Goal: Information Seeking & Learning: Find specific fact

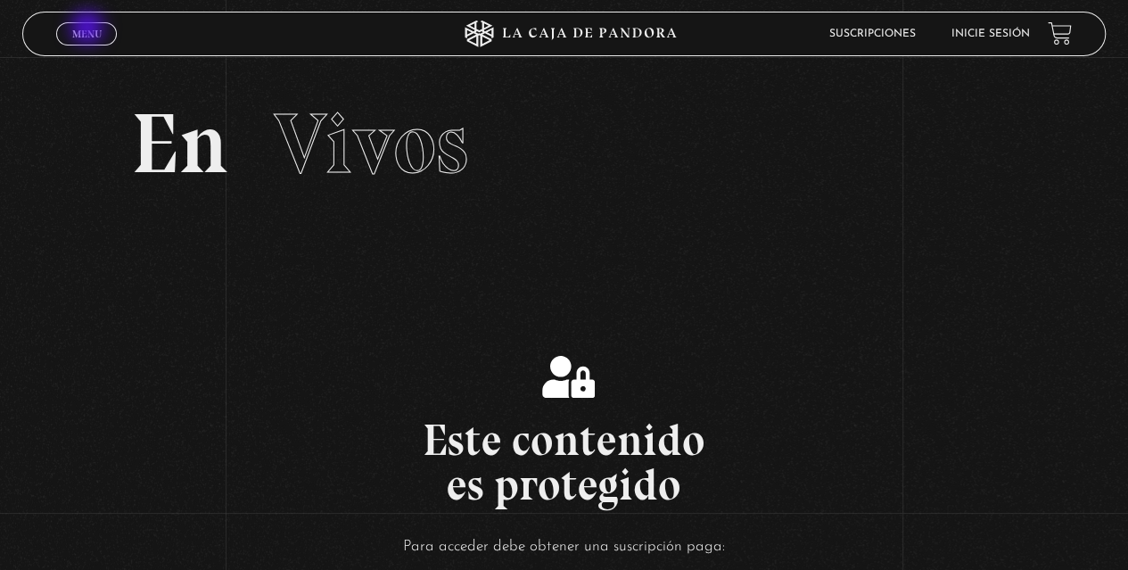
click at [89, 29] on span "Menu" at bounding box center [86, 34] width 29 height 11
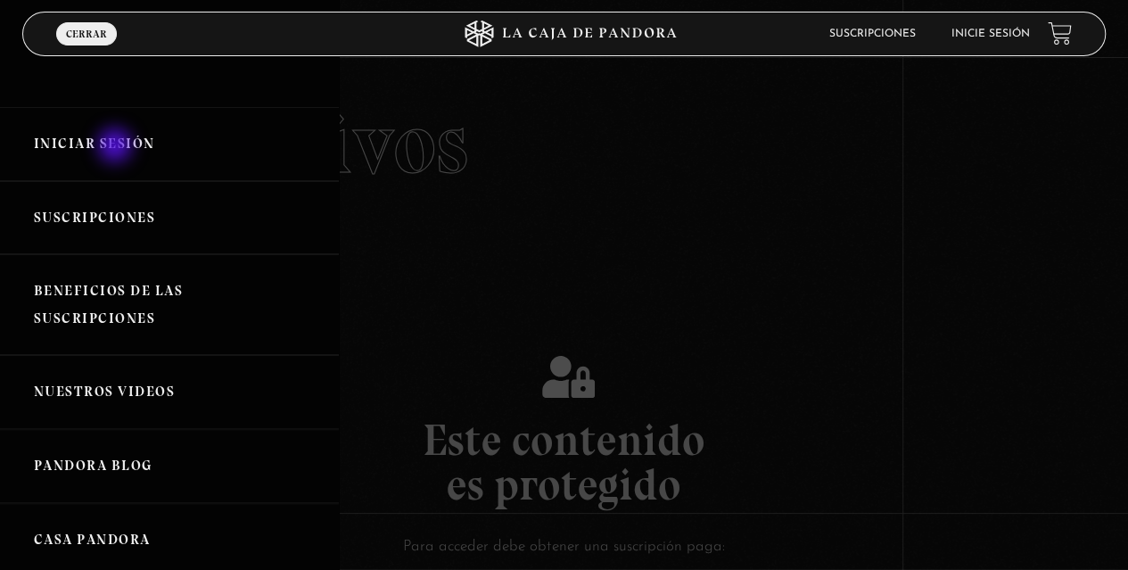
click at [117, 147] on link "Iniciar Sesión" at bounding box center [169, 144] width 339 height 74
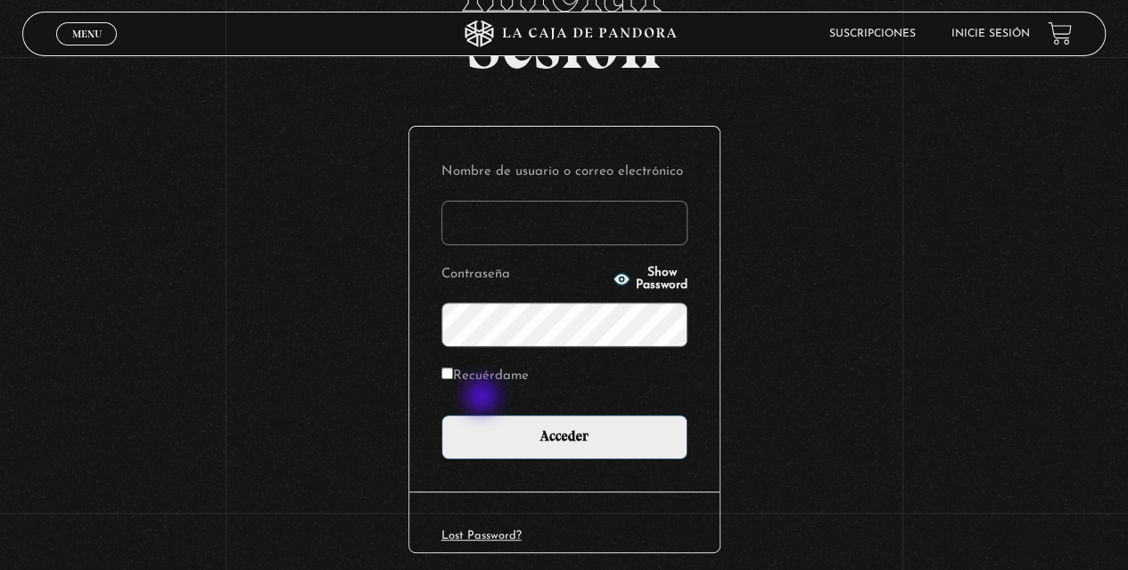
scroll to position [143, 0]
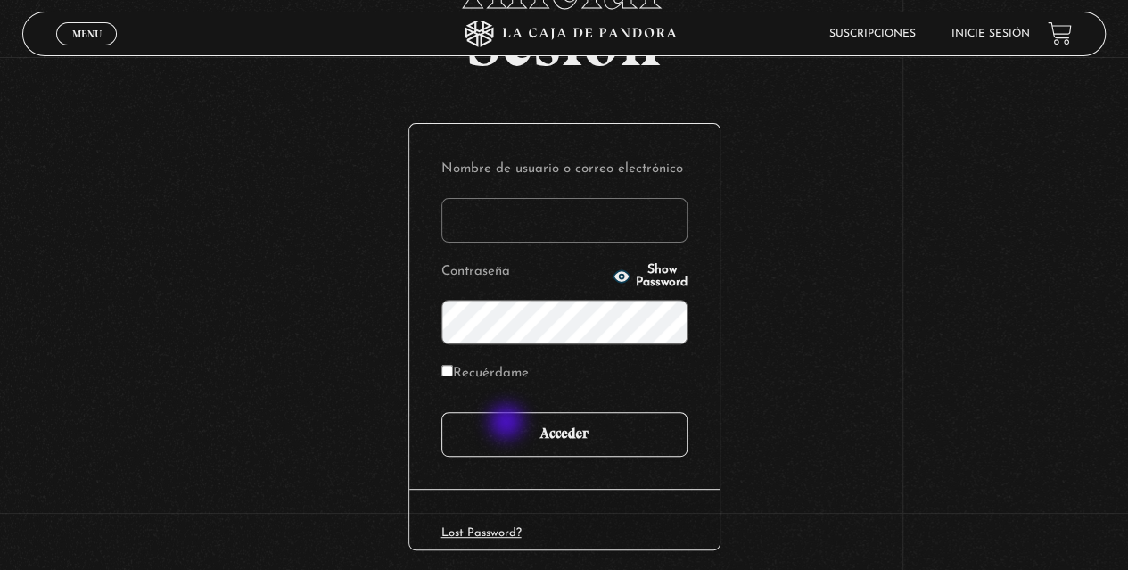
type input "[PERSON_NAME][EMAIL_ADDRESS][DOMAIN_NAME]"
click at [507, 424] on input "Acceder" at bounding box center [564, 434] width 246 height 45
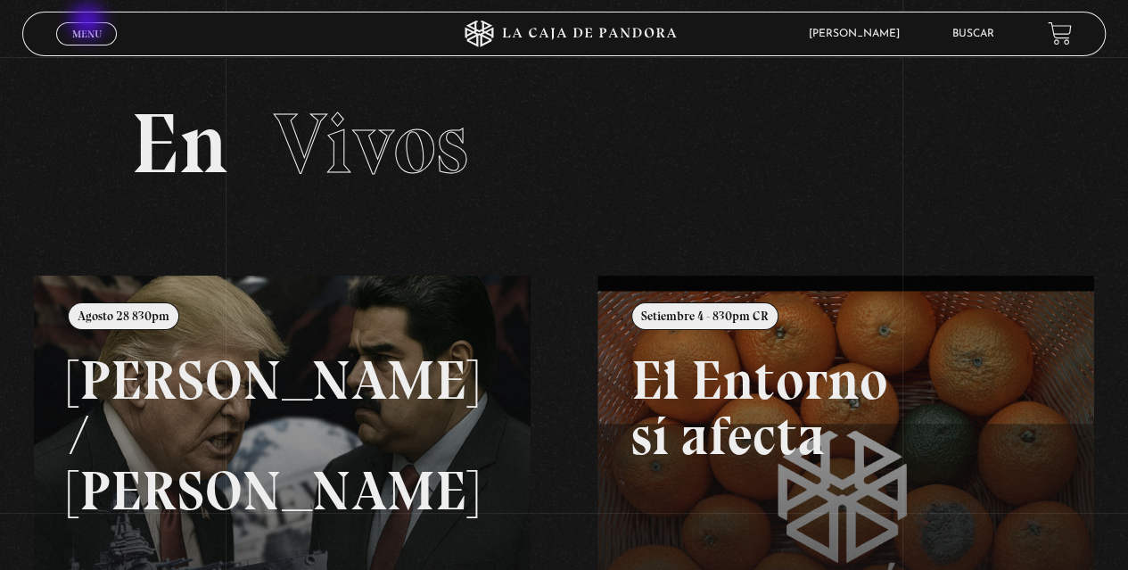
click at [89, 23] on link "Menu Cerrar" at bounding box center [86, 33] width 61 height 23
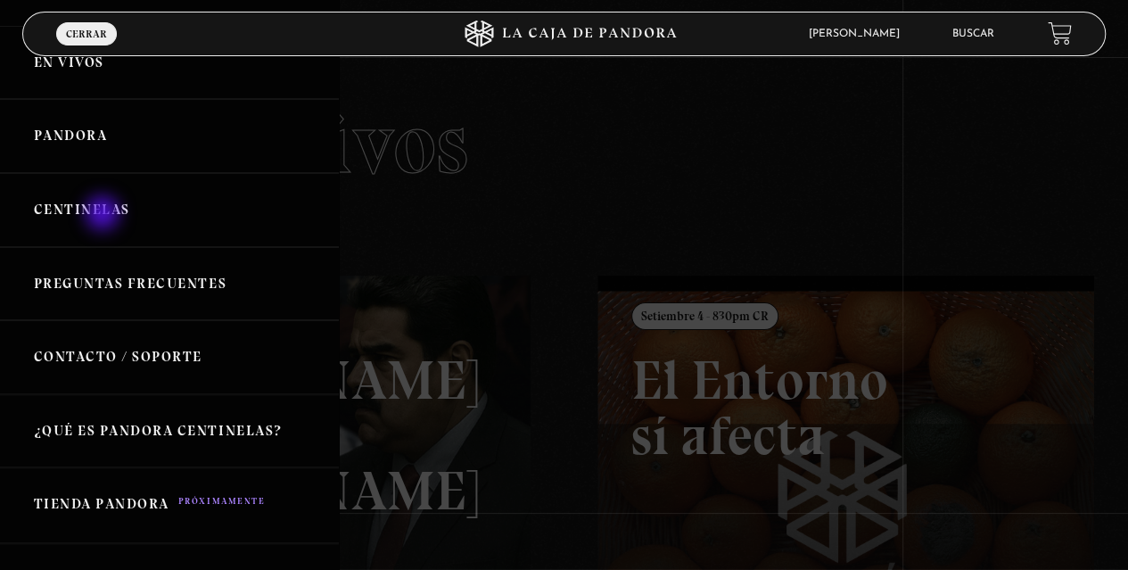
scroll to position [32, 0]
click at [462, 177] on div at bounding box center [564, 285] width 1128 height 570
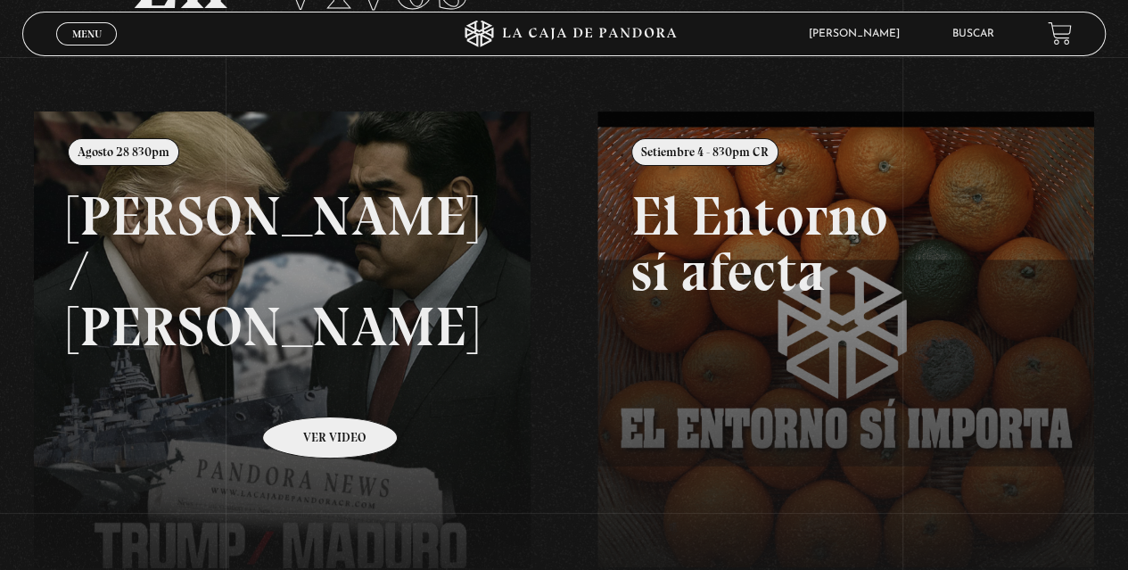
scroll to position [161, 0]
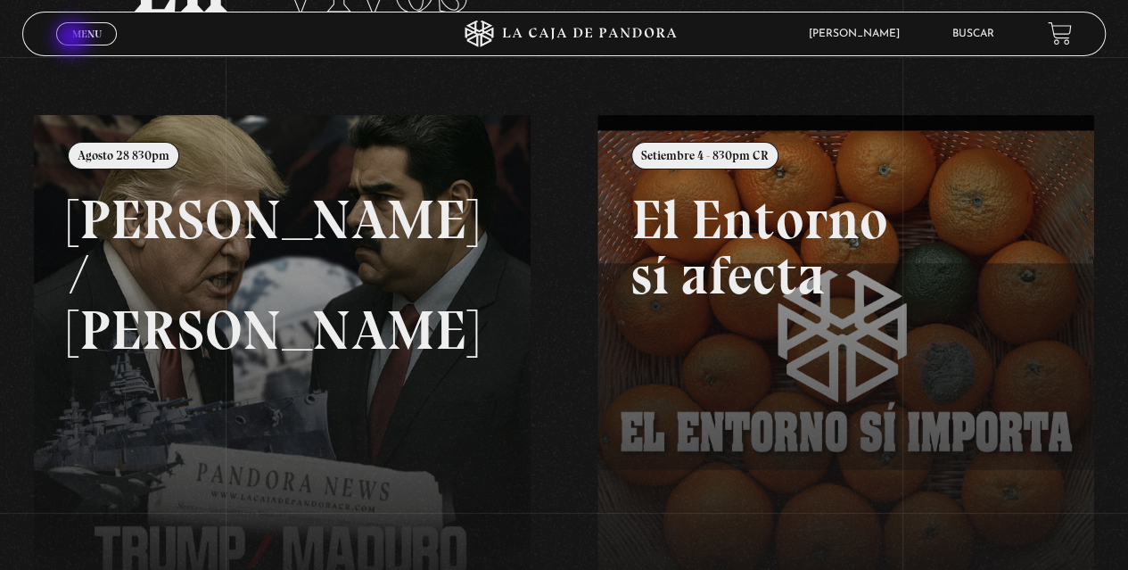
click at [75, 39] on span "Menu" at bounding box center [86, 34] width 29 height 11
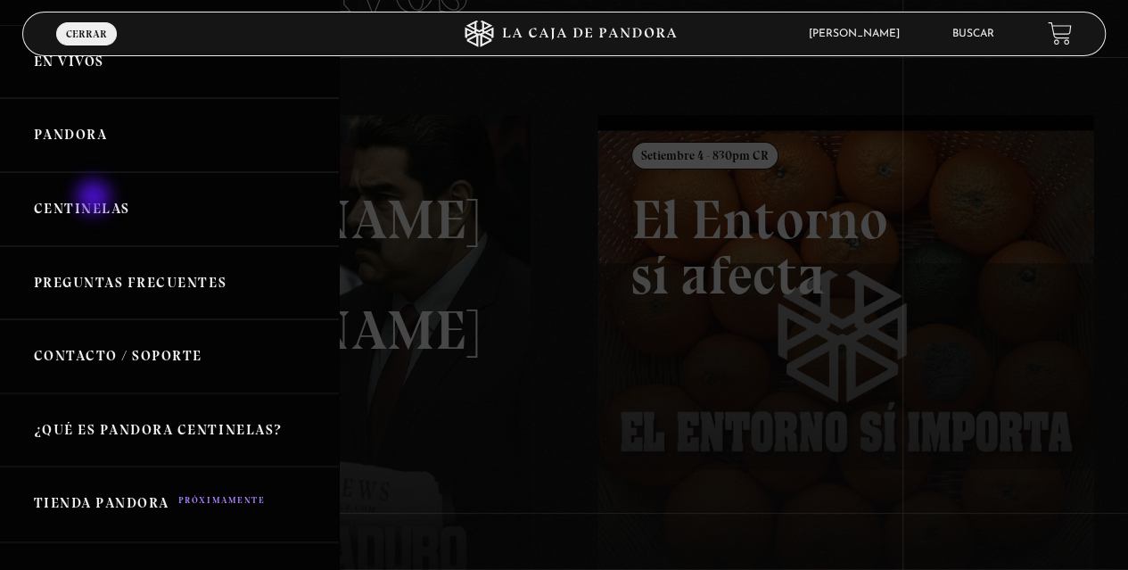
click at [95, 199] on link "Centinelas" at bounding box center [169, 209] width 339 height 74
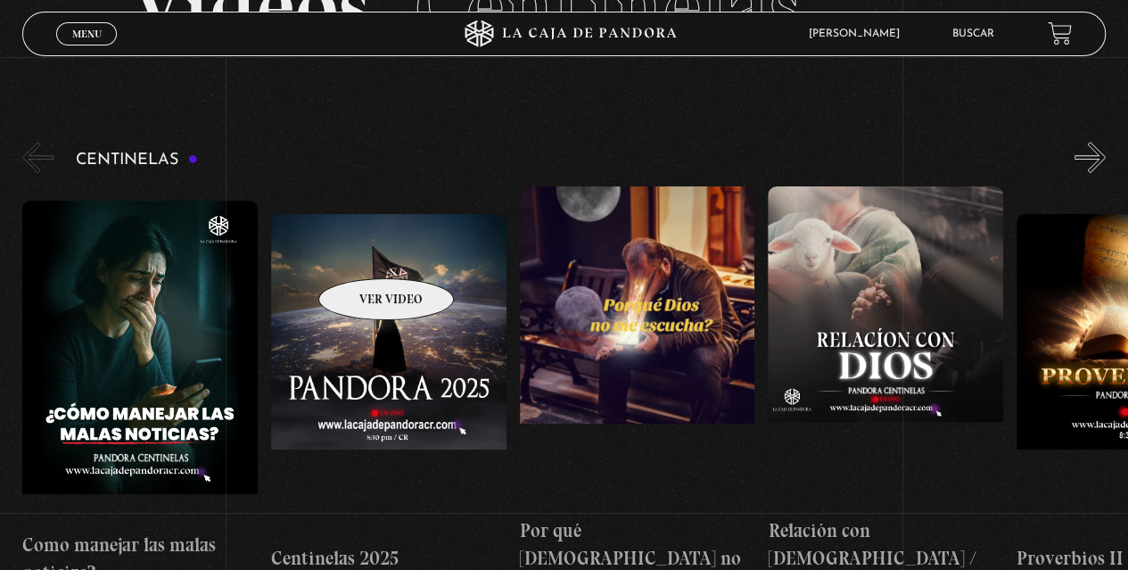
scroll to position [136, 0]
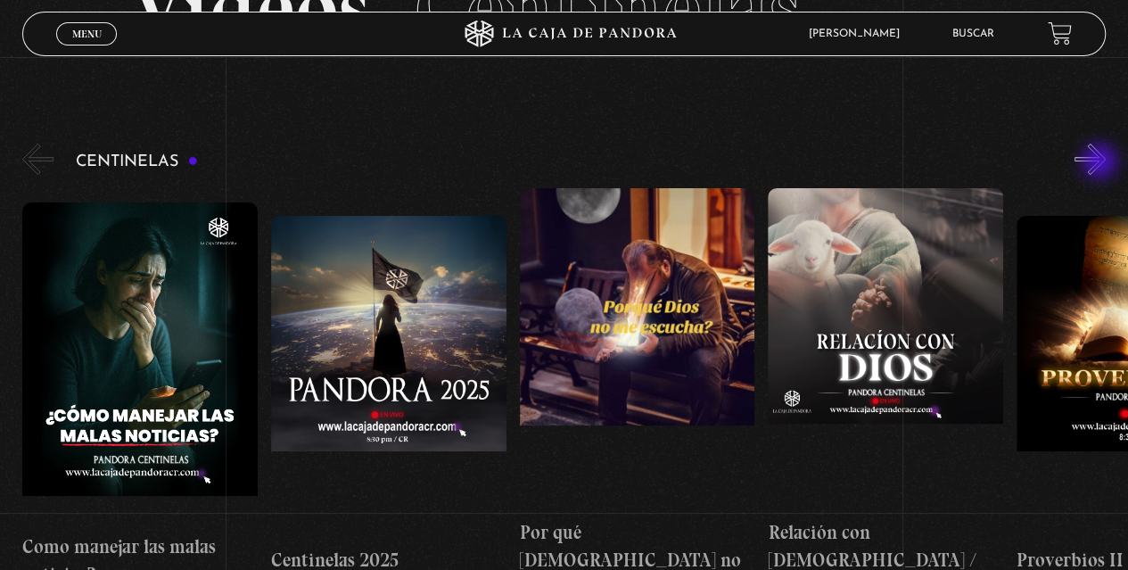
click at [1102, 163] on button "»" at bounding box center [1090, 159] width 31 height 31
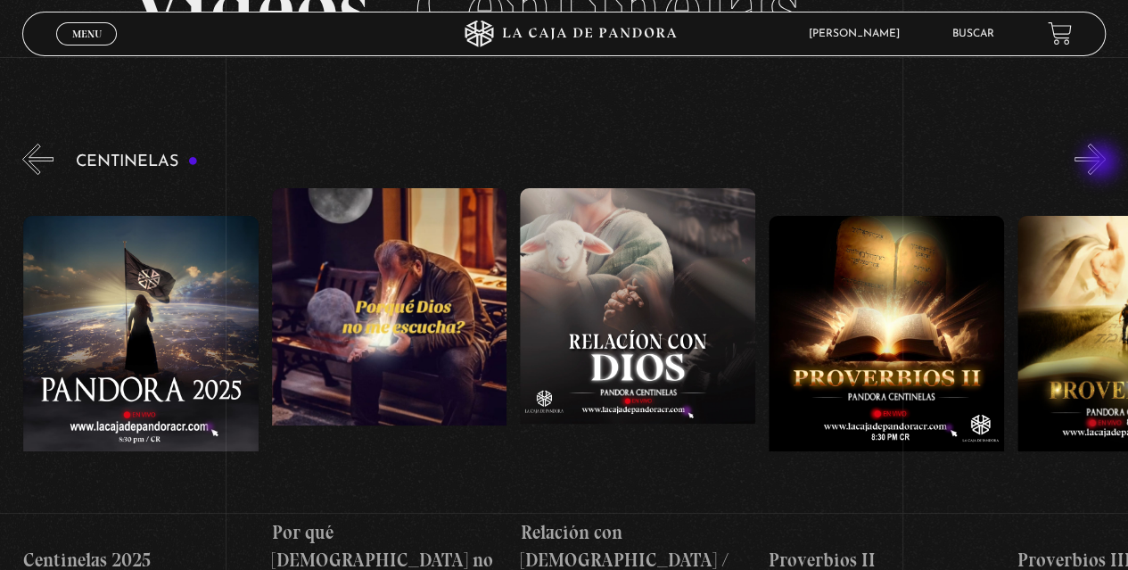
click at [1102, 163] on button "»" at bounding box center [1090, 159] width 31 height 31
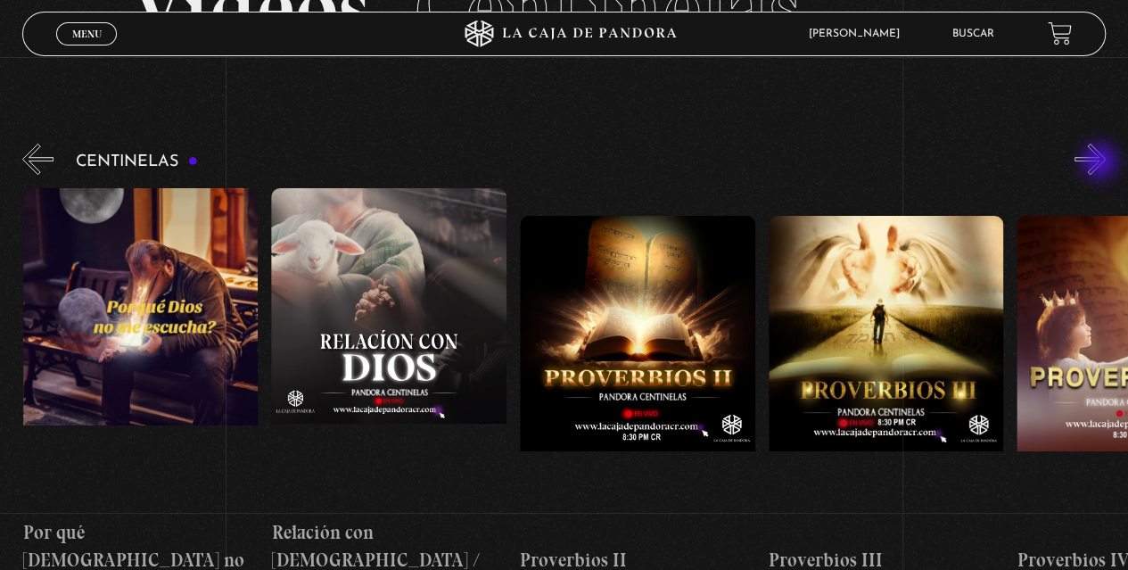
click at [1101, 163] on button "»" at bounding box center [1090, 159] width 31 height 31
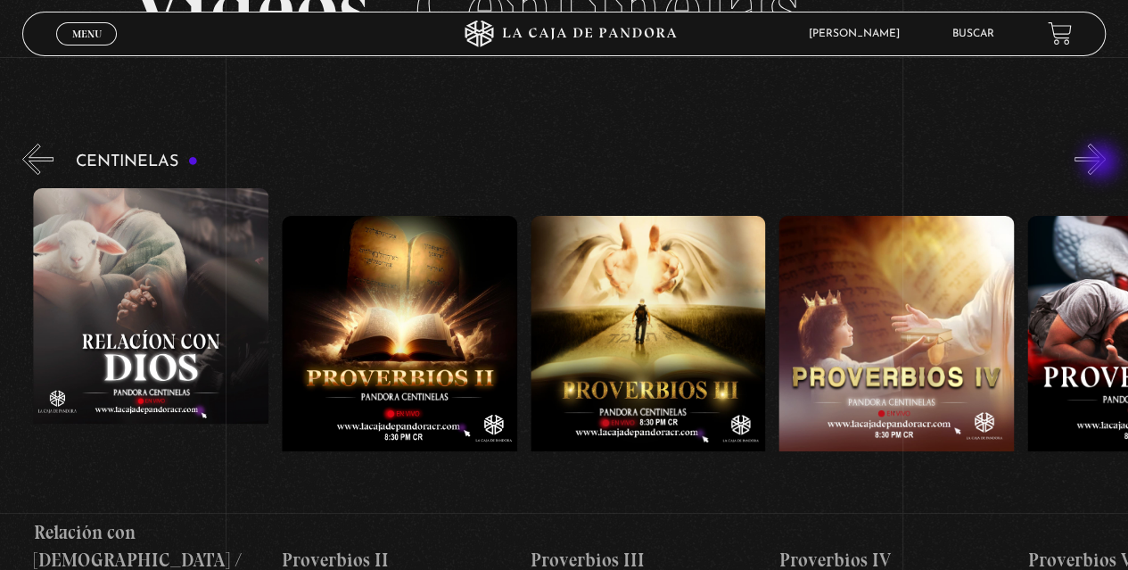
scroll to position [0, 746]
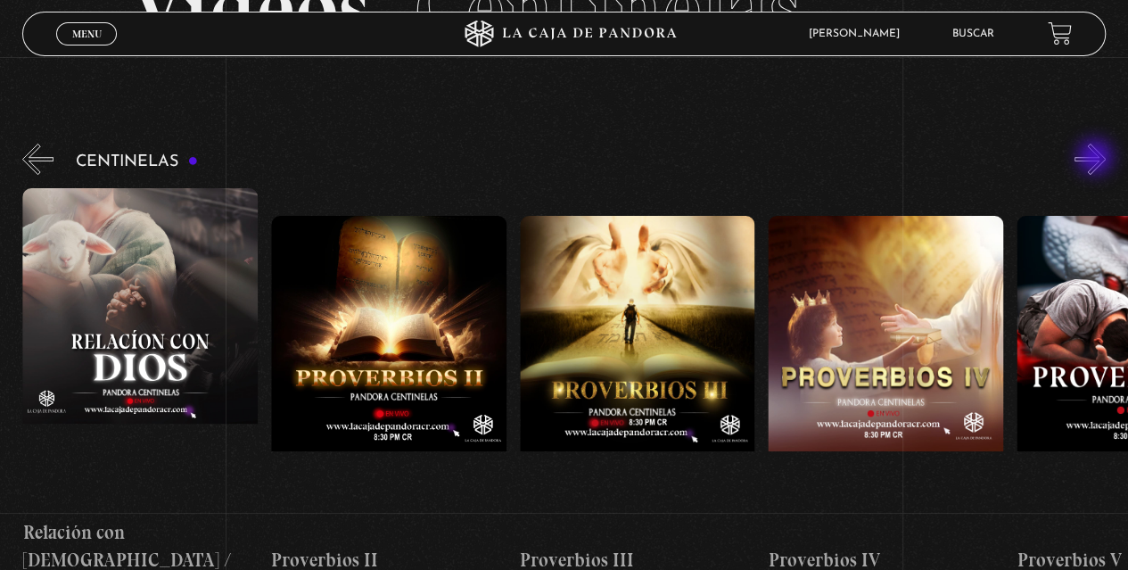
click at [1097, 159] on button "»" at bounding box center [1090, 159] width 31 height 31
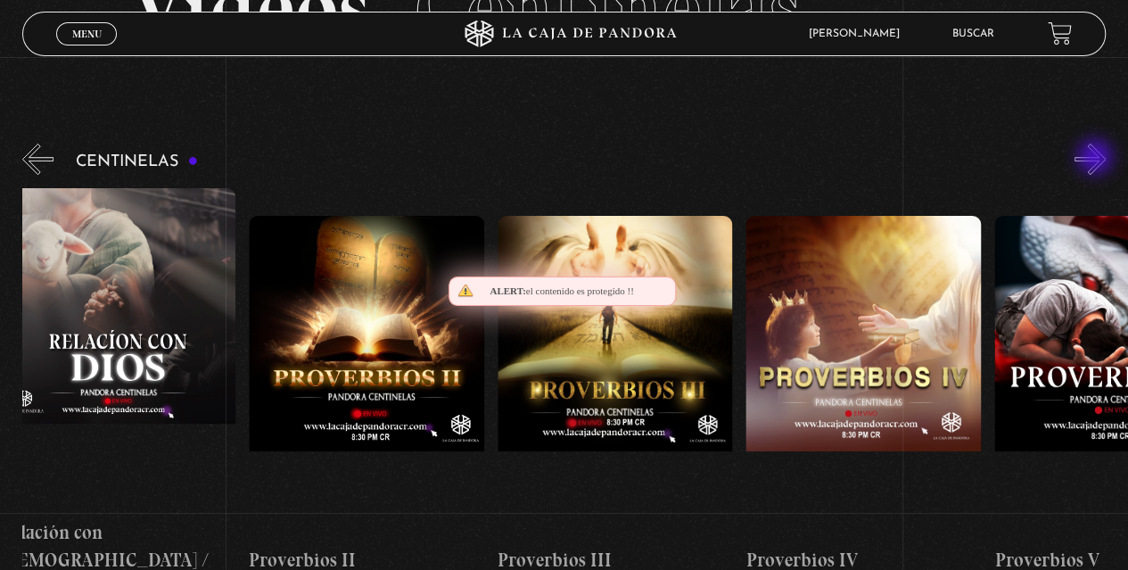
click at [1097, 159] on button "»" at bounding box center [1090, 159] width 31 height 31
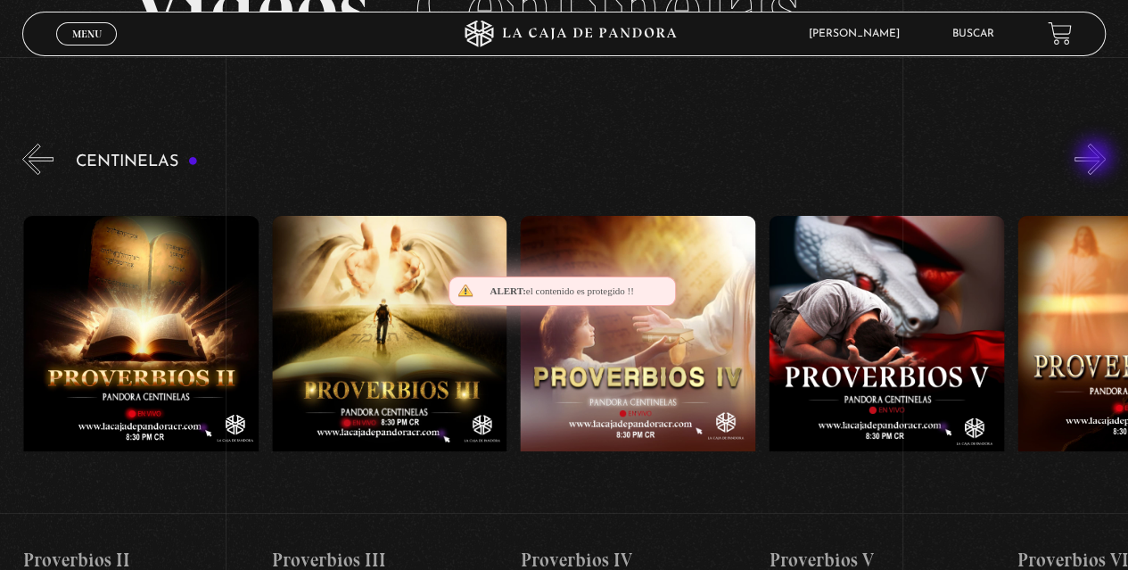
click at [1097, 159] on button "»" at bounding box center [1090, 159] width 31 height 31
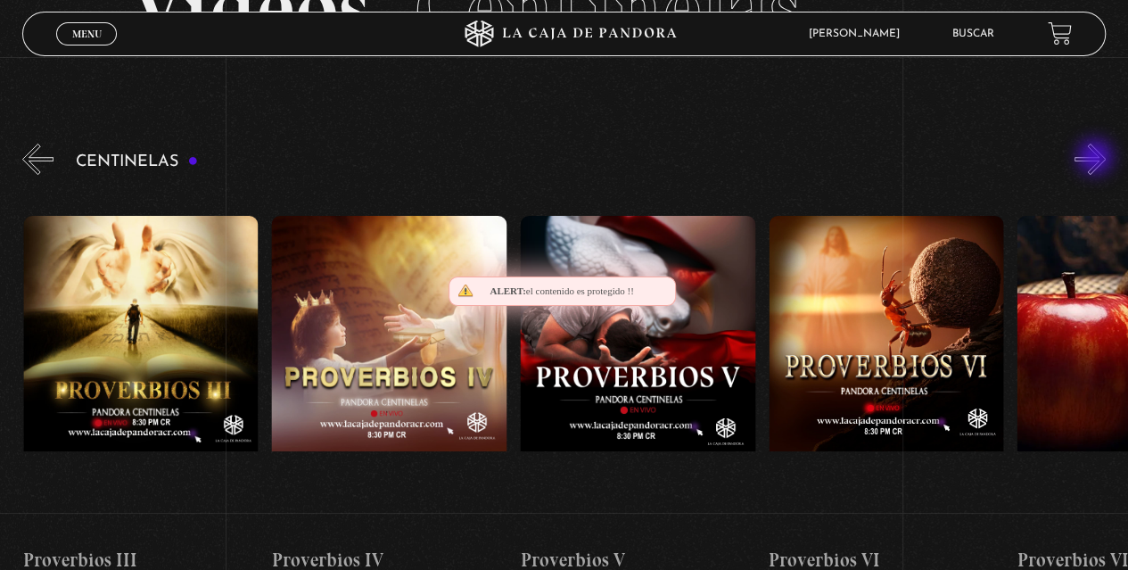
click at [1097, 159] on button "»" at bounding box center [1090, 159] width 31 height 31
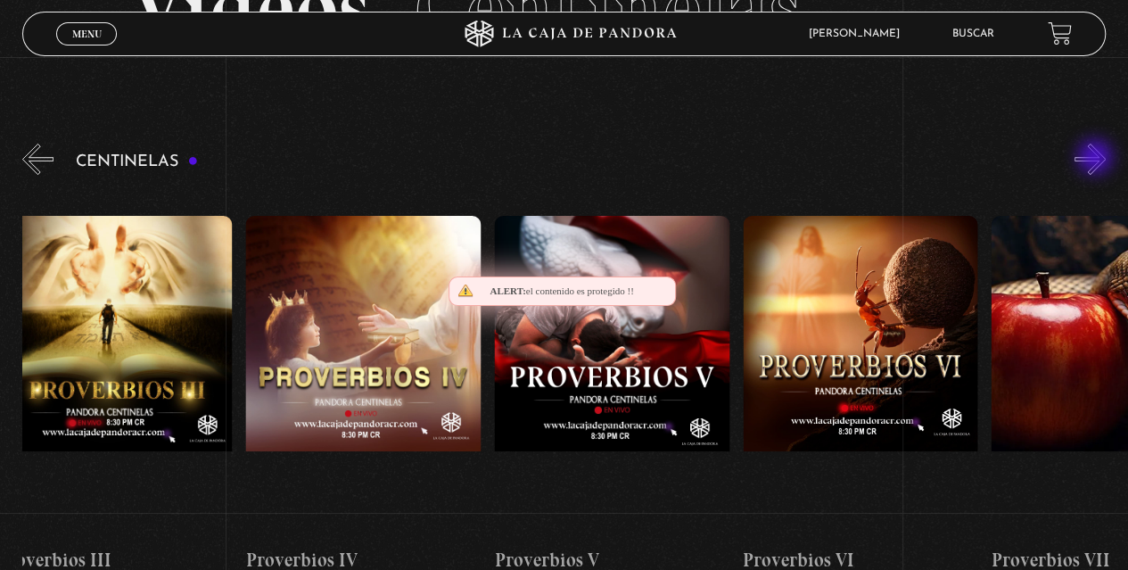
click at [1097, 159] on button "»" at bounding box center [1090, 159] width 31 height 31
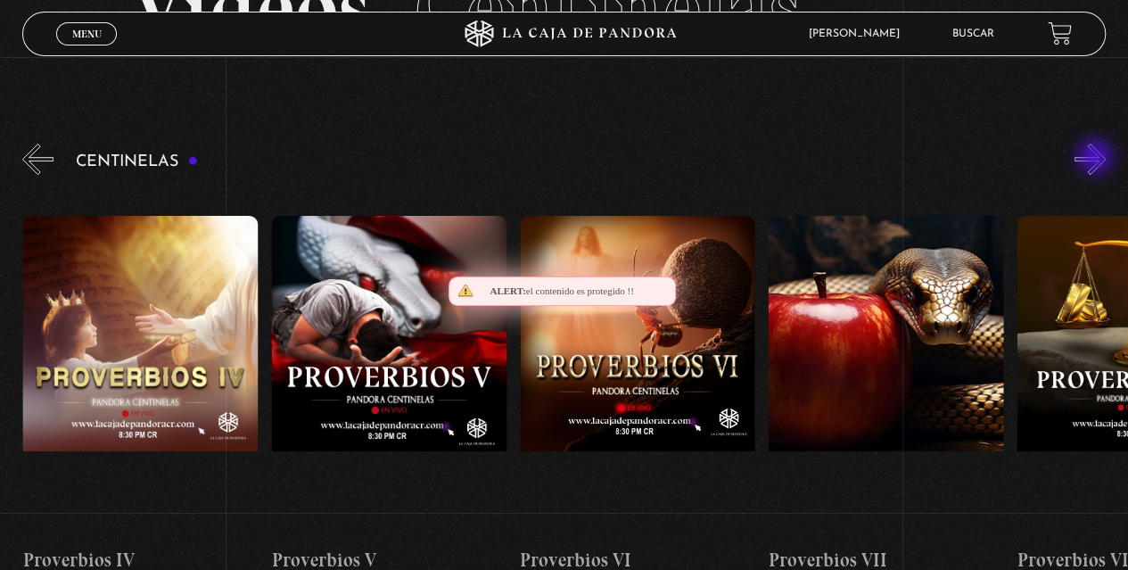
click at [1097, 159] on button "»" at bounding box center [1090, 159] width 31 height 31
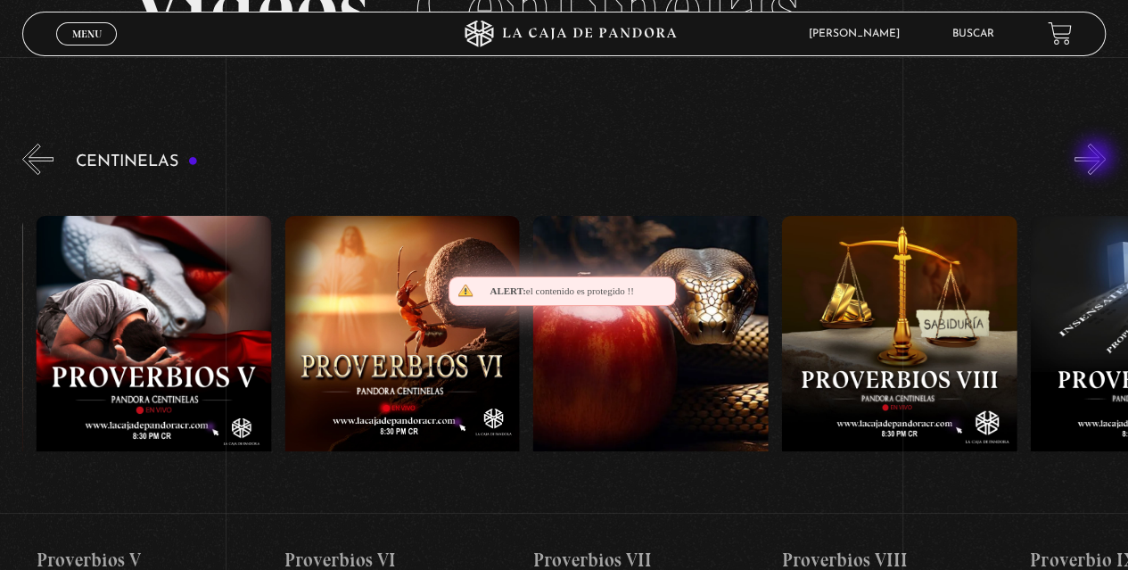
click at [1098, 159] on button "»" at bounding box center [1090, 159] width 31 height 31
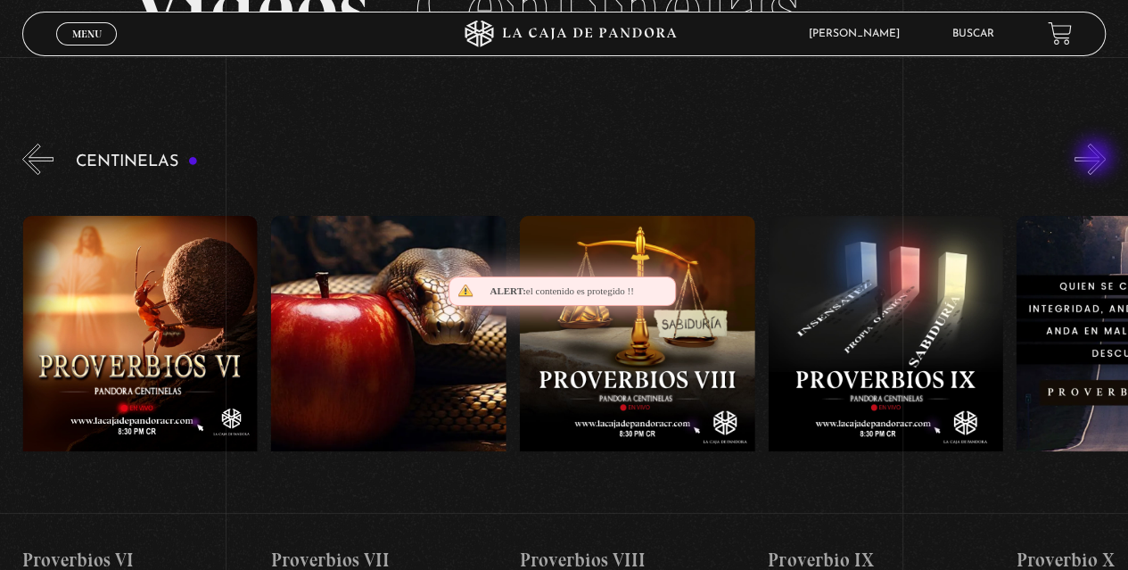
click at [1096, 159] on button "»" at bounding box center [1090, 159] width 31 height 31
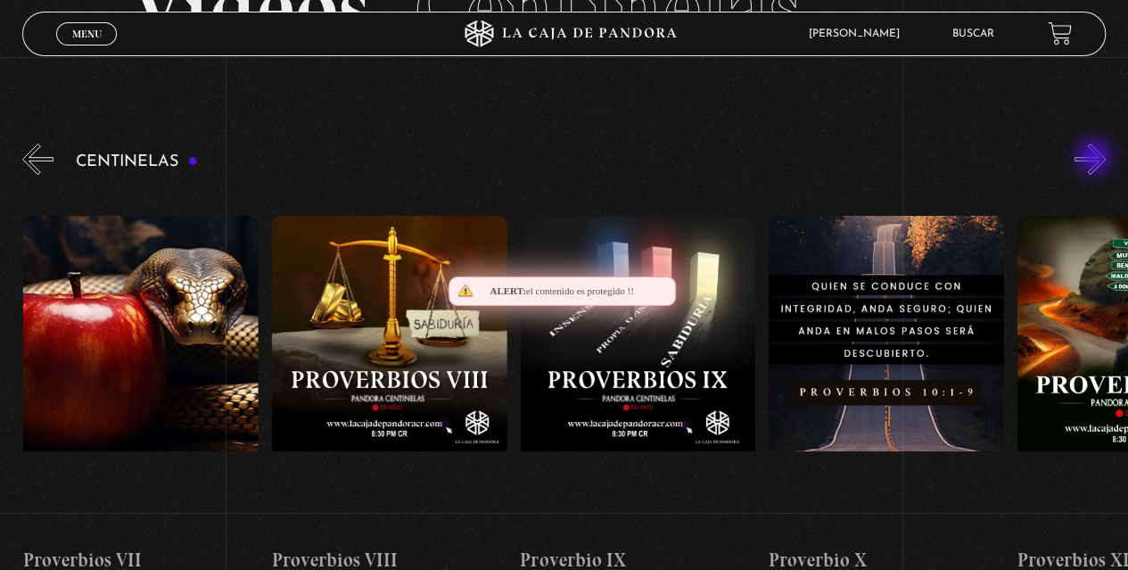
click at [1097, 159] on button "»" at bounding box center [1090, 159] width 31 height 31
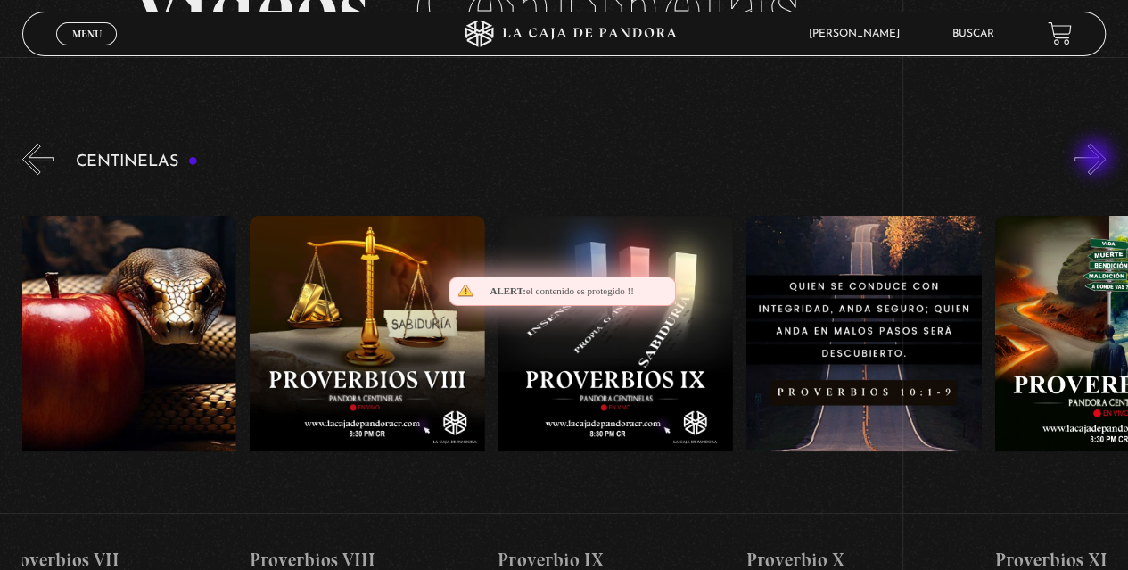
click at [1097, 159] on button "»" at bounding box center [1090, 159] width 31 height 31
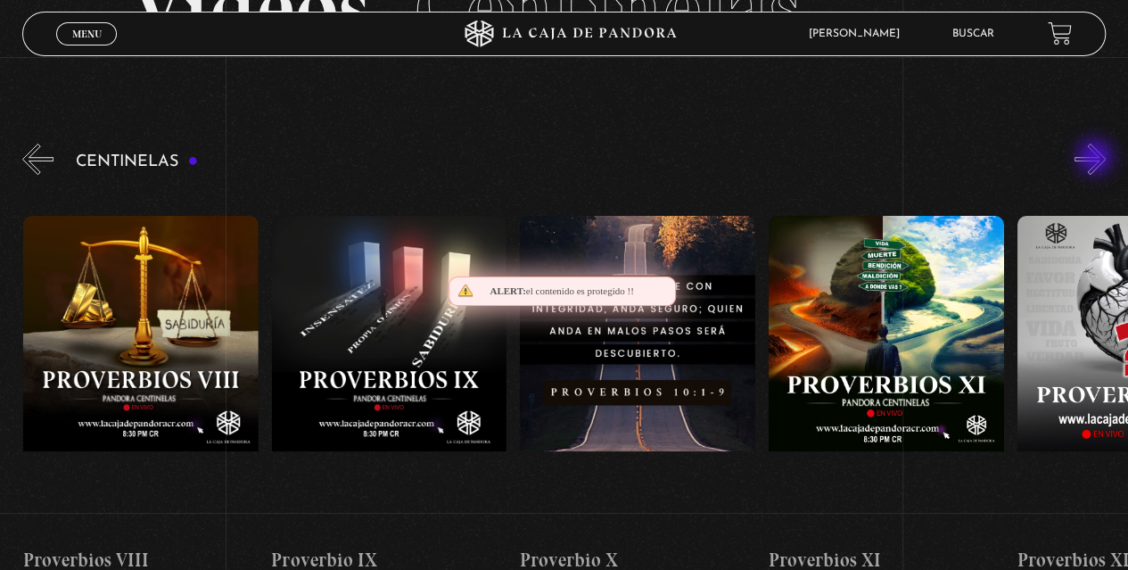
click at [1097, 159] on button "»" at bounding box center [1090, 159] width 31 height 31
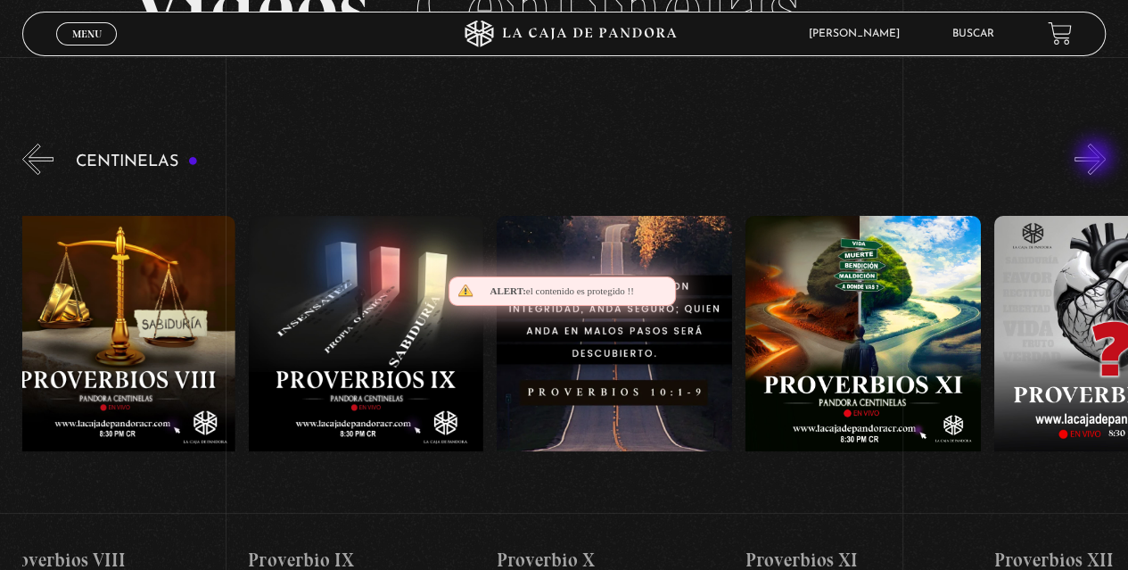
click at [1098, 159] on button "»" at bounding box center [1090, 159] width 31 height 31
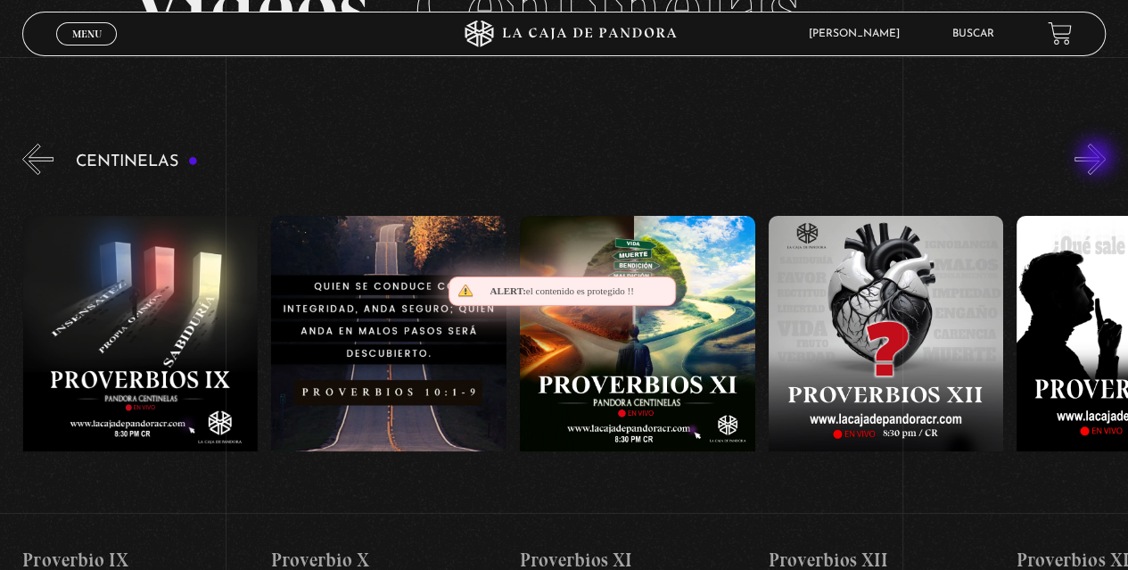
click at [1098, 159] on button "»" at bounding box center [1090, 159] width 31 height 31
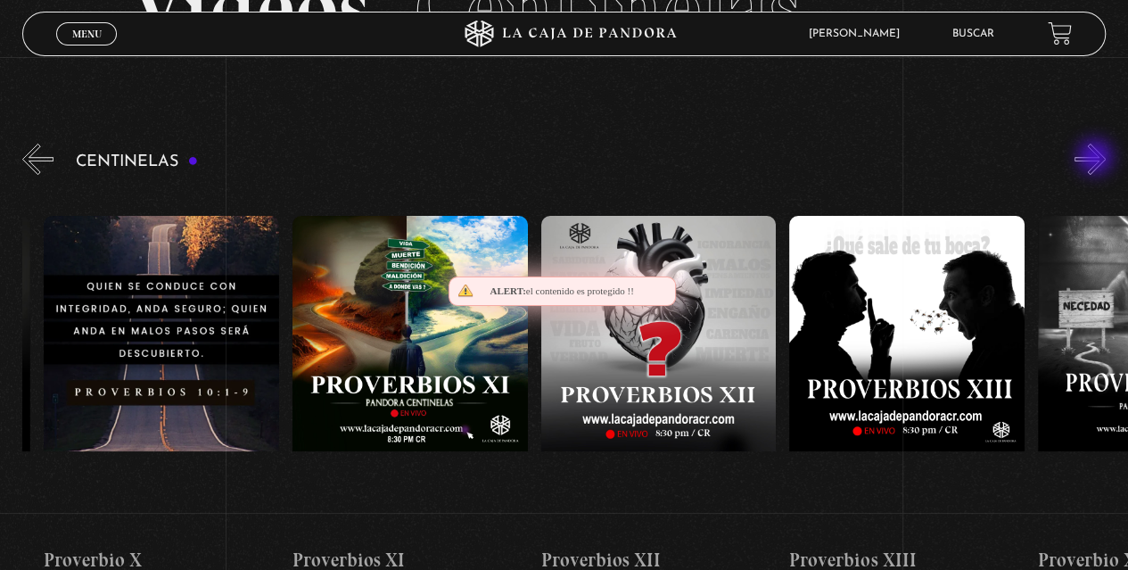
click at [1097, 159] on button "»" at bounding box center [1090, 159] width 31 height 31
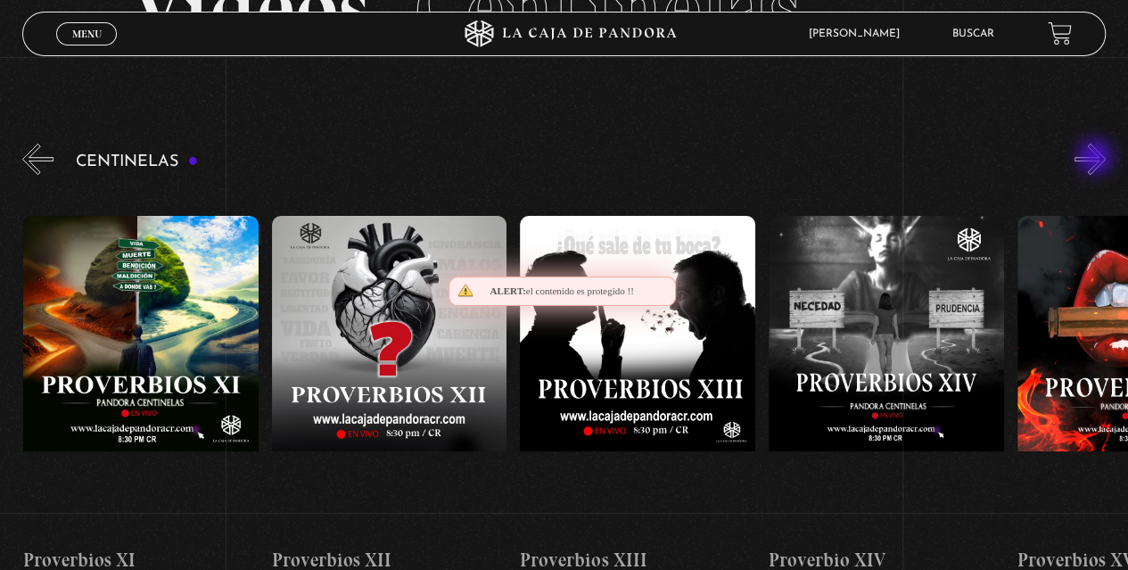
click at [1096, 159] on button "»" at bounding box center [1090, 159] width 31 height 31
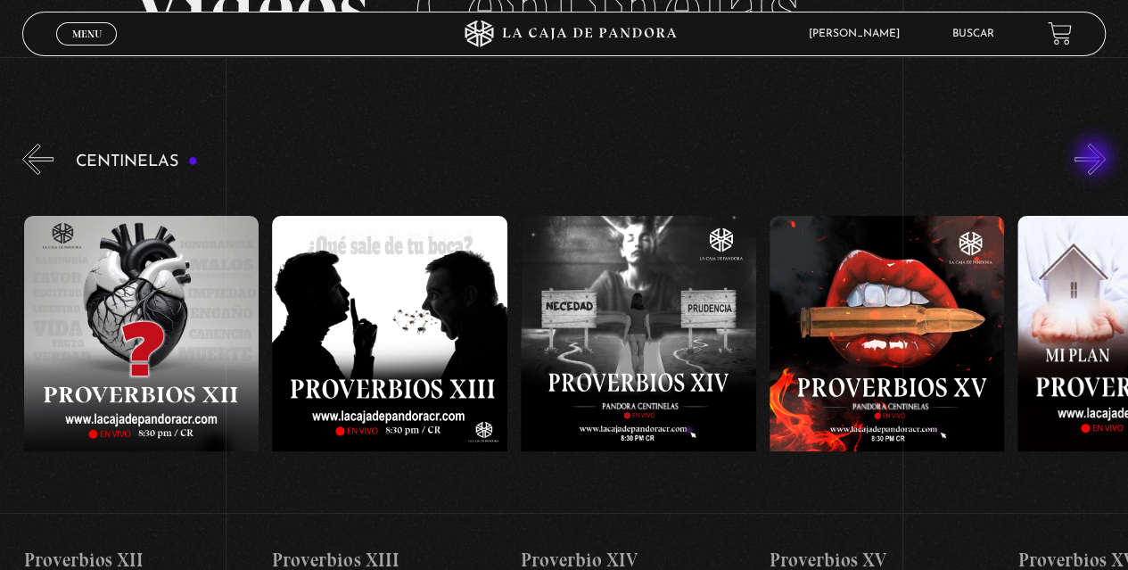
click at [1097, 159] on button "»" at bounding box center [1090, 159] width 31 height 31
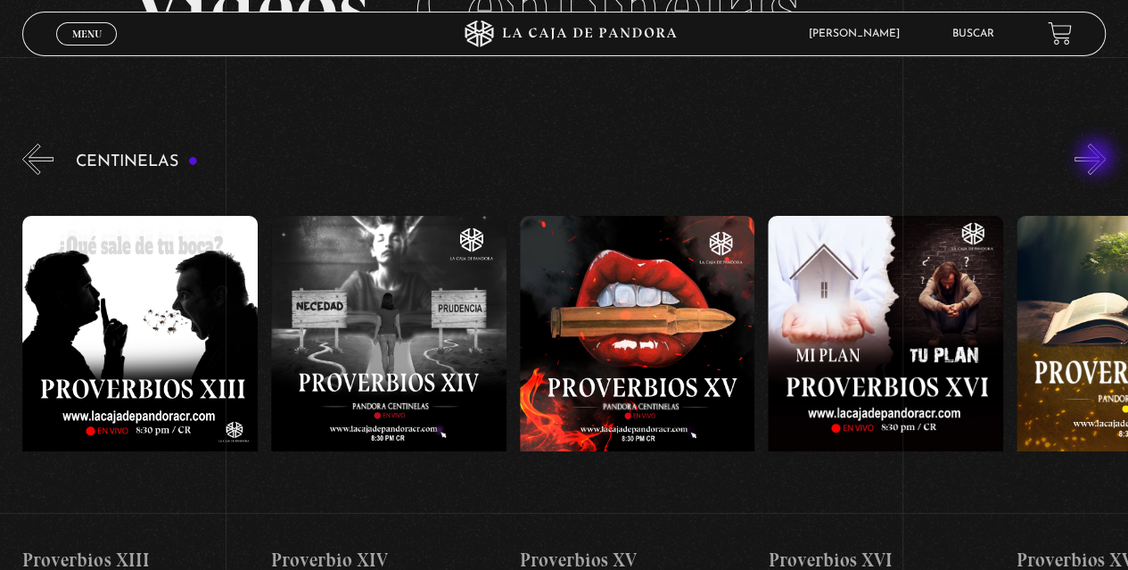
click at [1098, 159] on button "»" at bounding box center [1090, 159] width 31 height 31
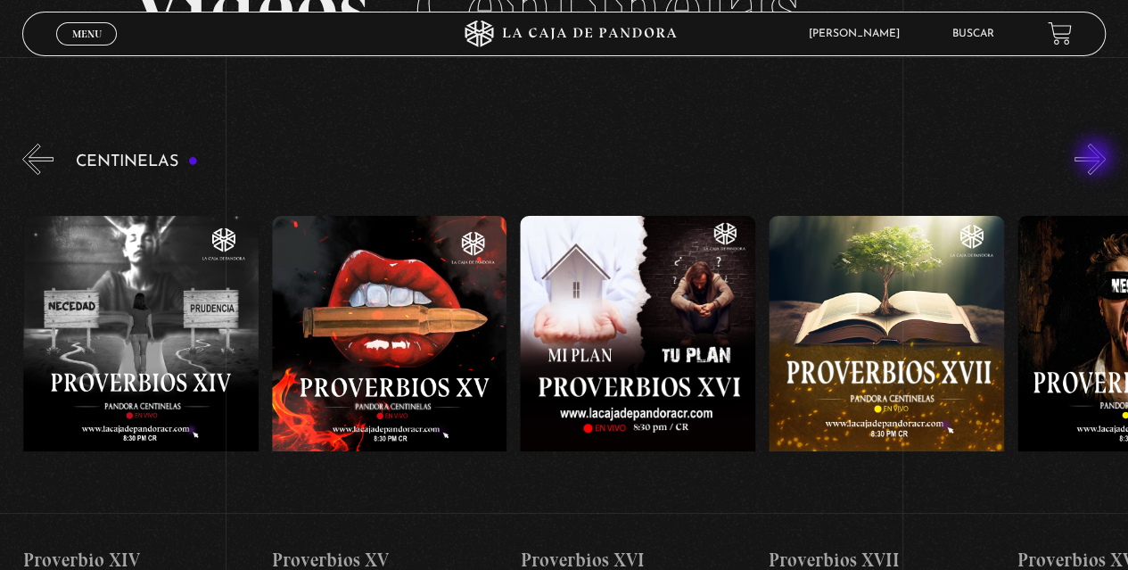
click at [1097, 159] on button "»" at bounding box center [1090, 159] width 31 height 31
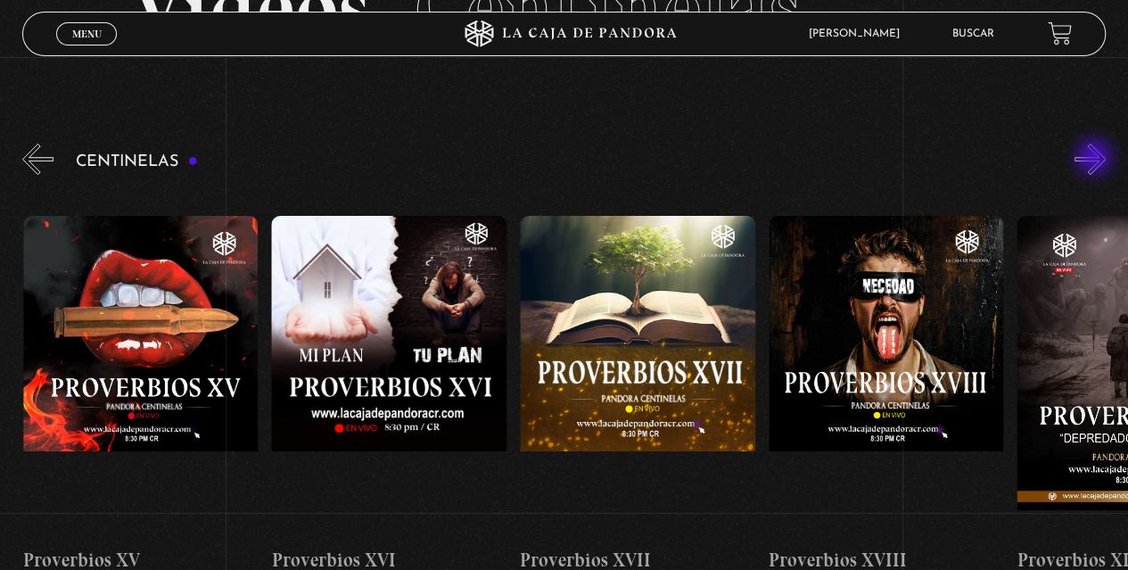
click at [1096, 159] on button "»" at bounding box center [1090, 159] width 31 height 31
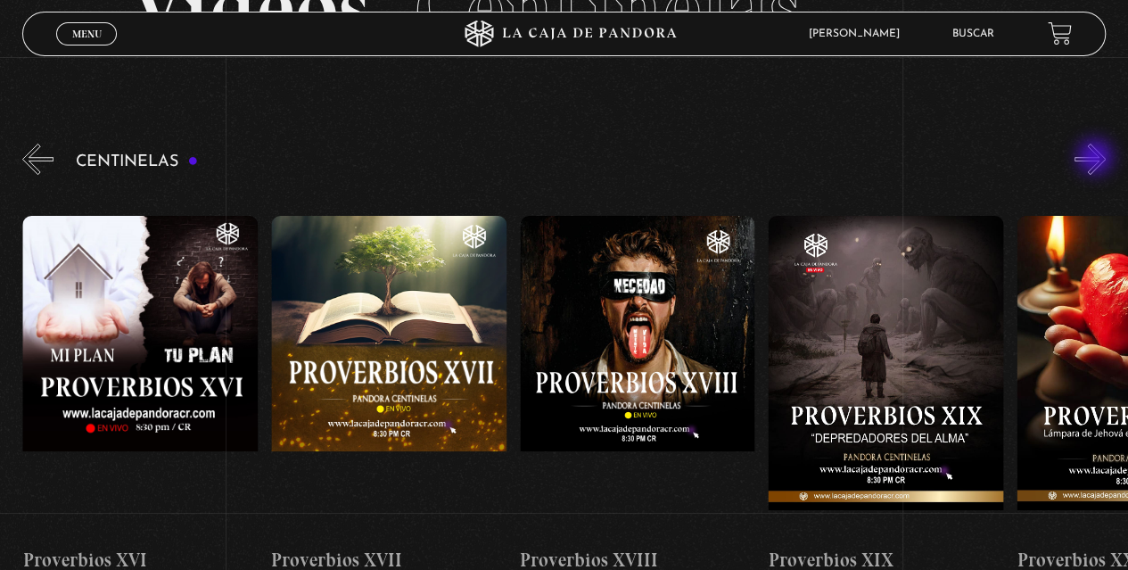
click at [1097, 159] on button "»" at bounding box center [1090, 159] width 31 height 31
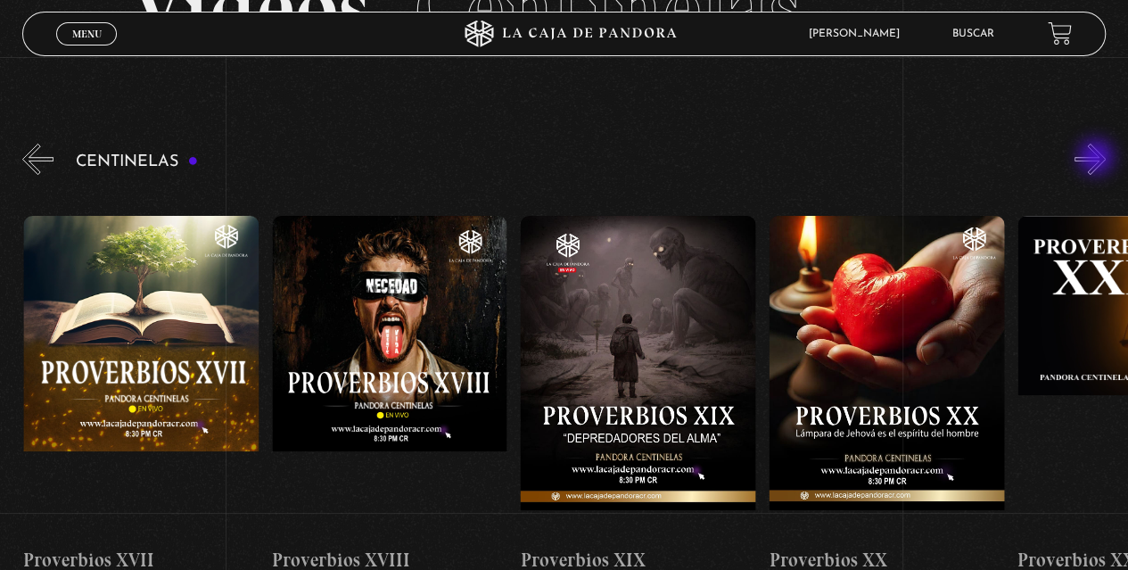
click at [1098, 159] on button "»" at bounding box center [1090, 159] width 31 height 31
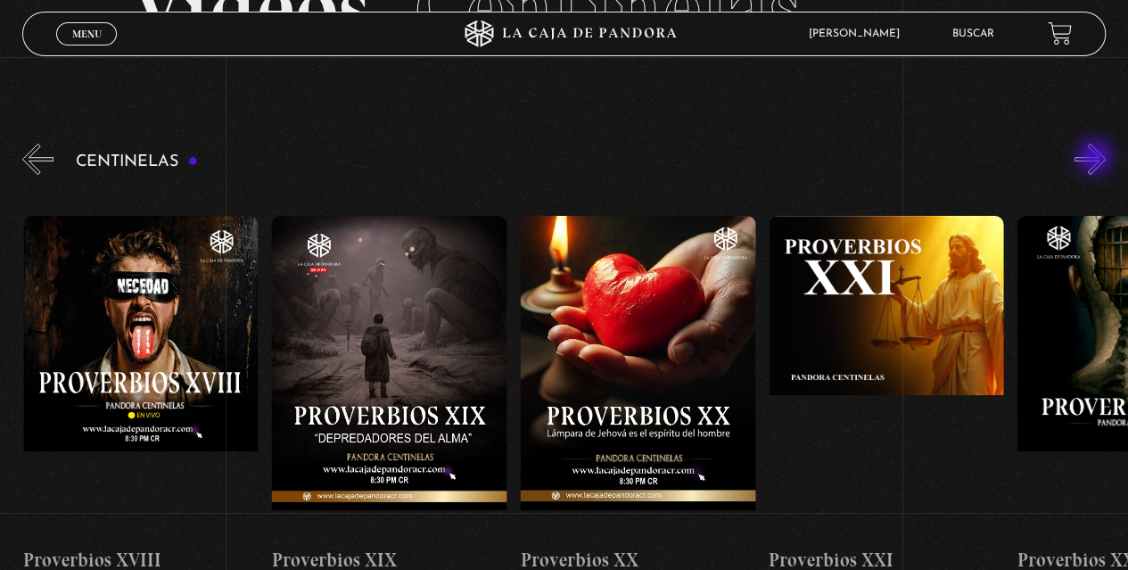
click at [1096, 159] on button "»" at bounding box center [1090, 159] width 31 height 31
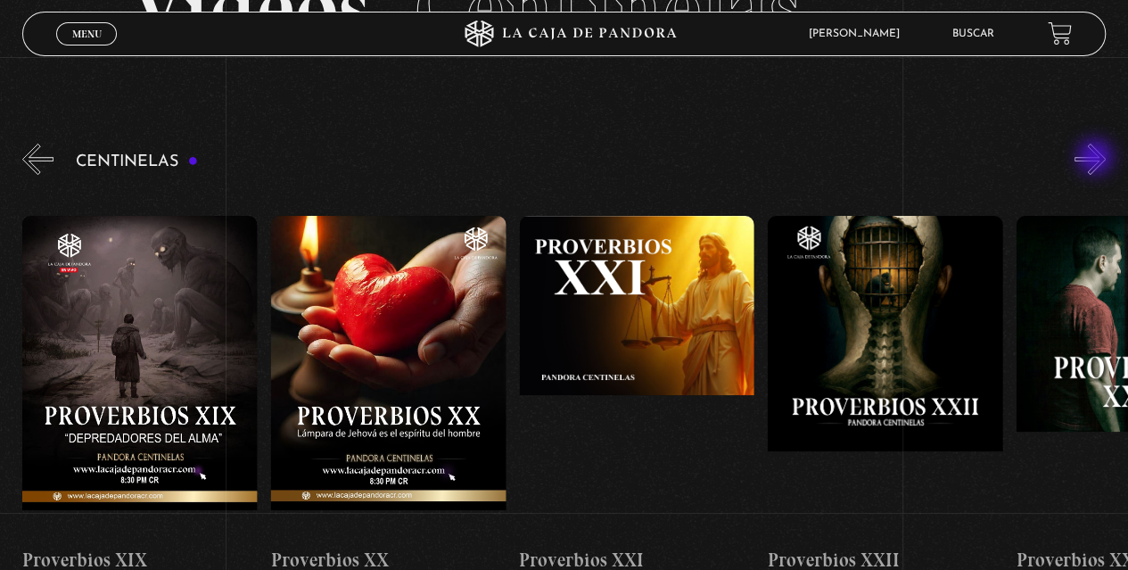
click at [1097, 159] on button "»" at bounding box center [1090, 159] width 31 height 31
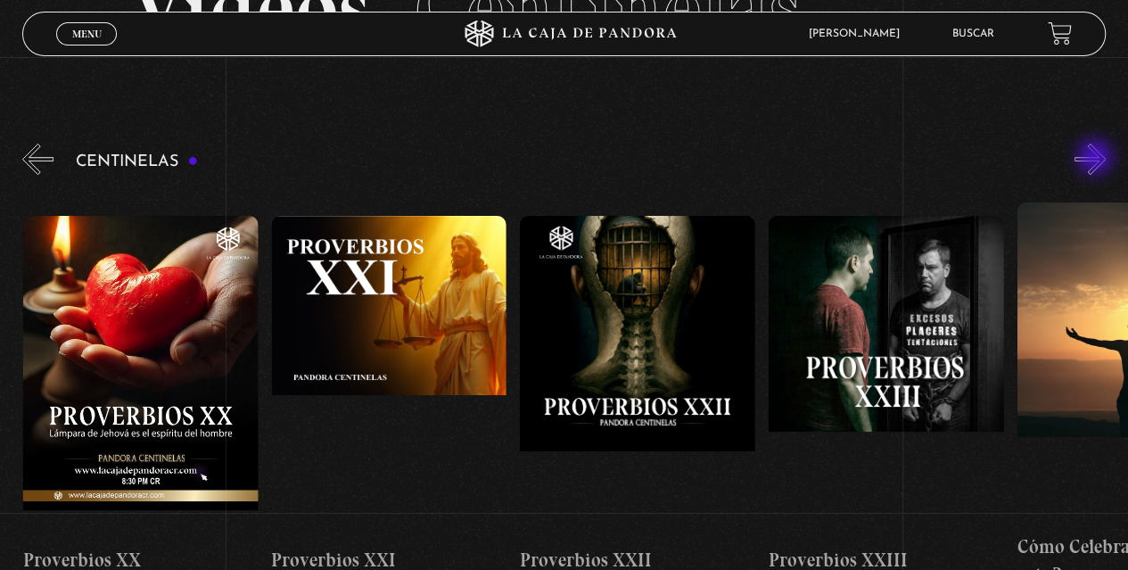
click at [1098, 159] on button "»" at bounding box center [1090, 159] width 31 height 31
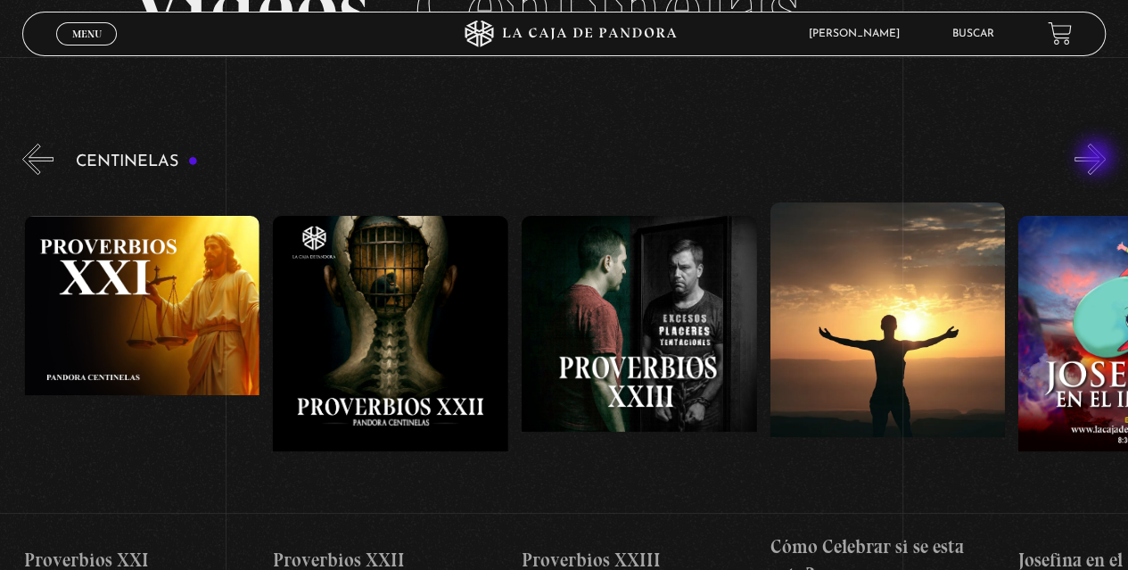
click at [1097, 159] on button "»" at bounding box center [1090, 159] width 31 height 31
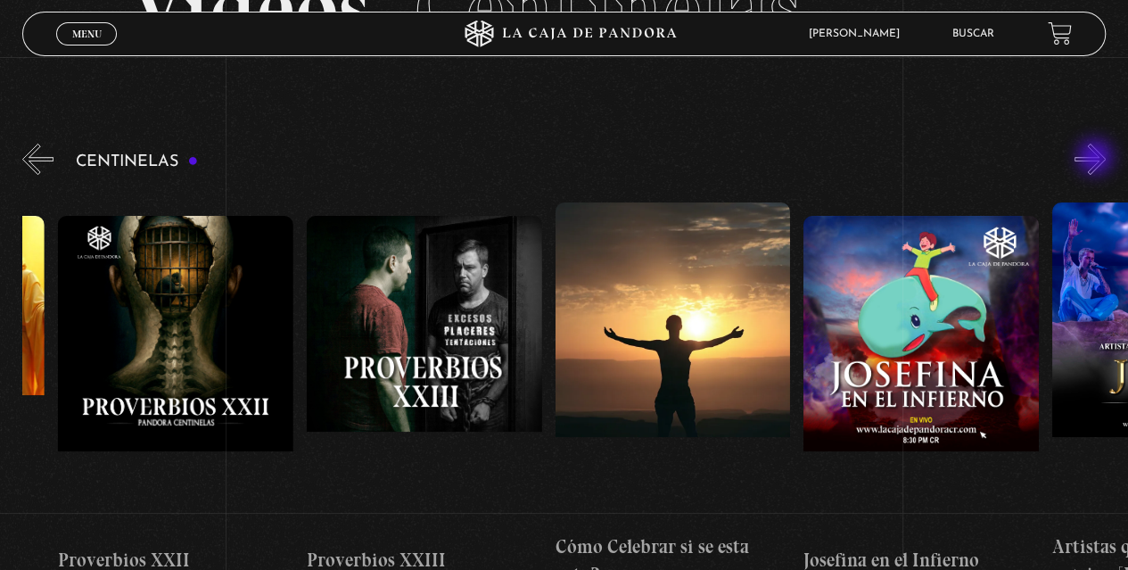
click at [1097, 159] on button "»" at bounding box center [1090, 159] width 31 height 31
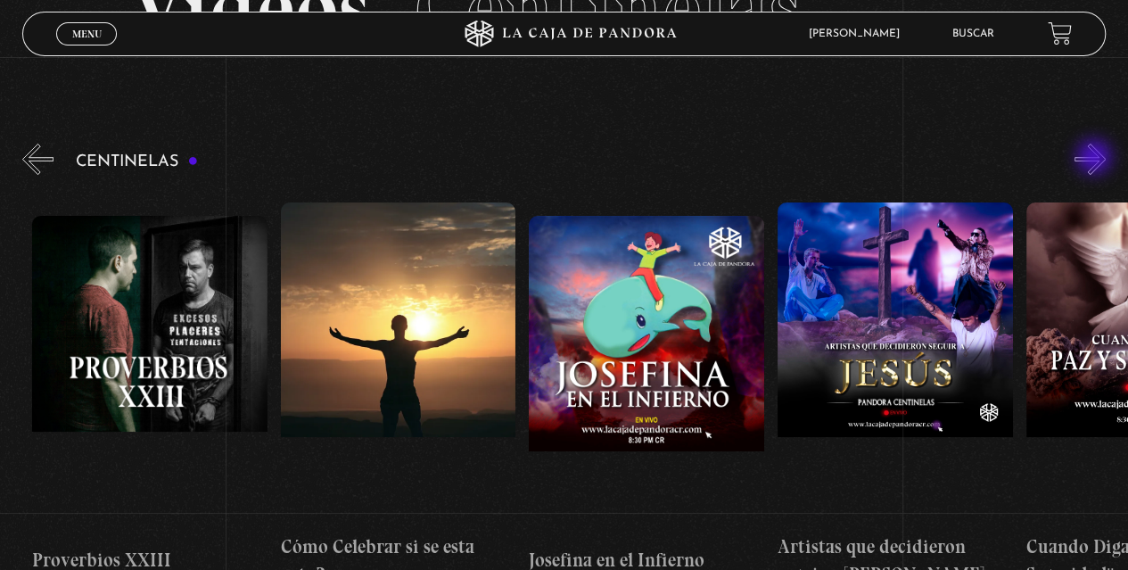
click at [1096, 159] on button "»" at bounding box center [1090, 159] width 31 height 31
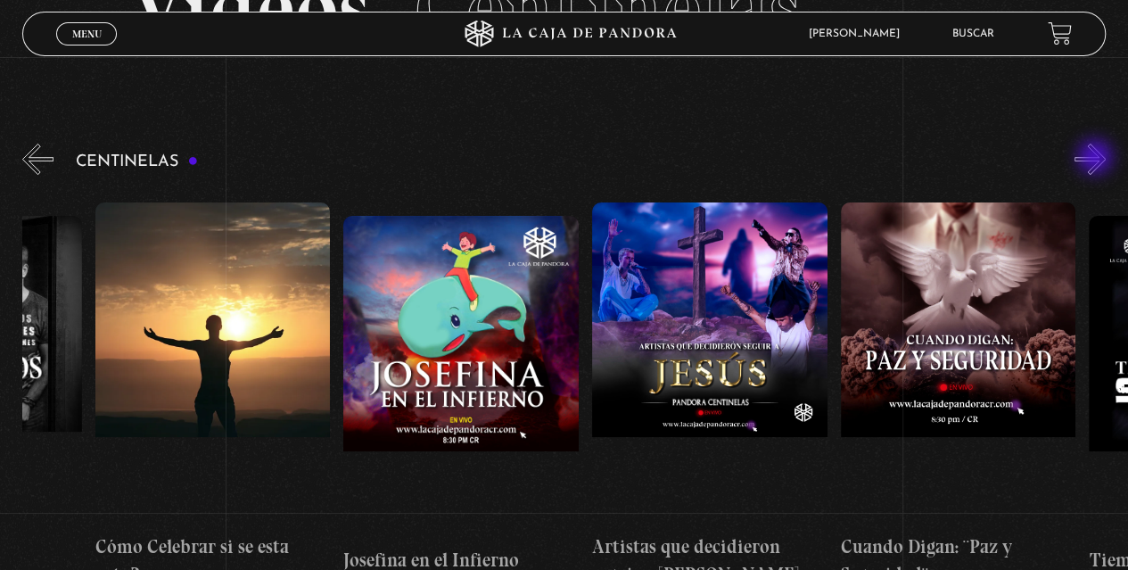
click at [1097, 159] on button "»" at bounding box center [1090, 159] width 31 height 31
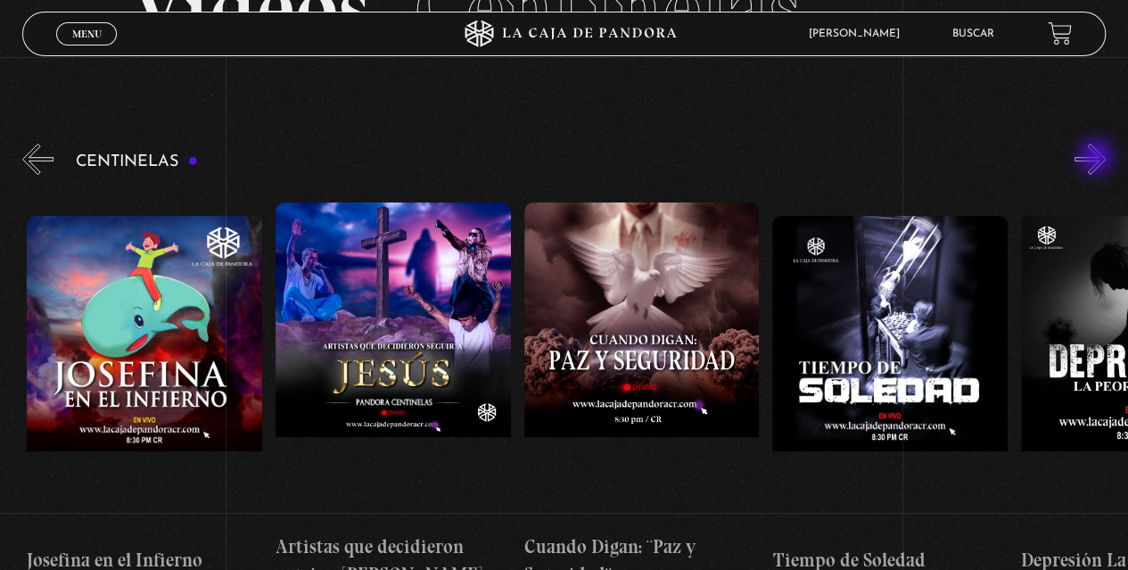
click at [1098, 159] on button "»" at bounding box center [1090, 159] width 31 height 31
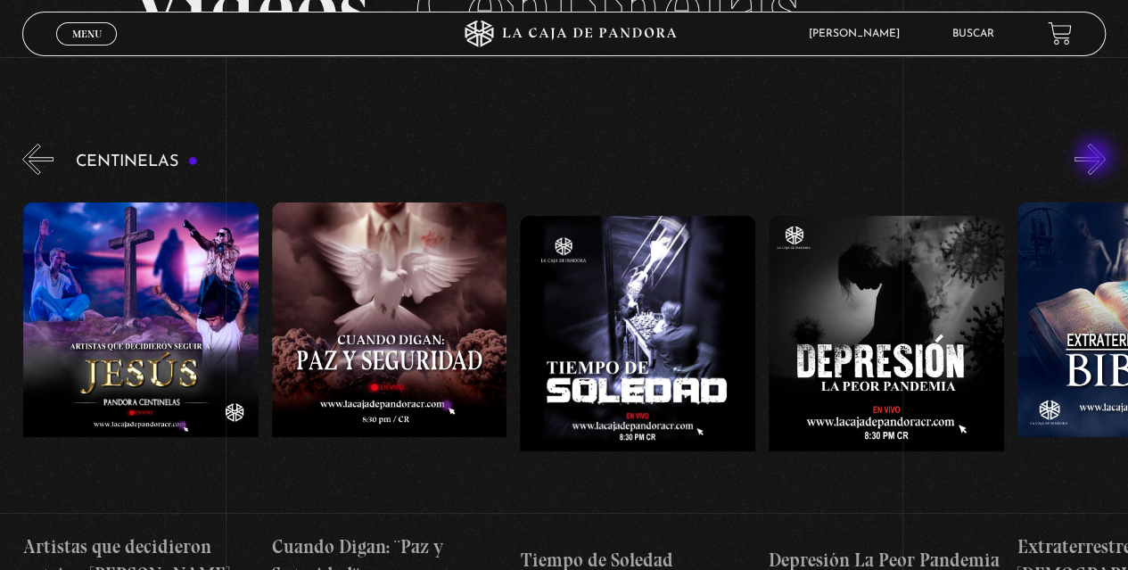
click at [1097, 159] on button "»" at bounding box center [1090, 159] width 31 height 31
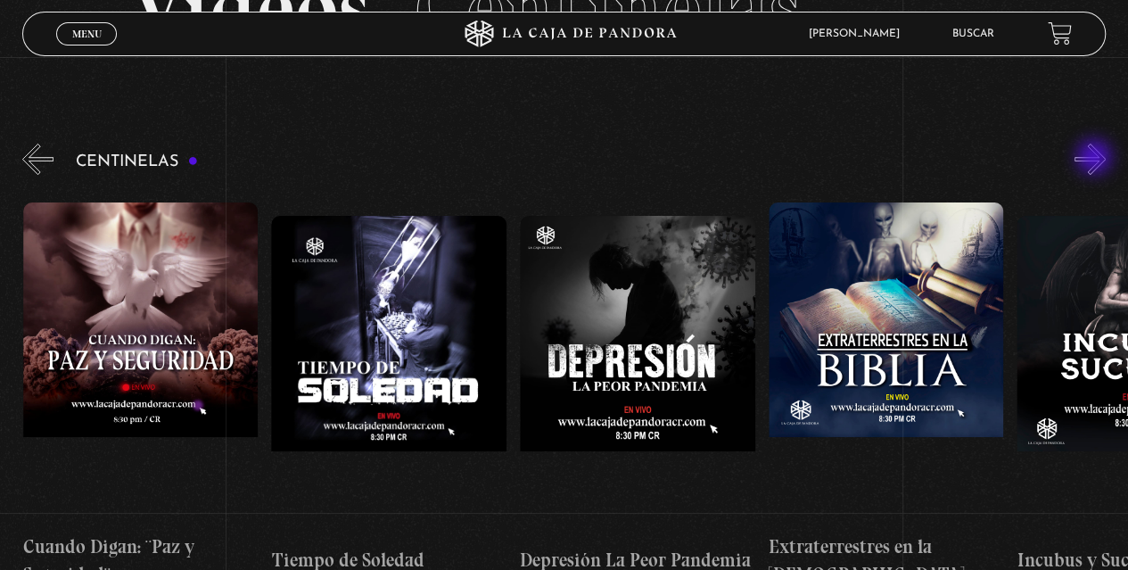
click at [1096, 159] on button "»" at bounding box center [1090, 159] width 31 height 31
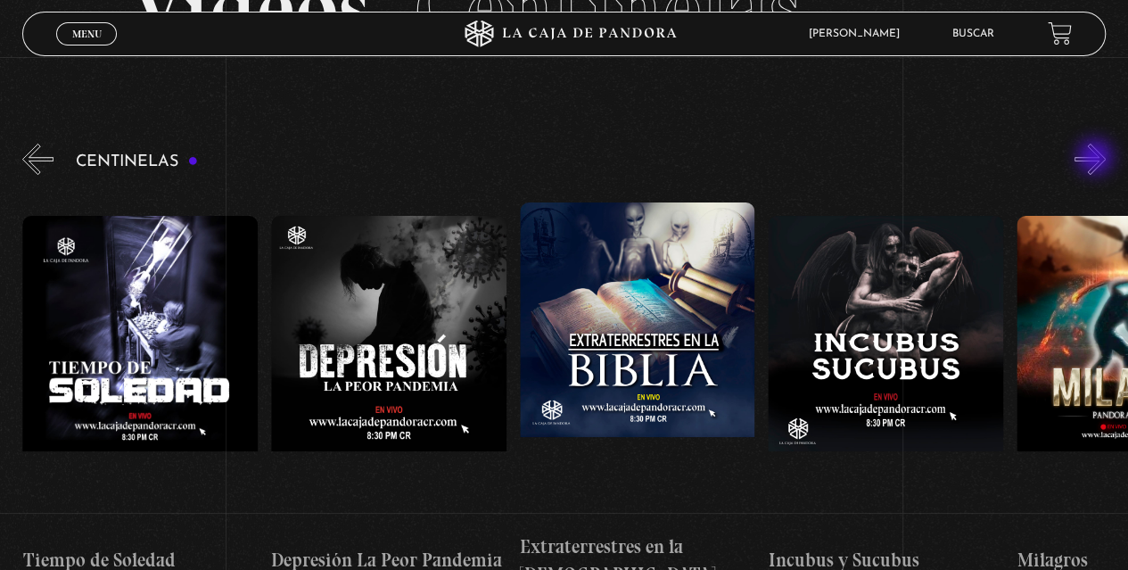
click at [1097, 159] on button "»" at bounding box center [1090, 159] width 31 height 31
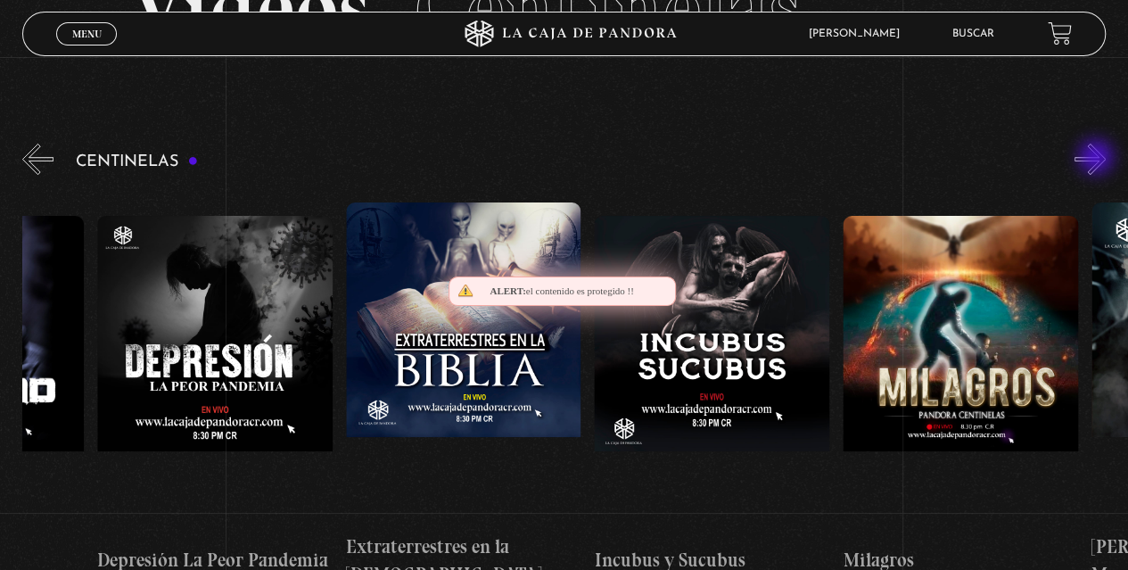
click at [1098, 159] on button "»" at bounding box center [1090, 159] width 31 height 31
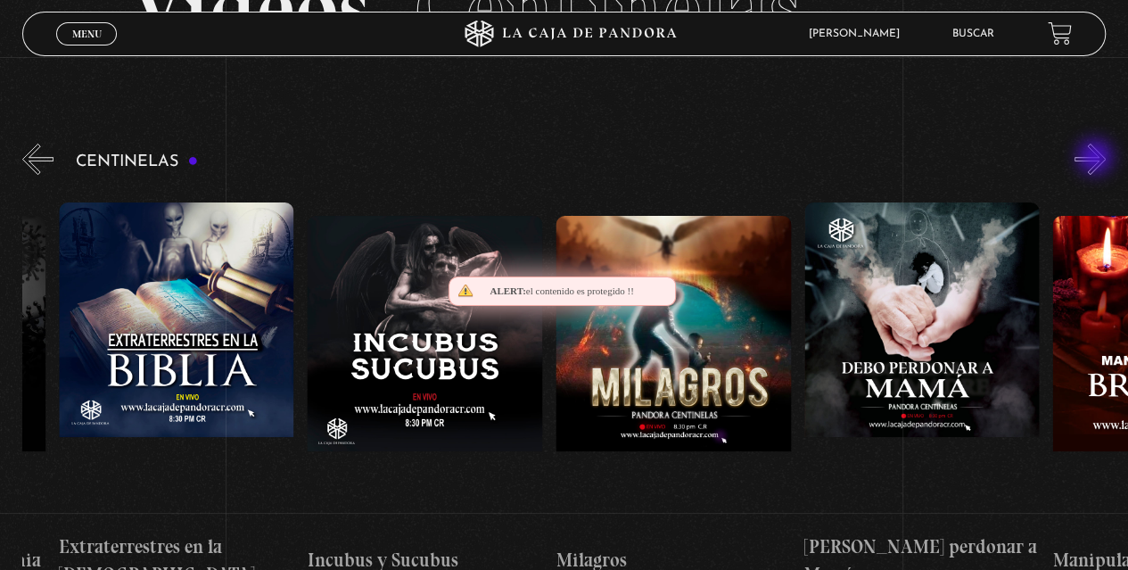
click at [1097, 159] on button "»" at bounding box center [1090, 159] width 31 height 31
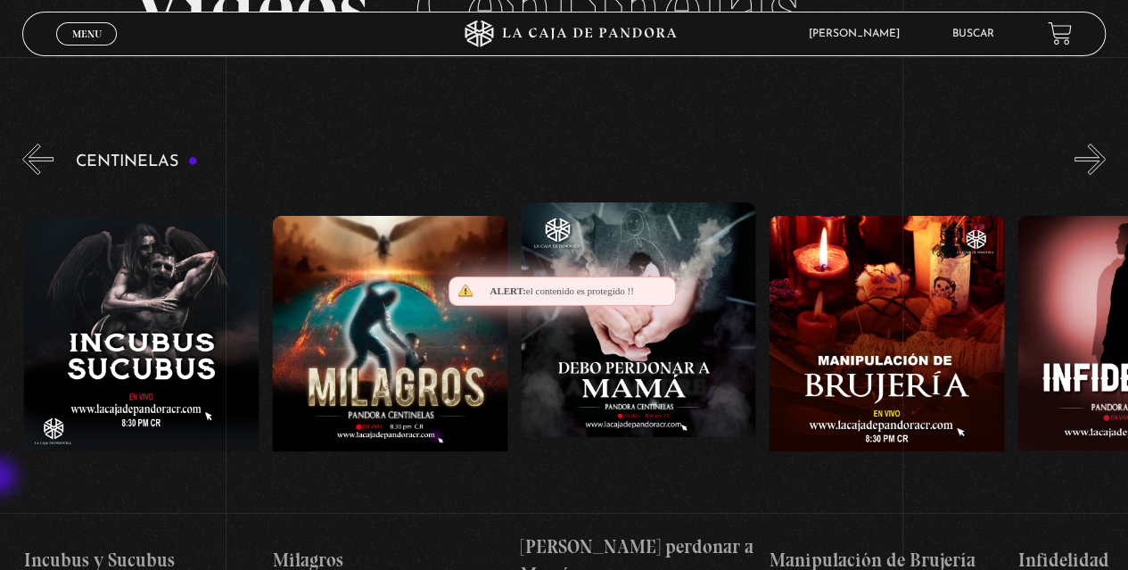
scroll to position [0, 8202]
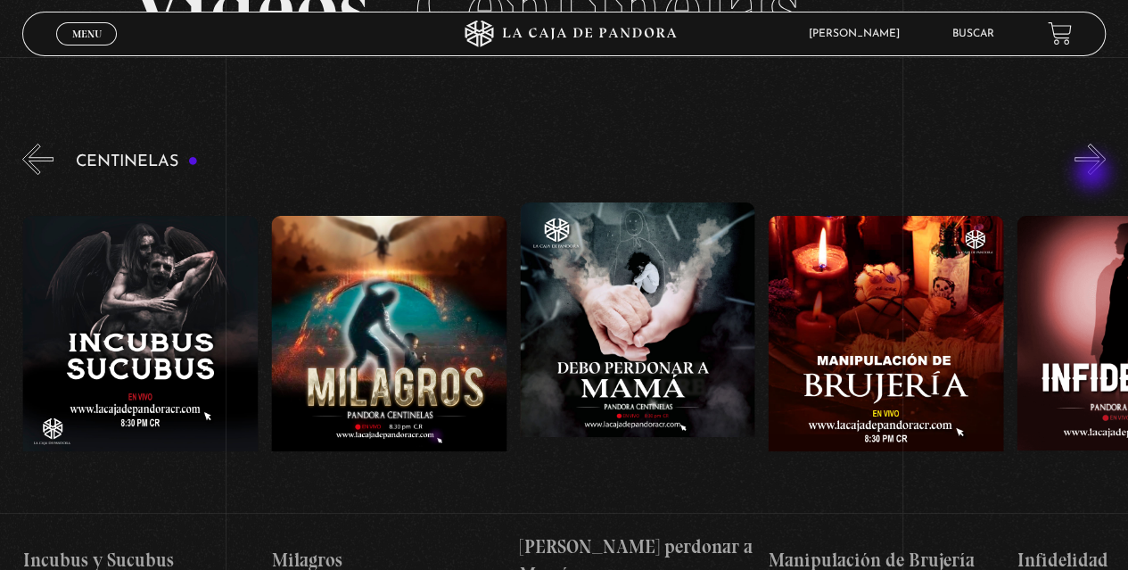
click at [1094, 174] on button "»" at bounding box center [1090, 159] width 31 height 31
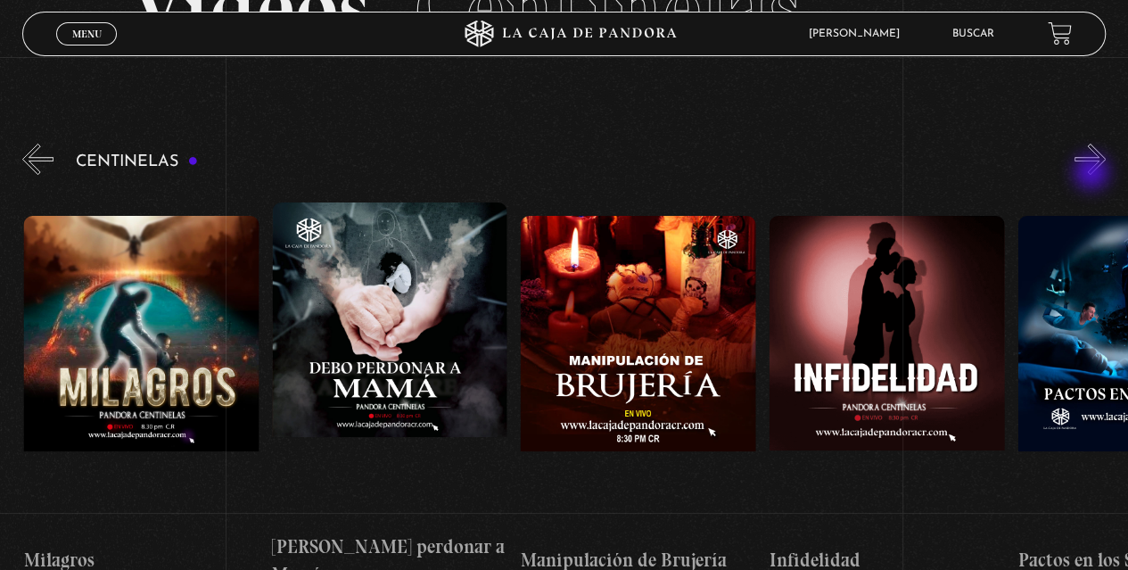
click at [1093, 174] on button "»" at bounding box center [1090, 159] width 31 height 31
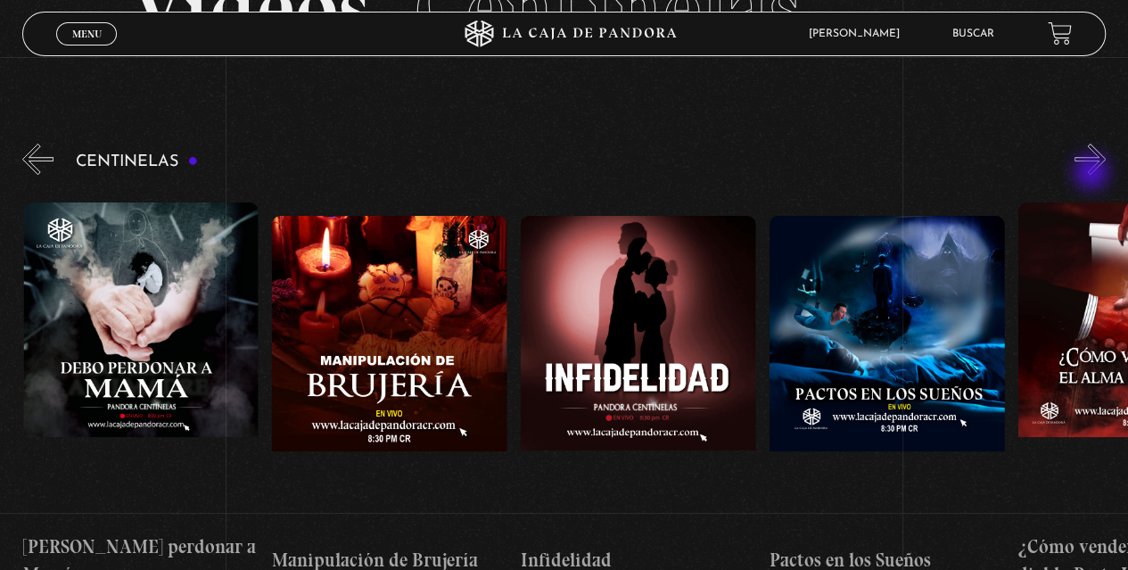
click at [1093, 174] on button "»" at bounding box center [1090, 159] width 31 height 31
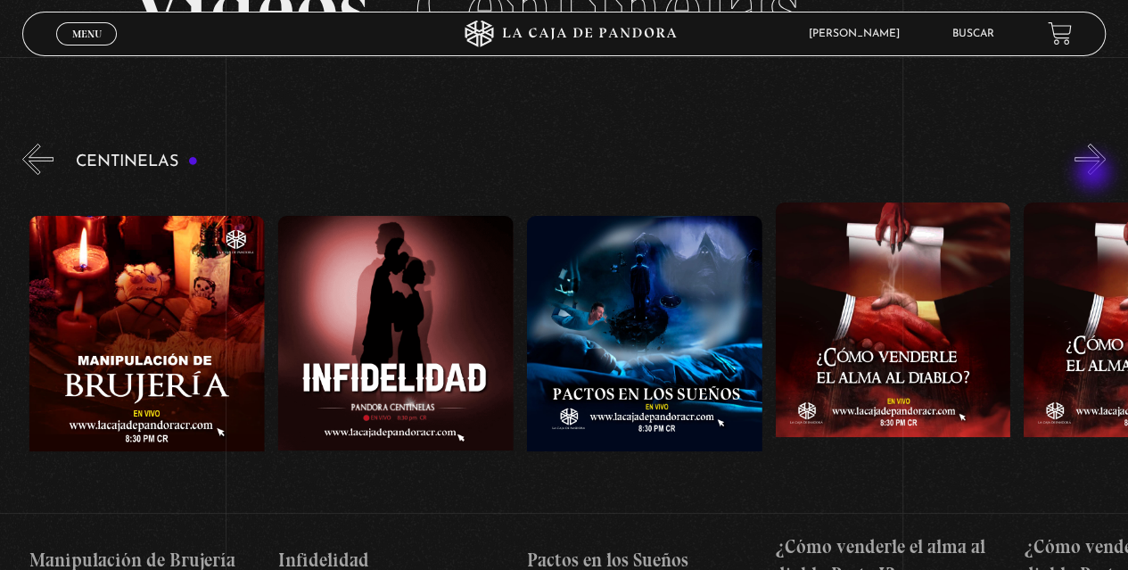
click at [1095, 174] on button "»" at bounding box center [1090, 159] width 31 height 31
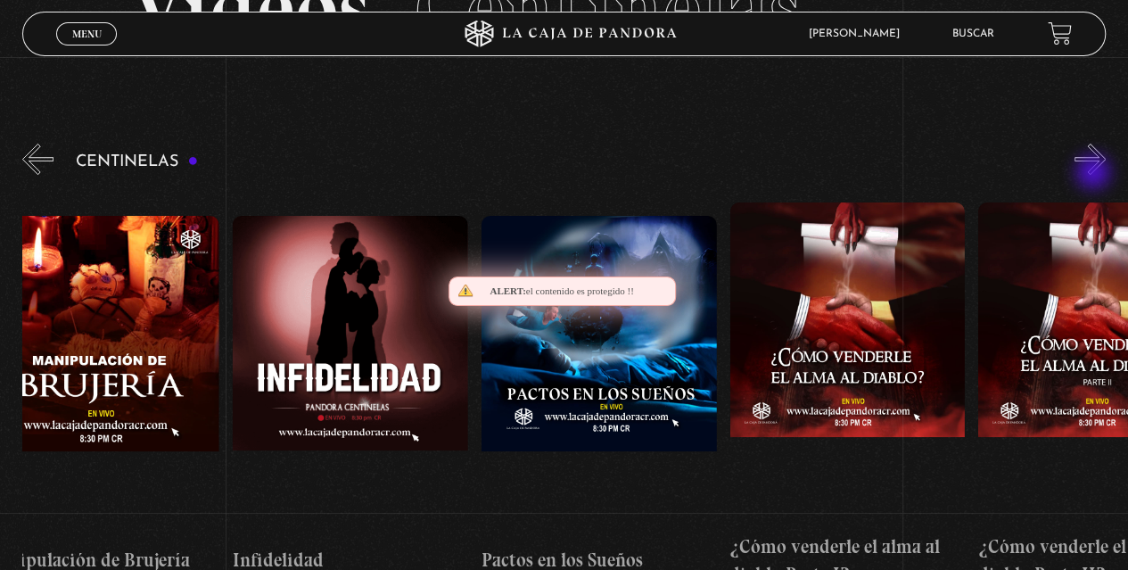
click at [1095, 174] on button "»" at bounding box center [1090, 159] width 31 height 31
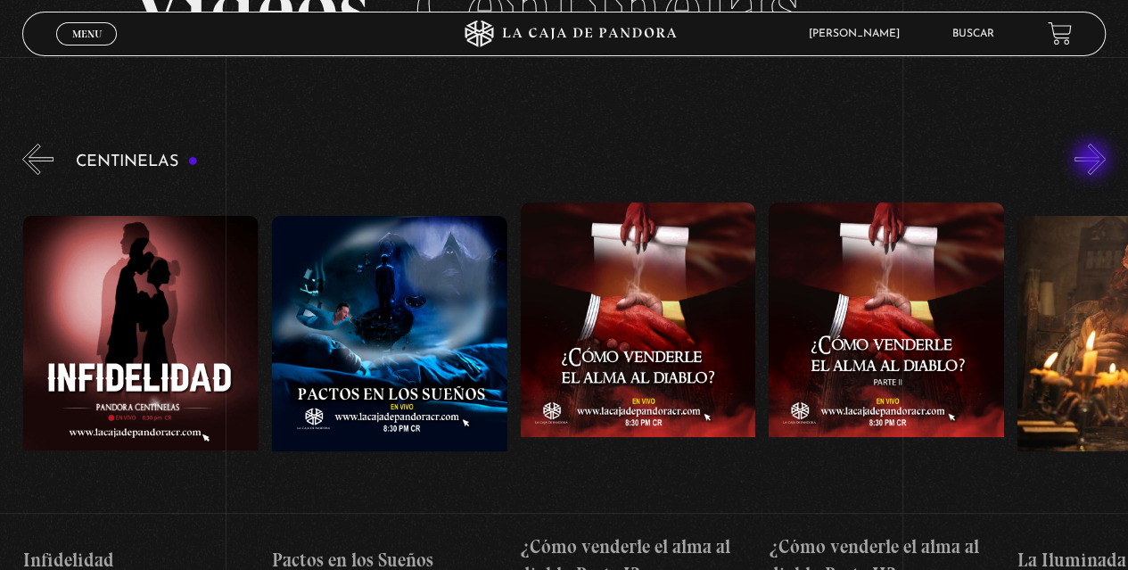
click at [1093, 161] on button "»" at bounding box center [1090, 159] width 31 height 31
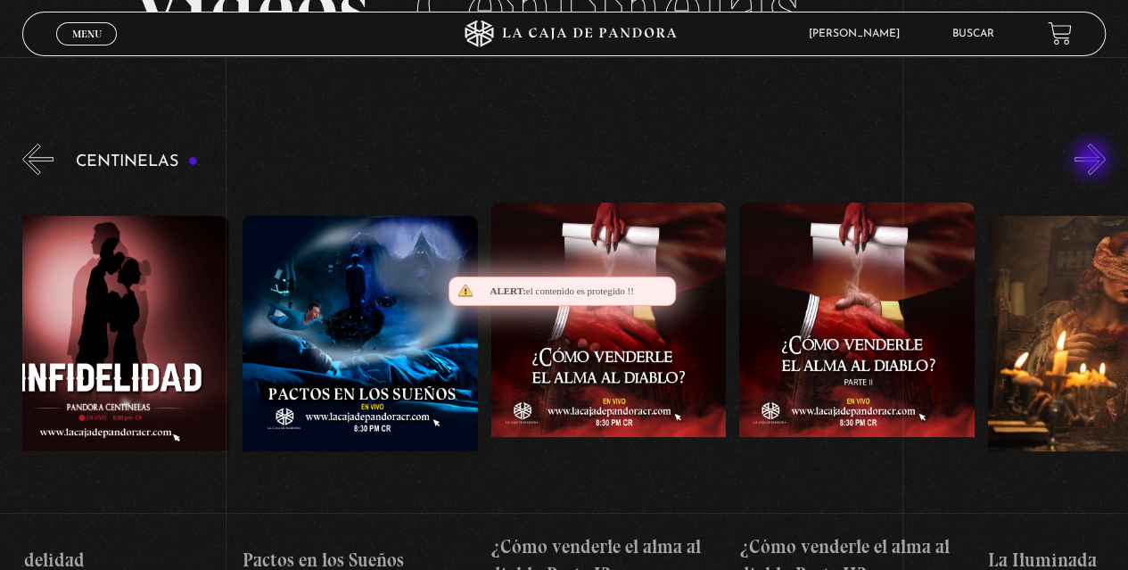
click at [1095, 161] on button "»" at bounding box center [1090, 159] width 31 height 31
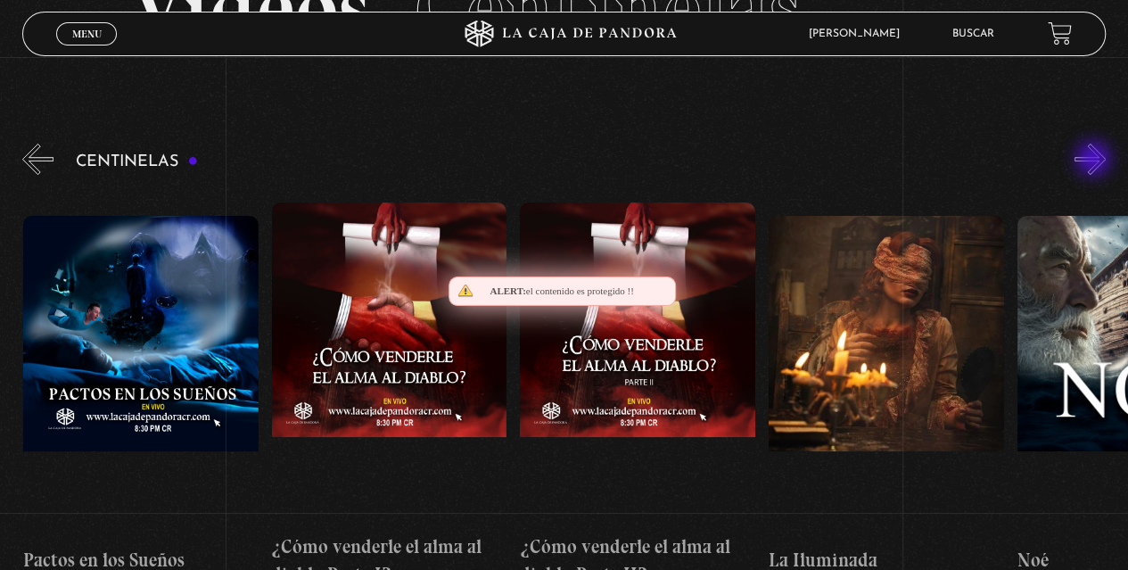
click at [1095, 161] on button "»" at bounding box center [1090, 159] width 31 height 31
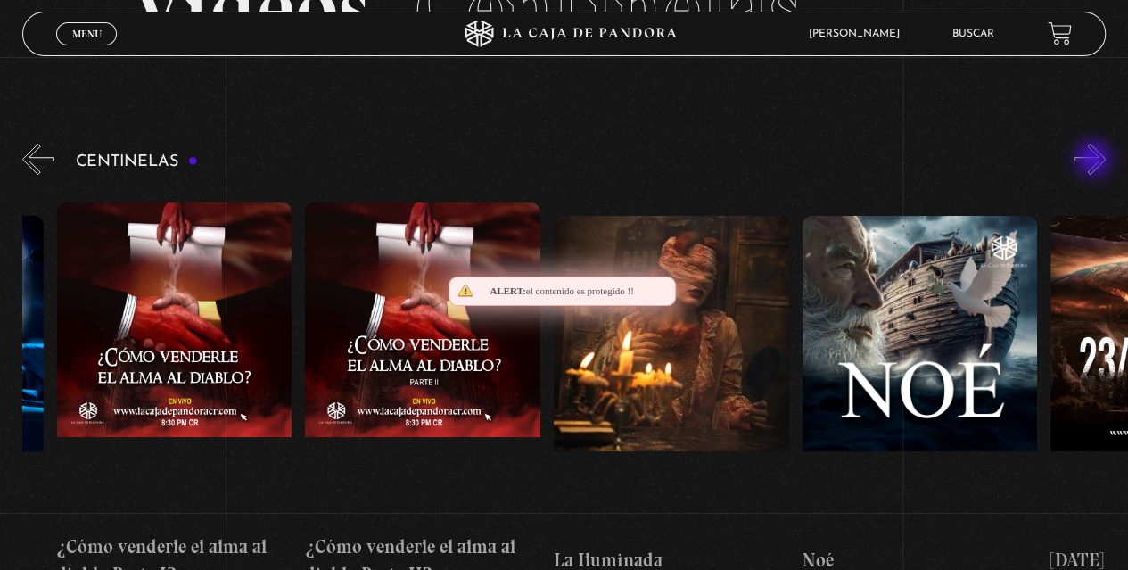
click at [1094, 161] on button "»" at bounding box center [1090, 159] width 31 height 31
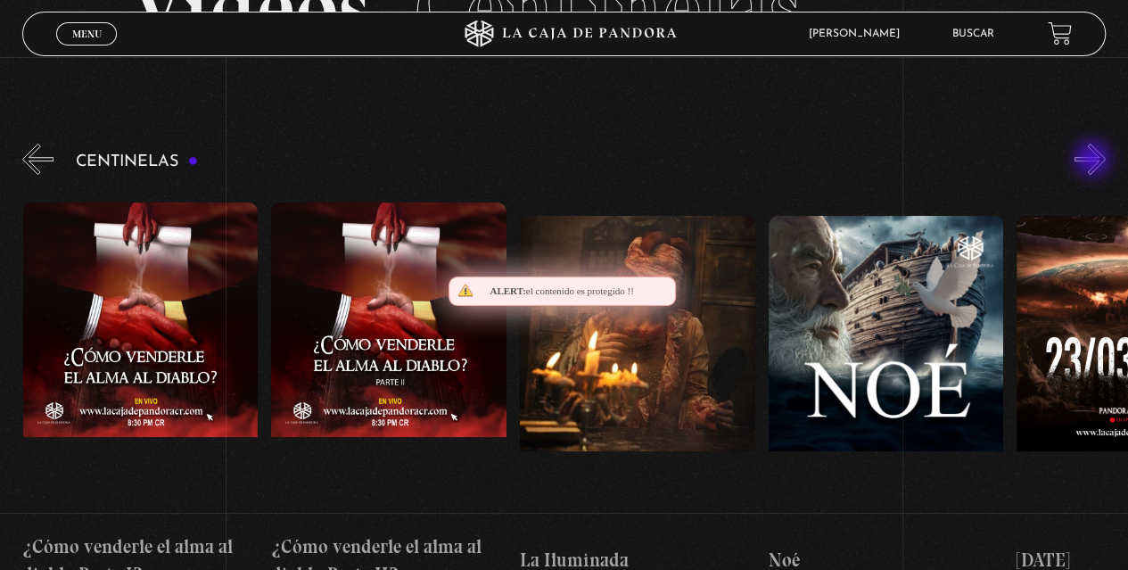
click at [1094, 161] on button "»" at bounding box center [1090, 159] width 31 height 31
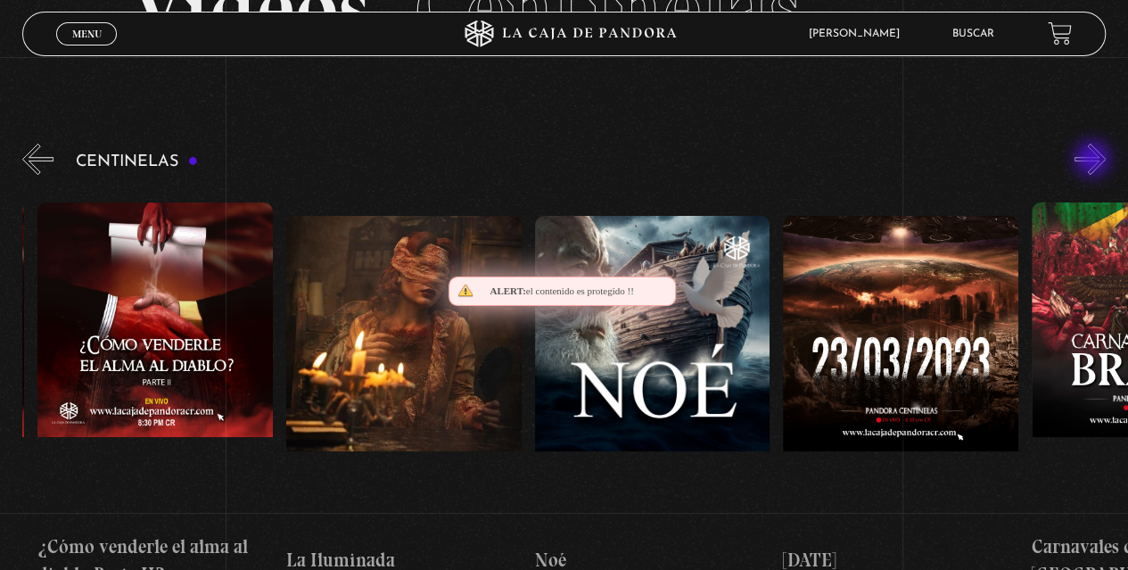
click at [1093, 161] on button "»" at bounding box center [1090, 159] width 31 height 31
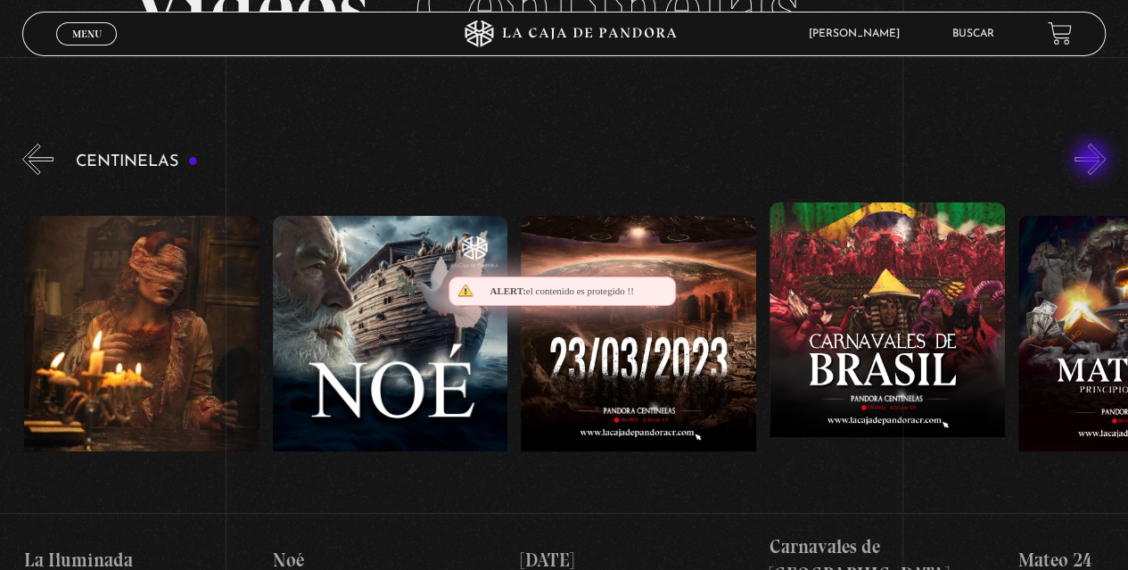
click at [1093, 161] on button "»" at bounding box center [1090, 159] width 31 height 31
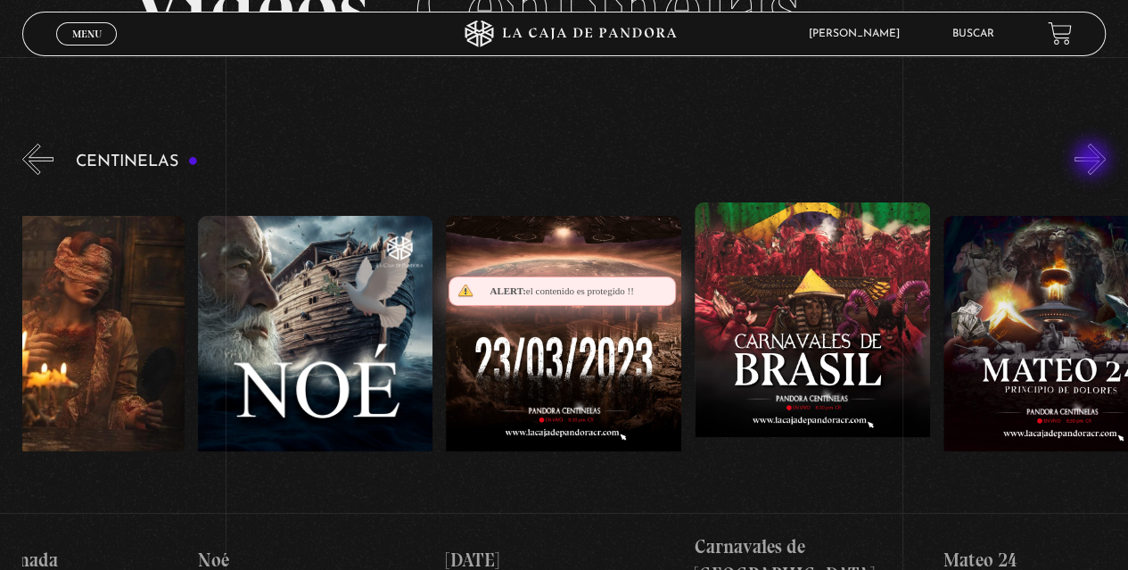
click at [1093, 161] on button "»" at bounding box center [1090, 159] width 31 height 31
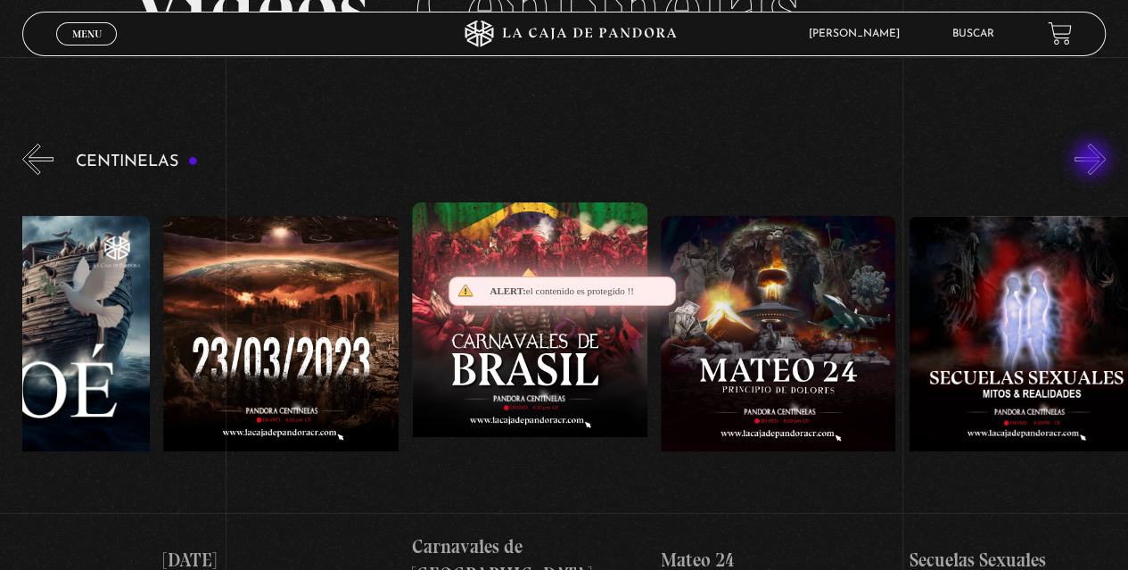
click at [1095, 161] on button "»" at bounding box center [1090, 159] width 31 height 31
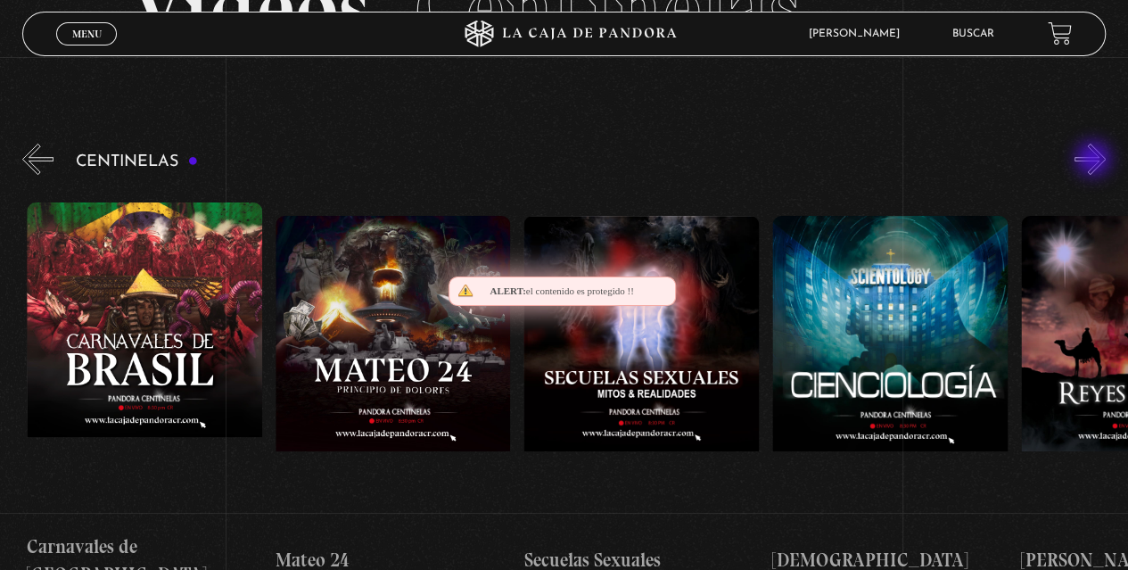
click at [1094, 161] on button "»" at bounding box center [1090, 159] width 31 height 31
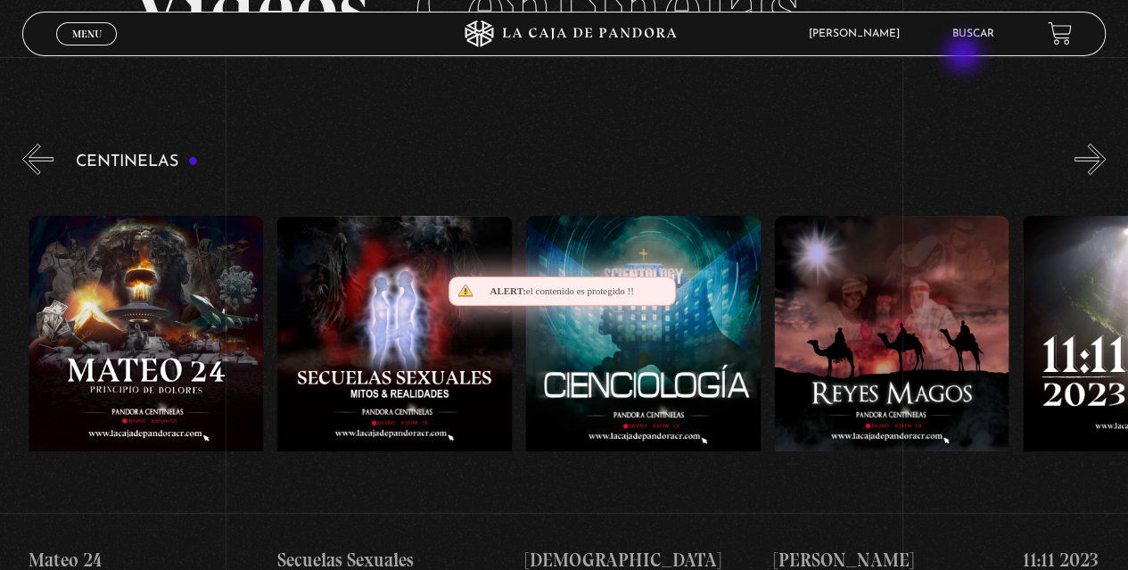
scroll to position [0, 11184]
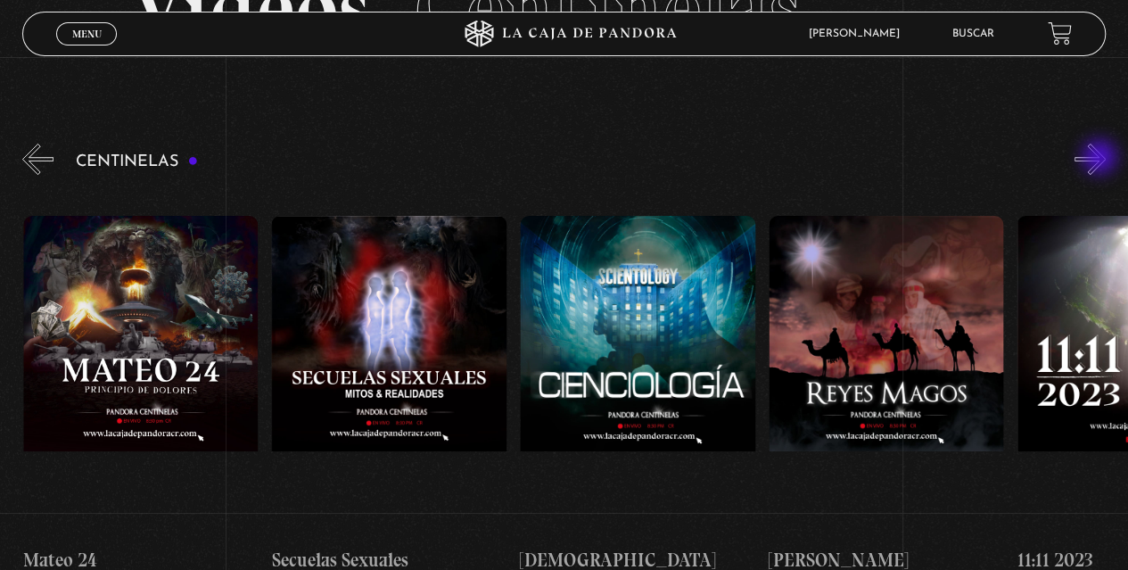
click at [1101, 159] on button "»" at bounding box center [1090, 159] width 31 height 31
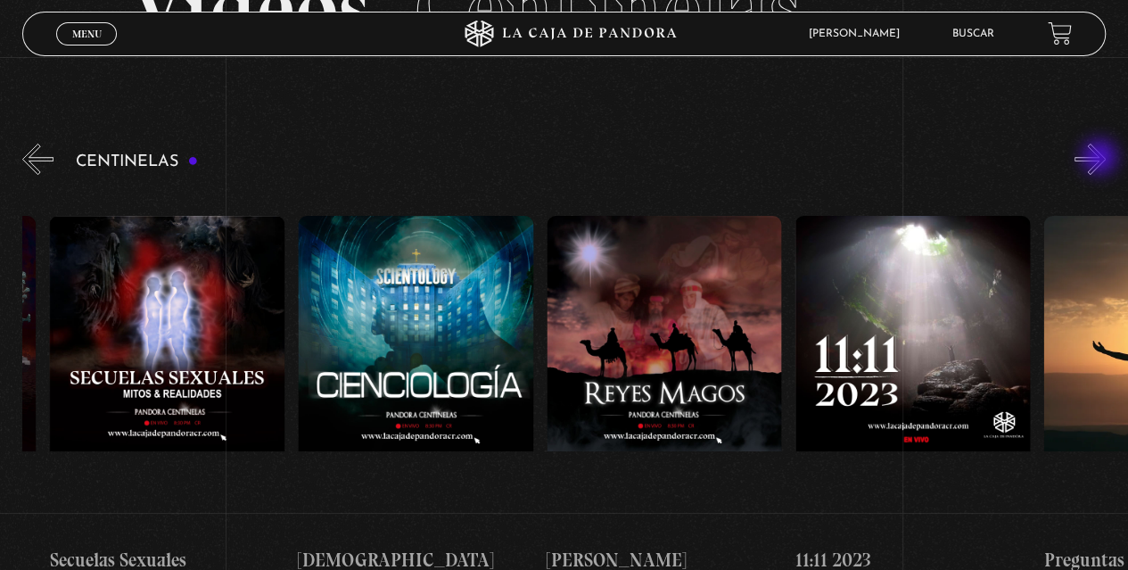
click at [1102, 159] on button "»" at bounding box center [1090, 159] width 31 height 31
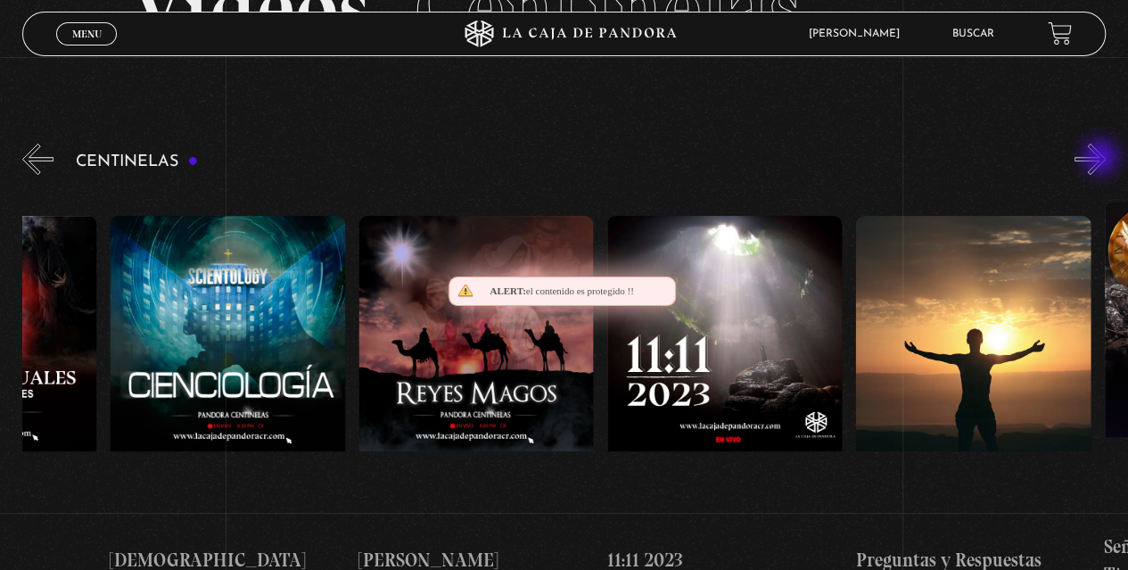
click at [1102, 159] on button "»" at bounding box center [1090, 159] width 31 height 31
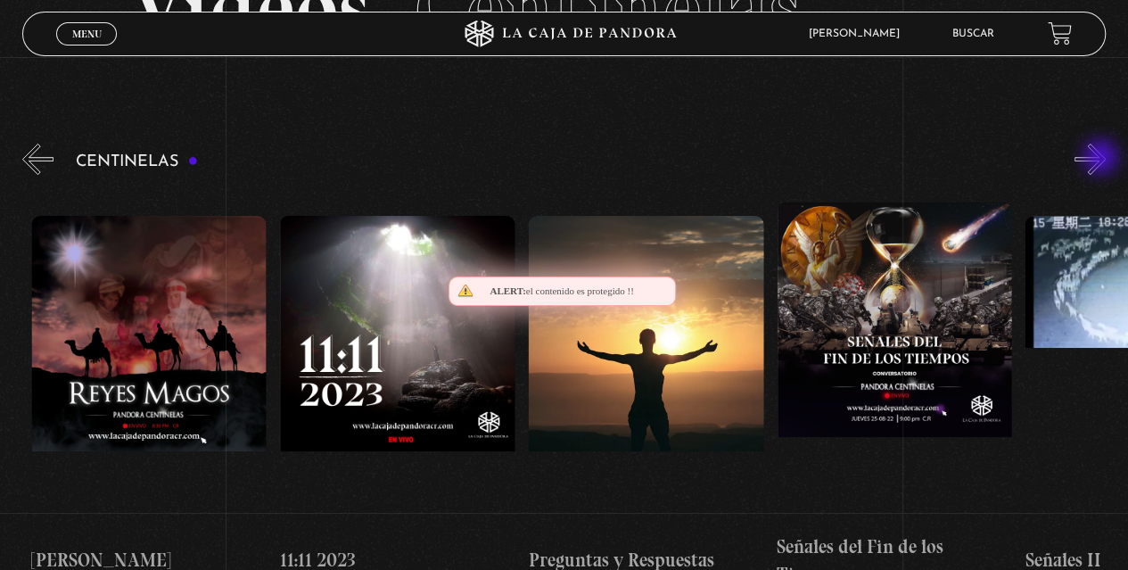
click at [1102, 159] on button "»" at bounding box center [1090, 159] width 31 height 31
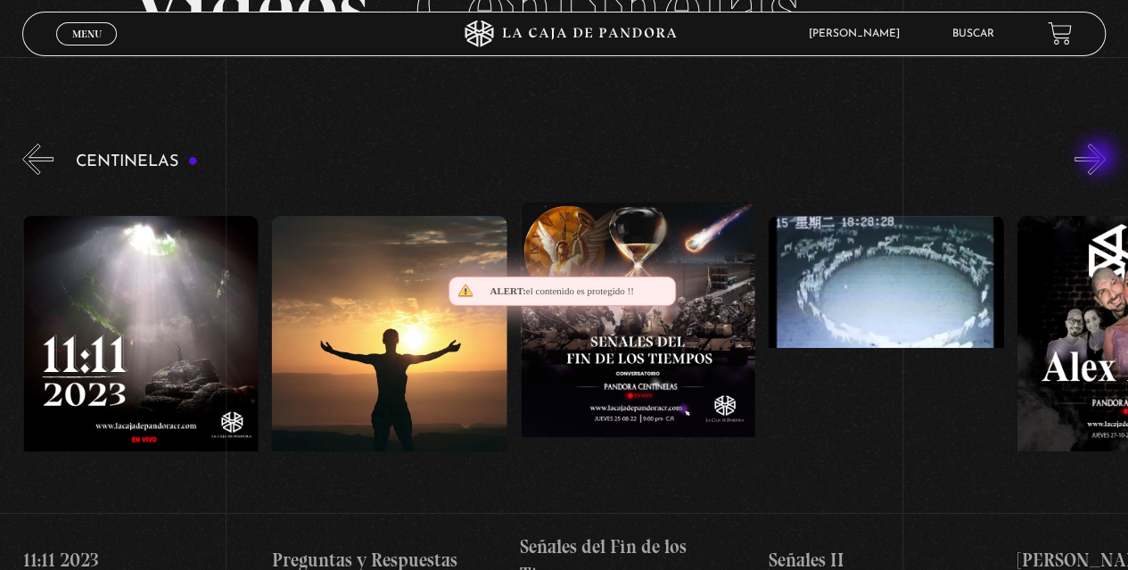
click at [1101, 159] on button "»" at bounding box center [1090, 159] width 31 height 31
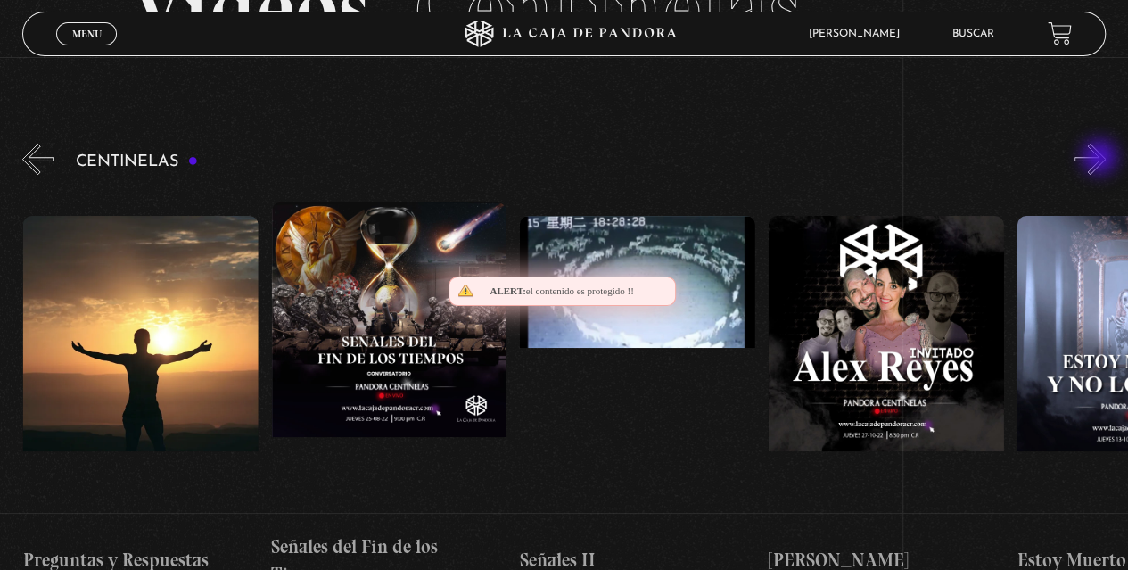
click at [1101, 159] on button "»" at bounding box center [1090, 159] width 31 height 31
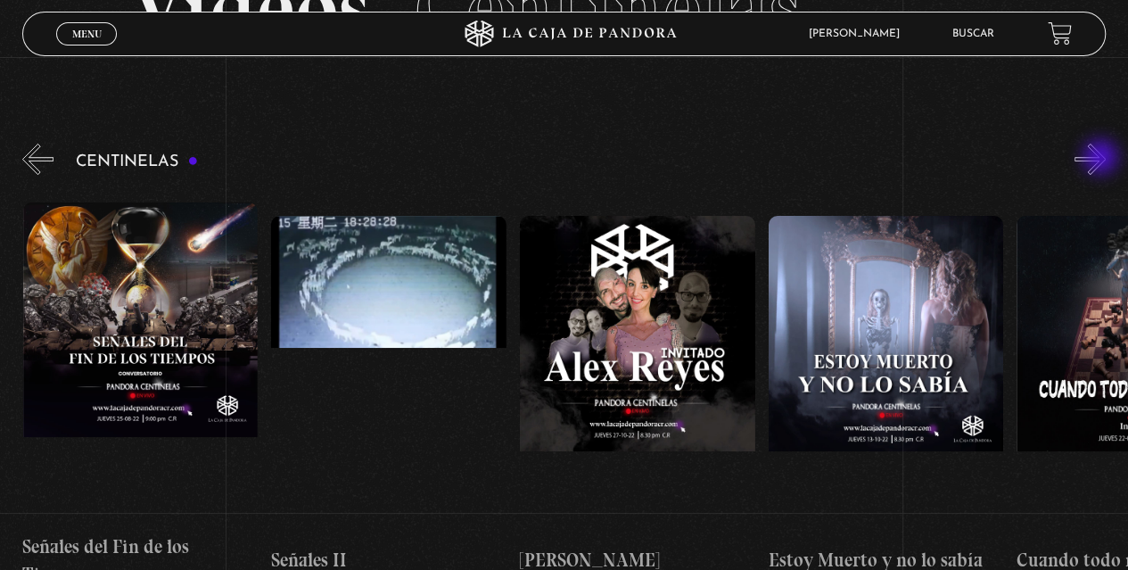
click at [1102, 159] on button "»" at bounding box center [1090, 159] width 31 height 31
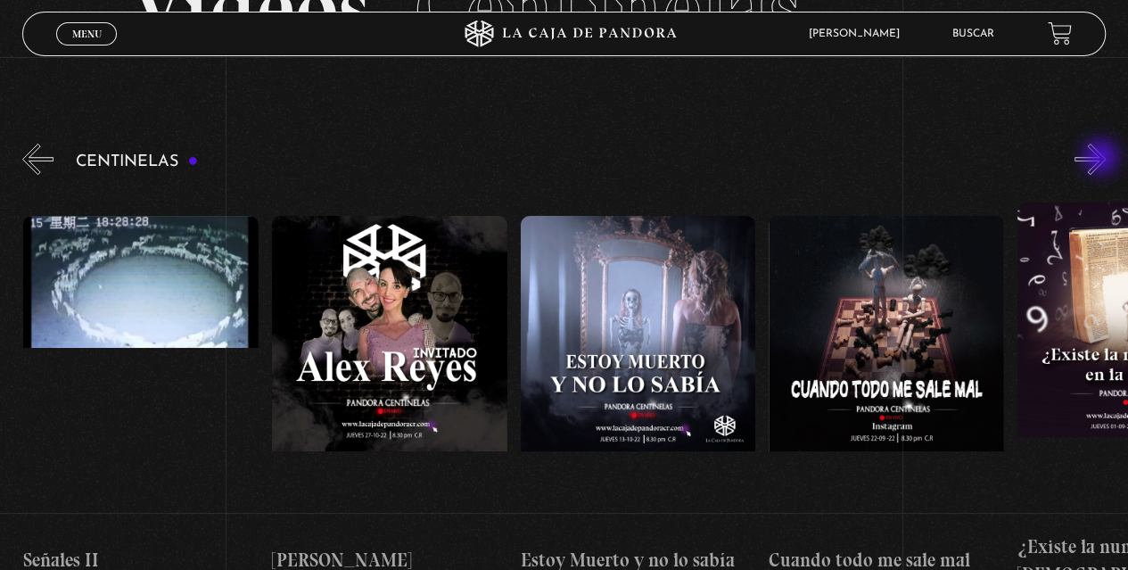
click at [1101, 159] on button "»" at bounding box center [1090, 159] width 31 height 31
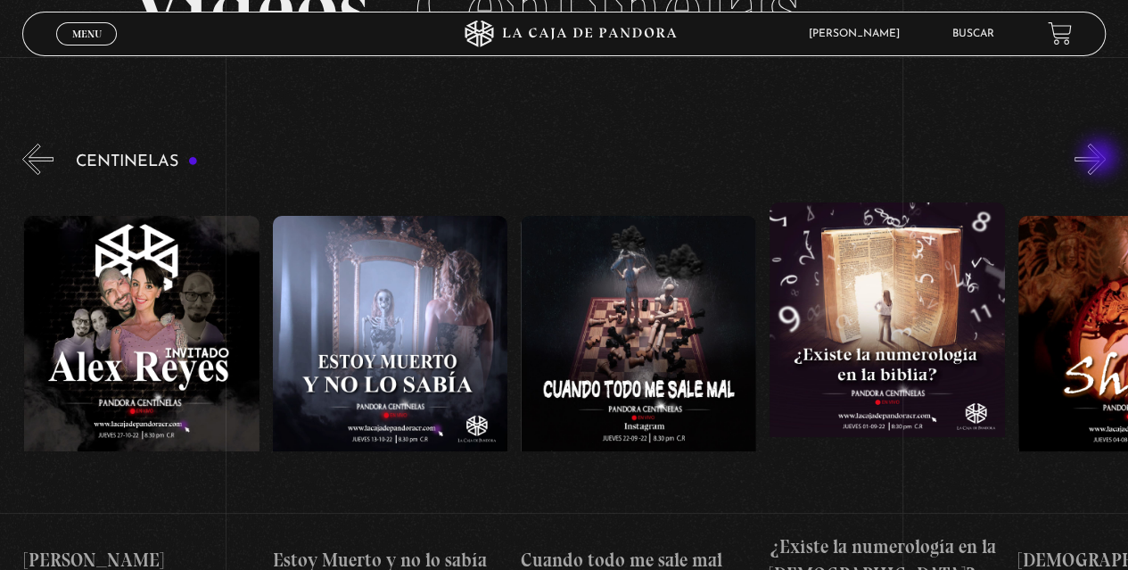
click at [1101, 159] on button "»" at bounding box center [1090, 159] width 31 height 31
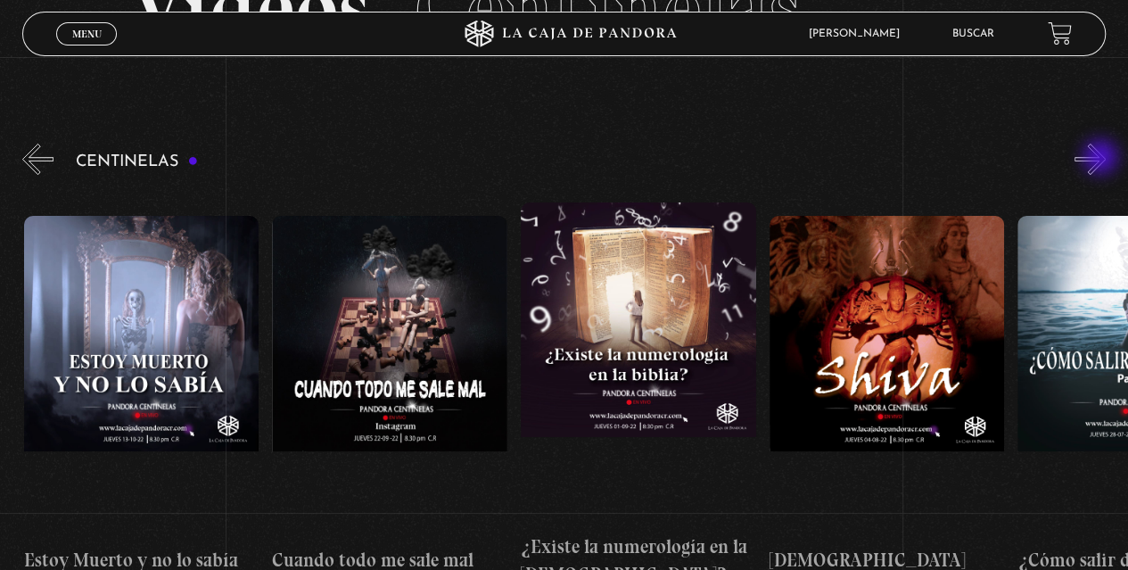
scroll to position [0, 13421]
click at [1106, 164] on button "»" at bounding box center [1090, 159] width 31 height 31
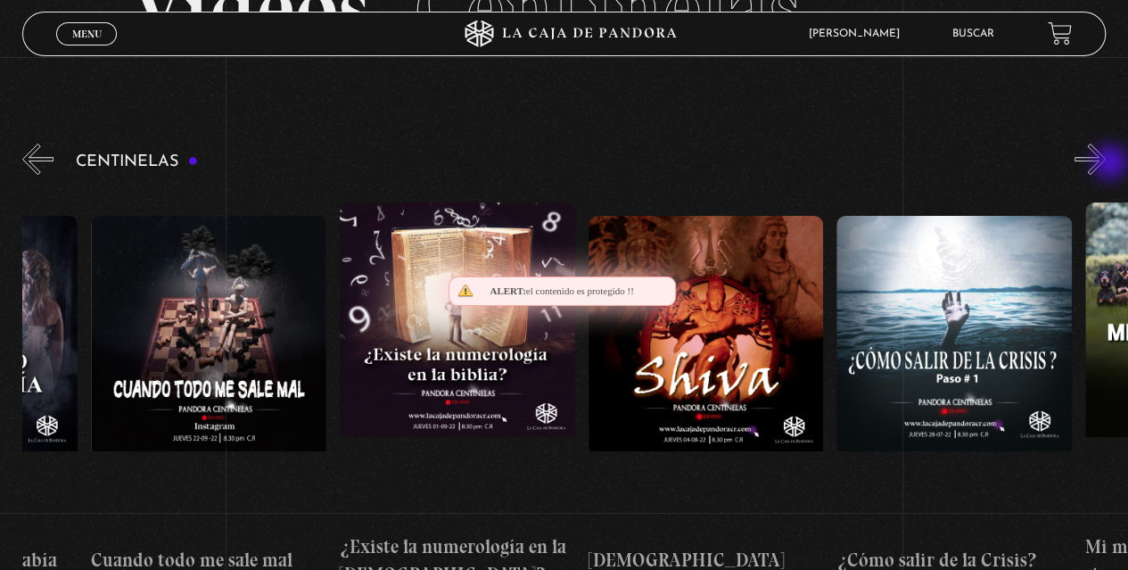
click at [1106, 164] on button "»" at bounding box center [1090, 159] width 31 height 31
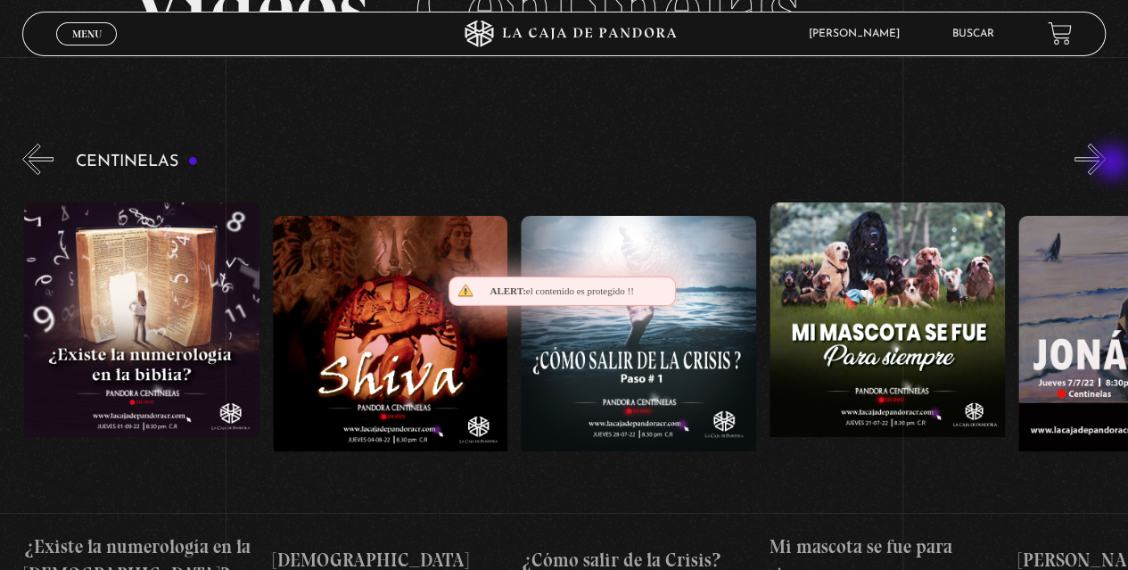
scroll to position [0, 13918]
click at [1106, 164] on button "»" at bounding box center [1090, 159] width 31 height 31
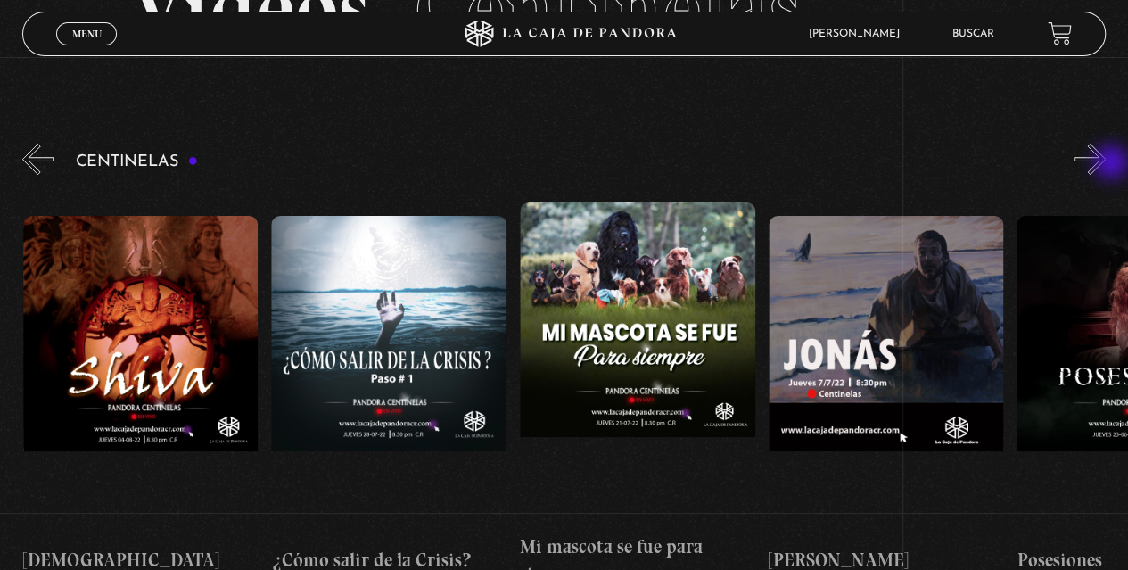
click at [1106, 164] on button "»" at bounding box center [1090, 159] width 31 height 31
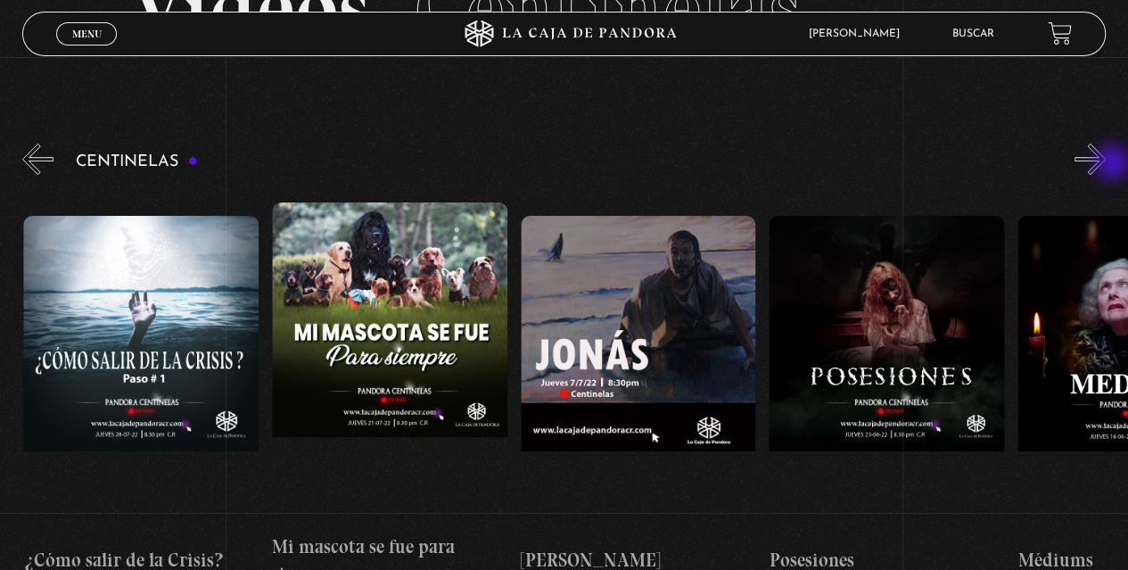
click at [1106, 164] on button "»" at bounding box center [1090, 159] width 31 height 31
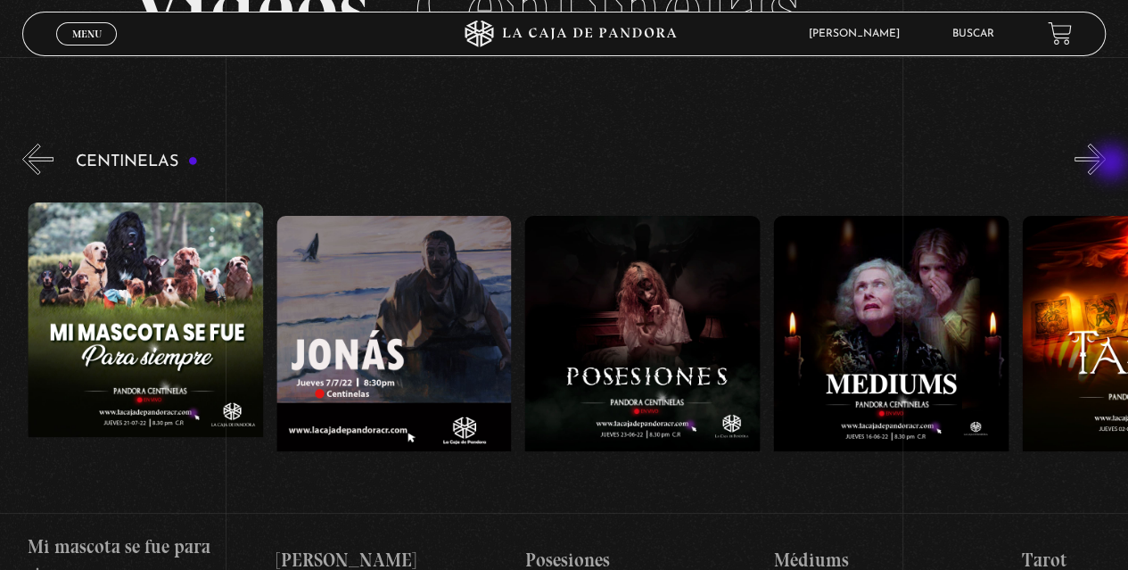
click at [1106, 164] on button "»" at bounding box center [1090, 159] width 31 height 31
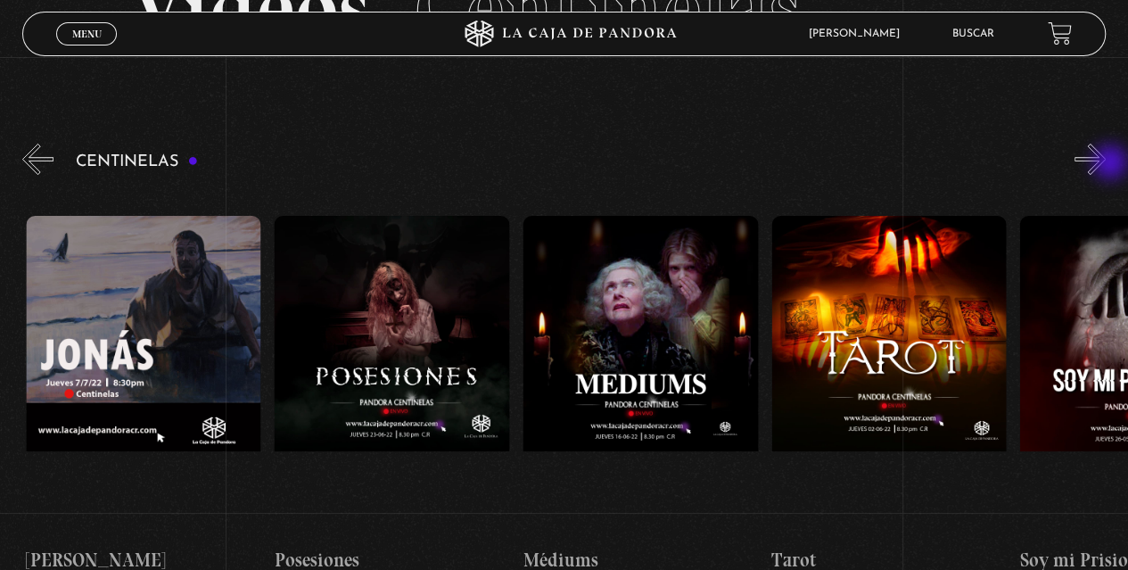
click at [1106, 164] on button "»" at bounding box center [1090, 159] width 31 height 31
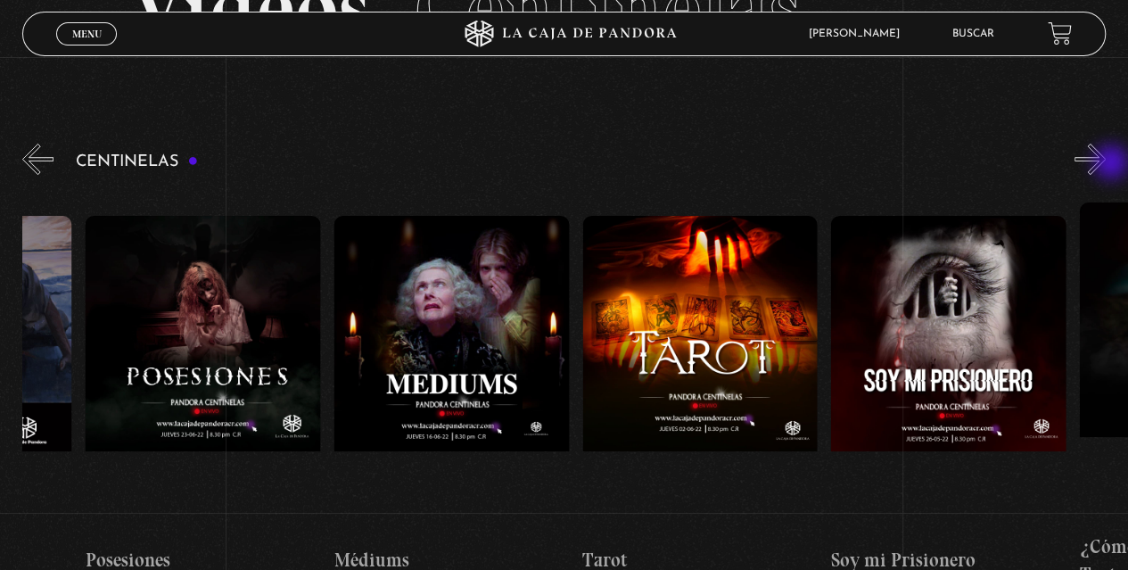
click at [1106, 164] on button "»" at bounding box center [1090, 159] width 31 height 31
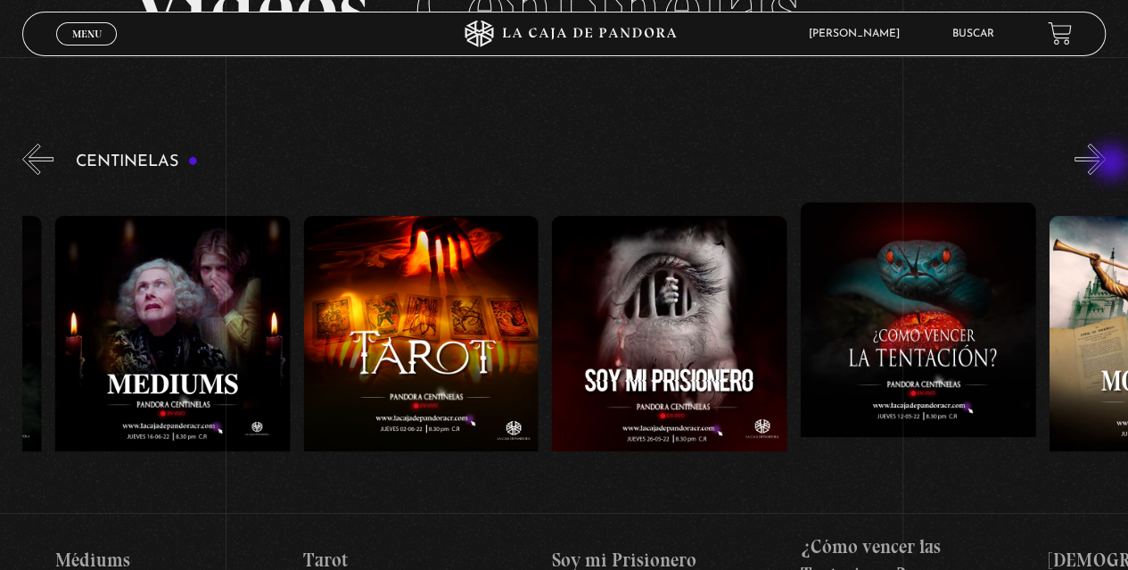
click at [1106, 164] on button "»" at bounding box center [1090, 159] width 31 height 31
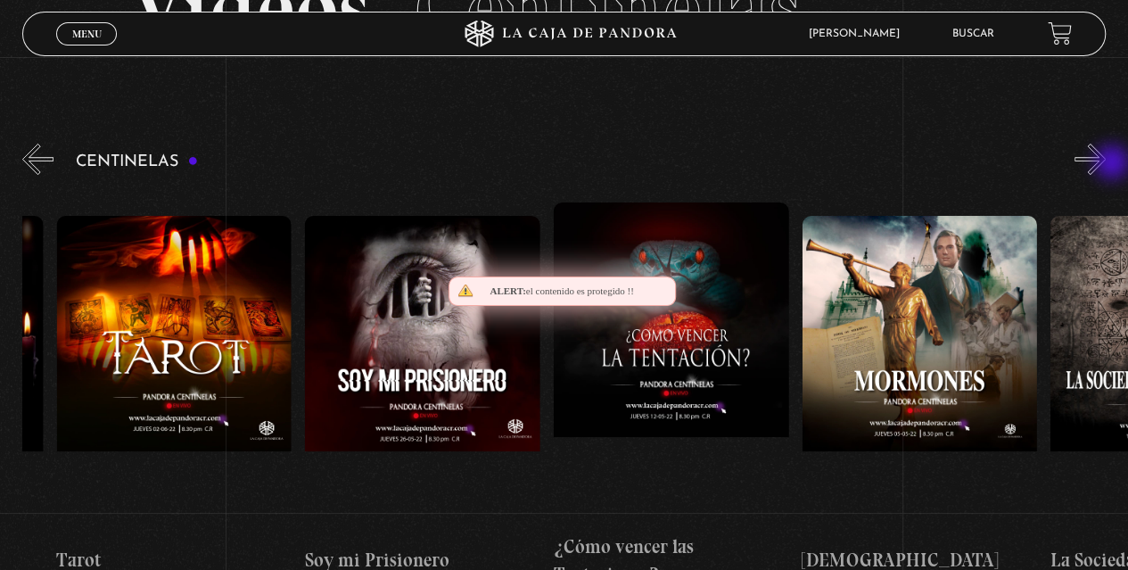
click at [1106, 164] on button "»" at bounding box center [1090, 159] width 31 height 31
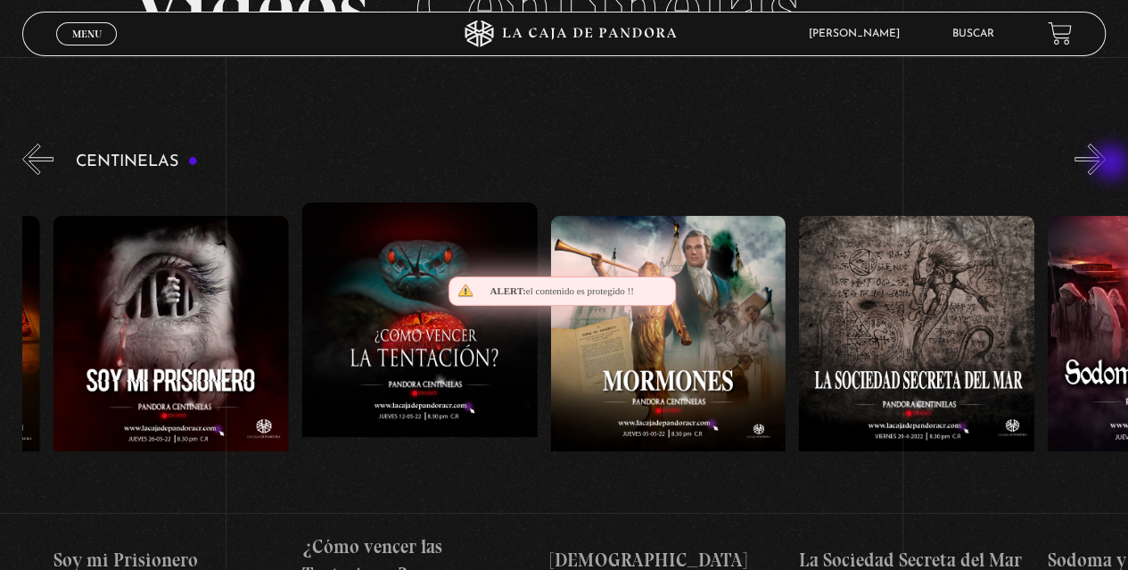
click at [1106, 164] on button "»" at bounding box center [1090, 159] width 31 height 31
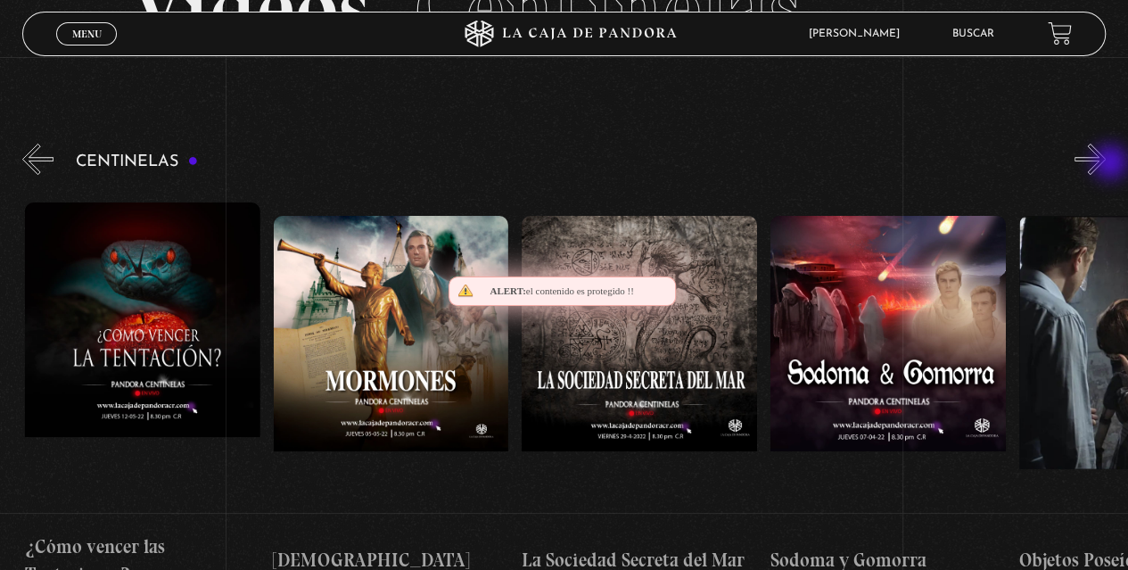
click at [1106, 164] on button "»" at bounding box center [1090, 159] width 31 height 31
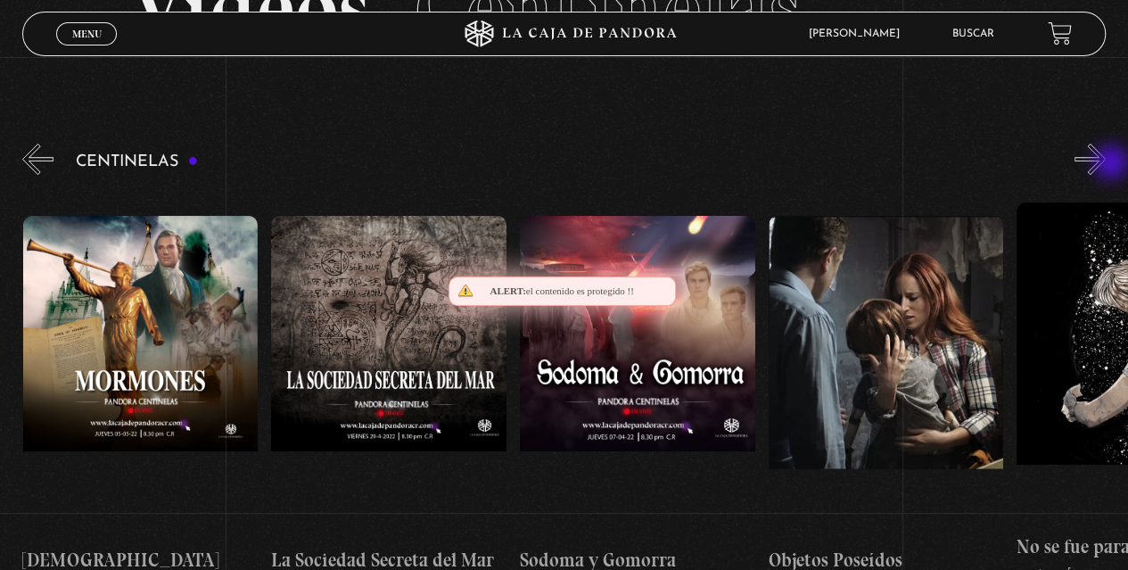
click at [1106, 164] on button "»" at bounding box center [1090, 159] width 31 height 31
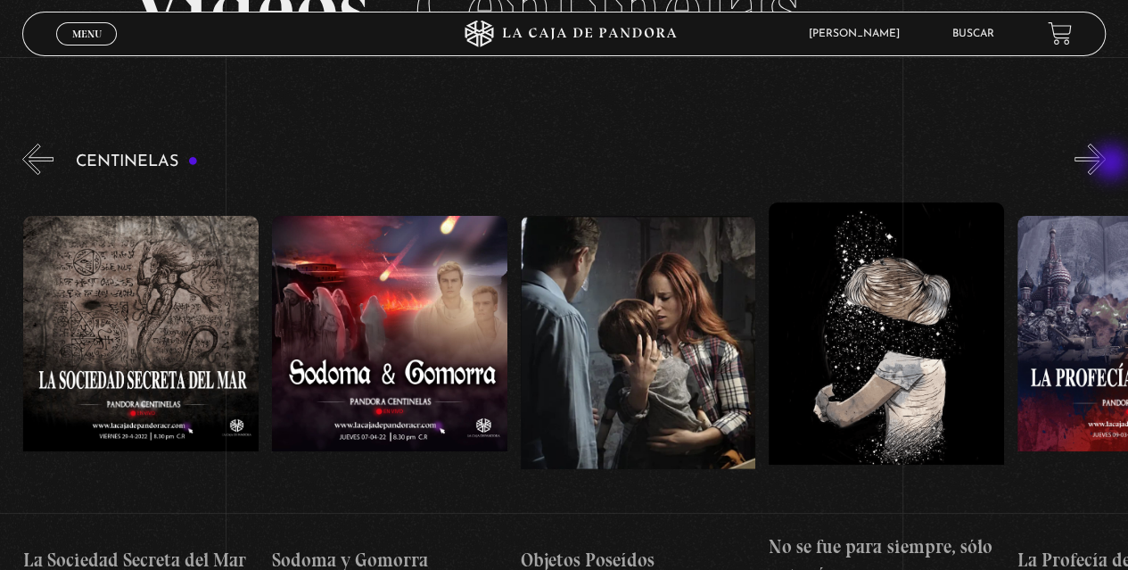
click at [1106, 164] on button "»" at bounding box center [1090, 159] width 31 height 31
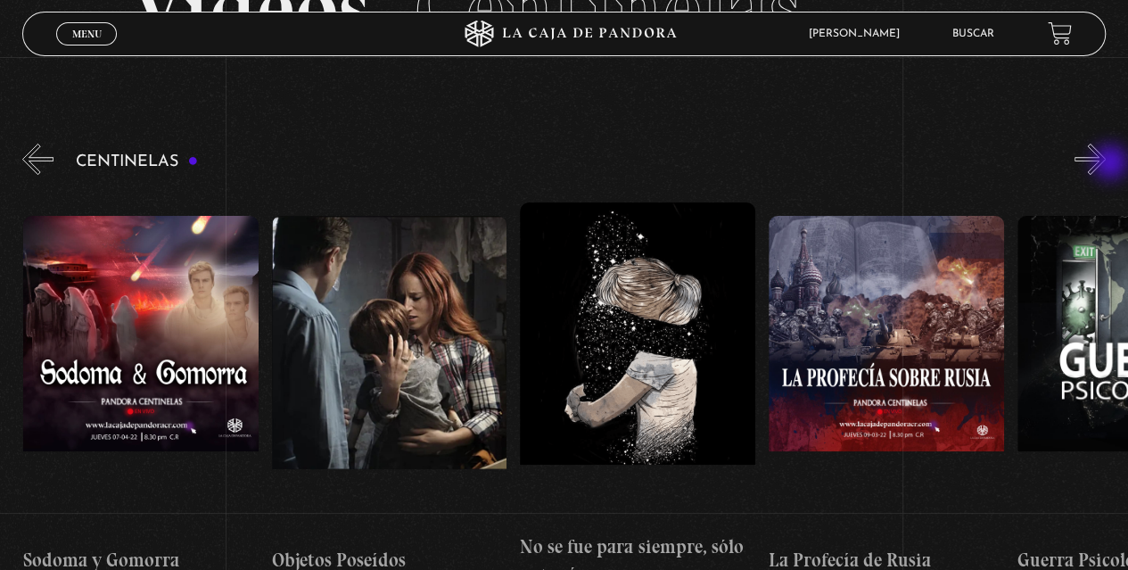
click at [1106, 164] on button "»" at bounding box center [1090, 159] width 31 height 31
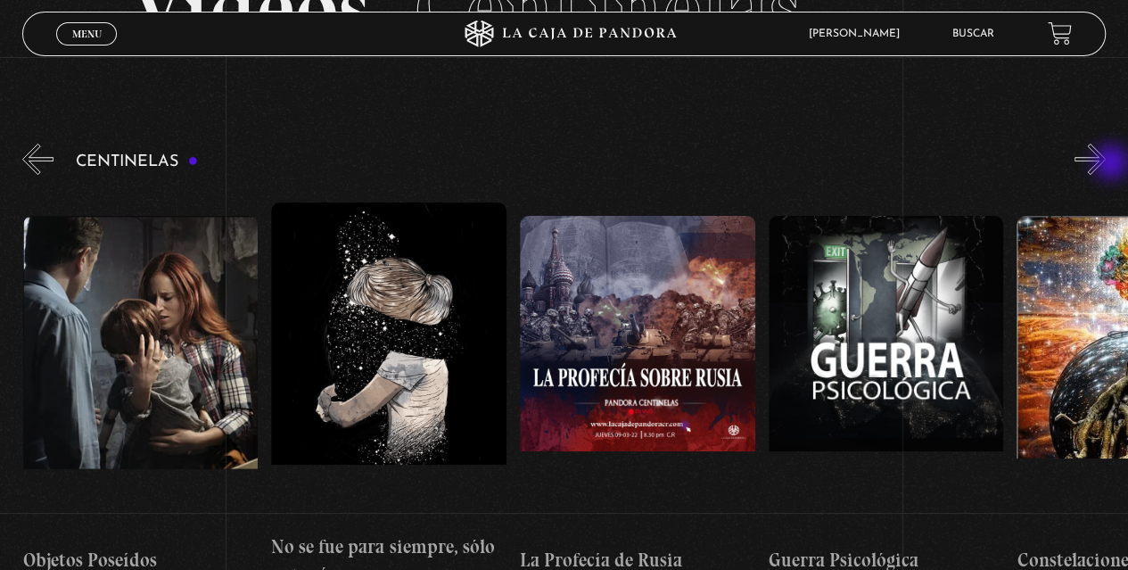
click at [1106, 164] on button "»" at bounding box center [1090, 159] width 31 height 31
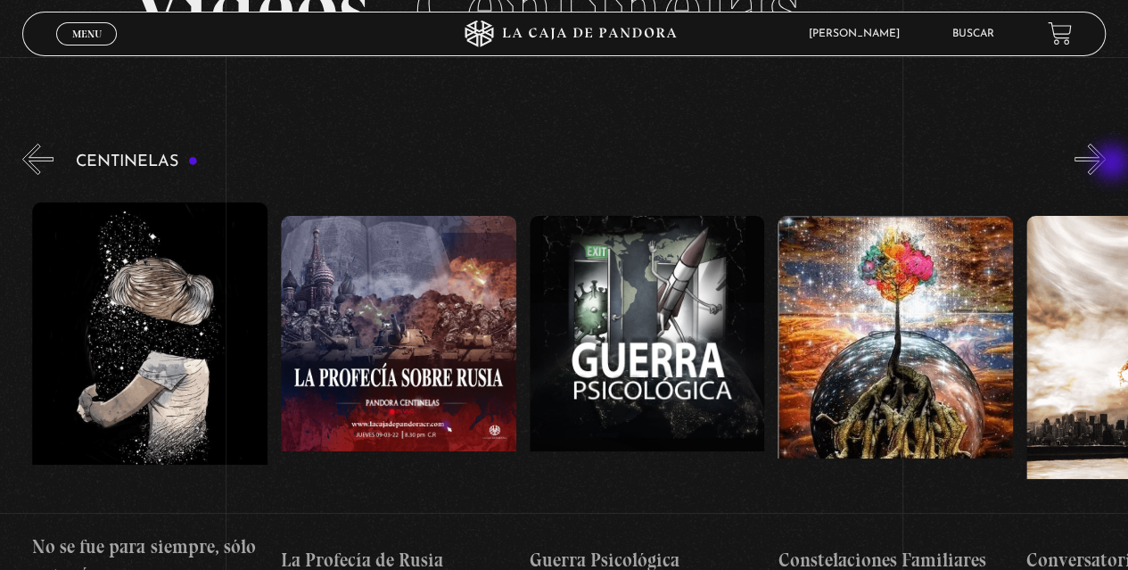
click at [1106, 164] on button "»" at bounding box center [1090, 159] width 31 height 31
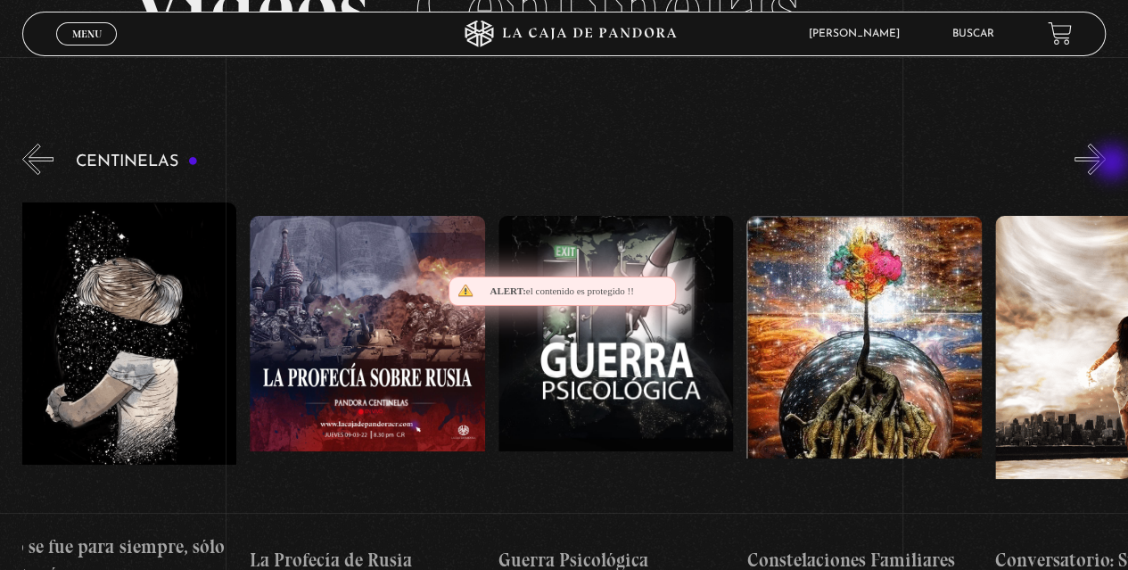
click at [1106, 164] on button "»" at bounding box center [1090, 159] width 31 height 31
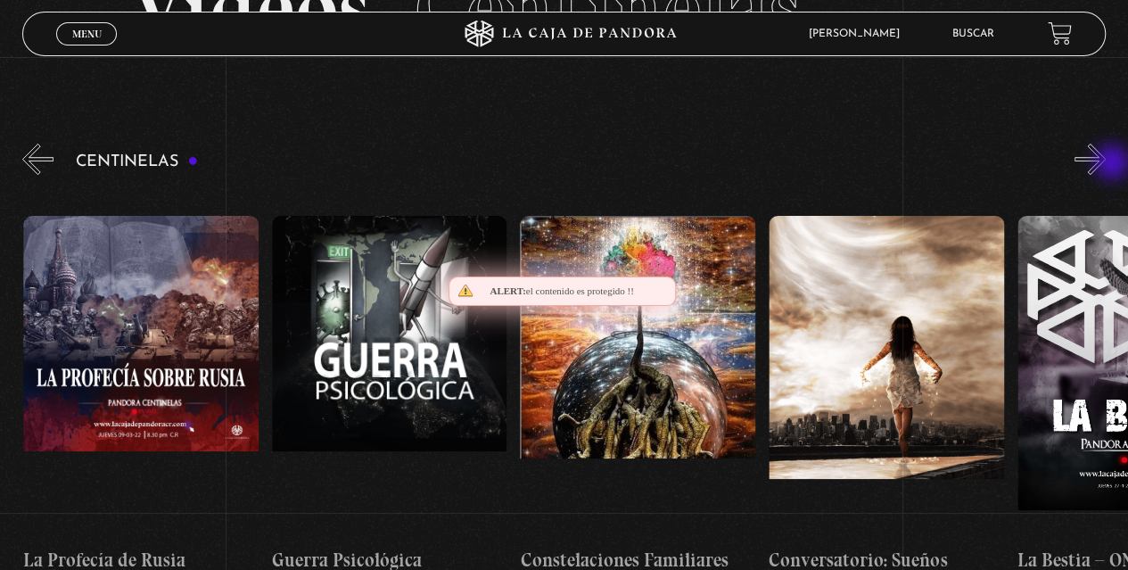
click at [1106, 164] on button "»" at bounding box center [1090, 159] width 31 height 31
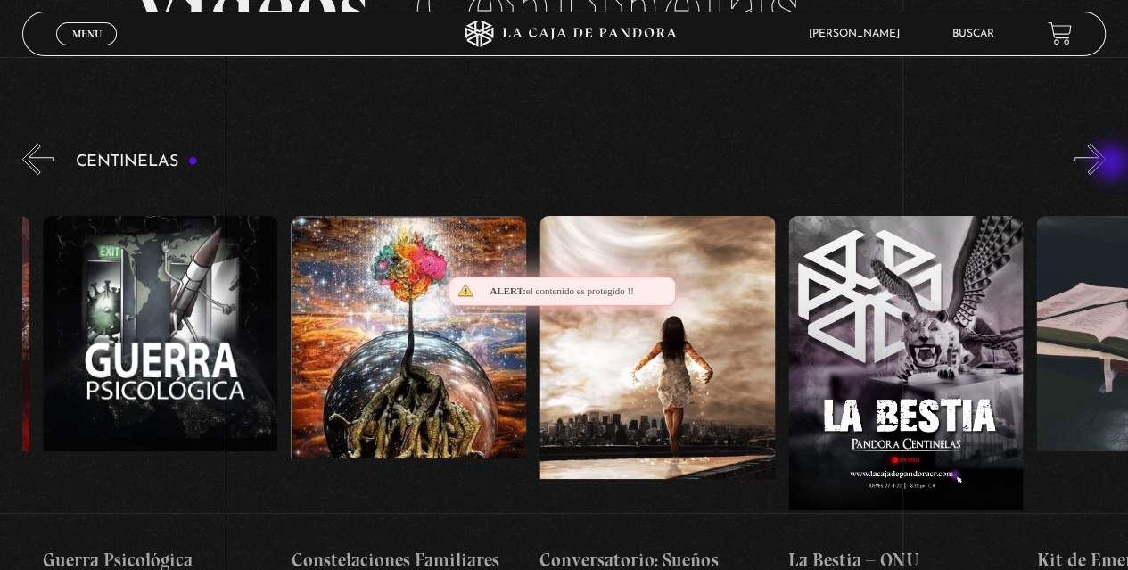
click at [1106, 164] on button "»" at bounding box center [1090, 159] width 31 height 31
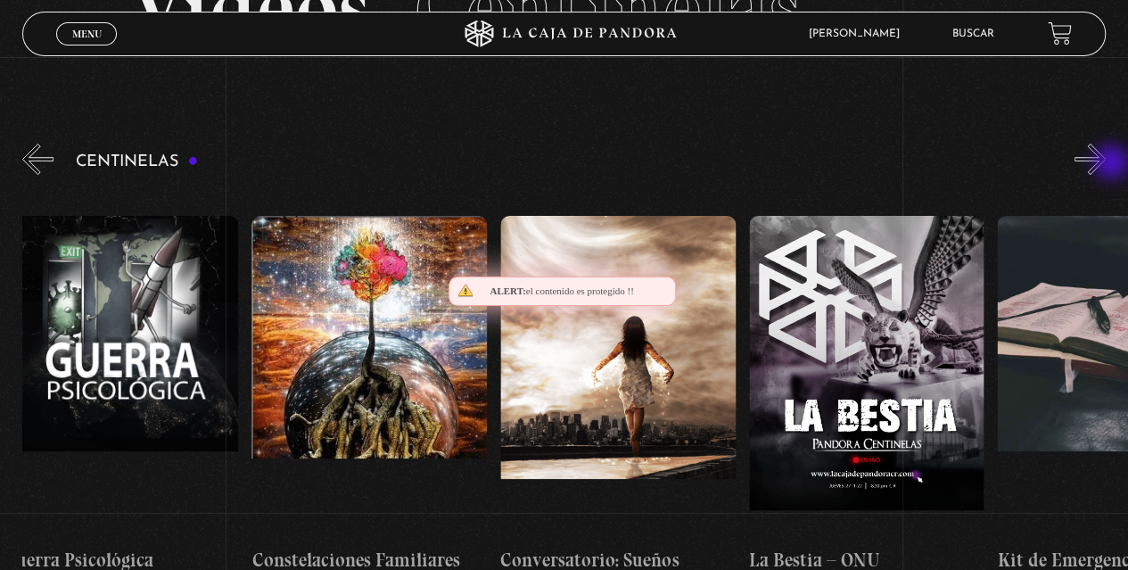
click at [1106, 164] on button "»" at bounding box center [1090, 159] width 31 height 31
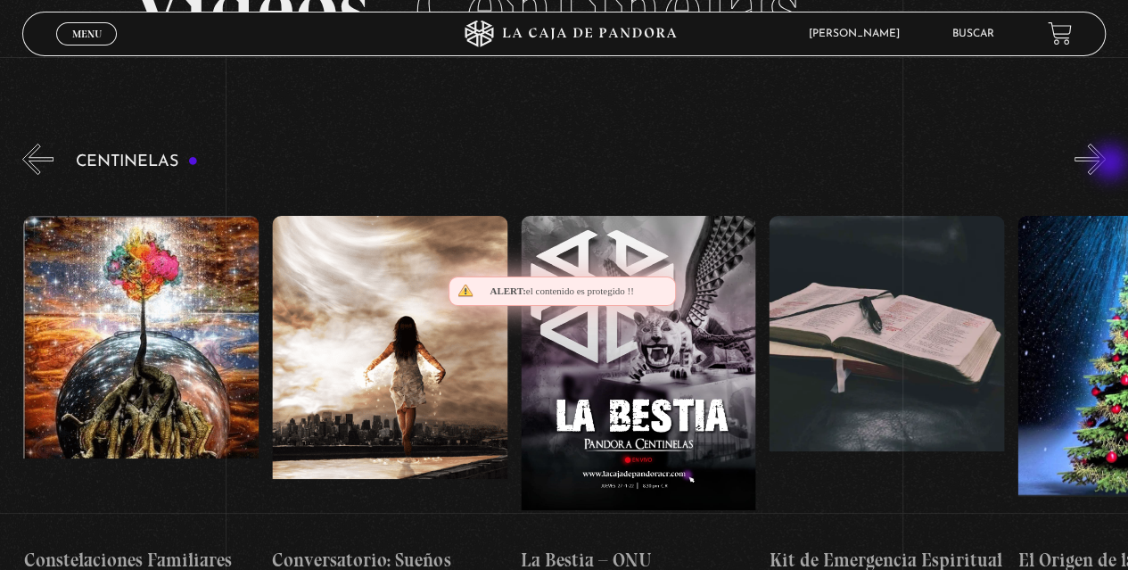
click at [1106, 164] on button "»" at bounding box center [1090, 159] width 31 height 31
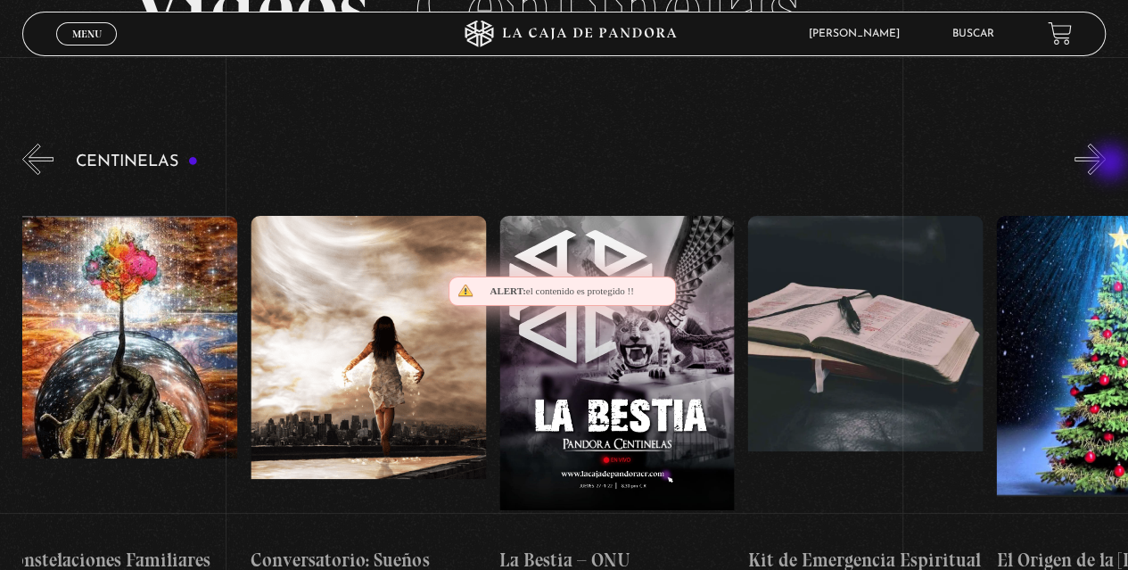
click at [1106, 164] on button "»" at bounding box center [1090, 159] width 31 height 31
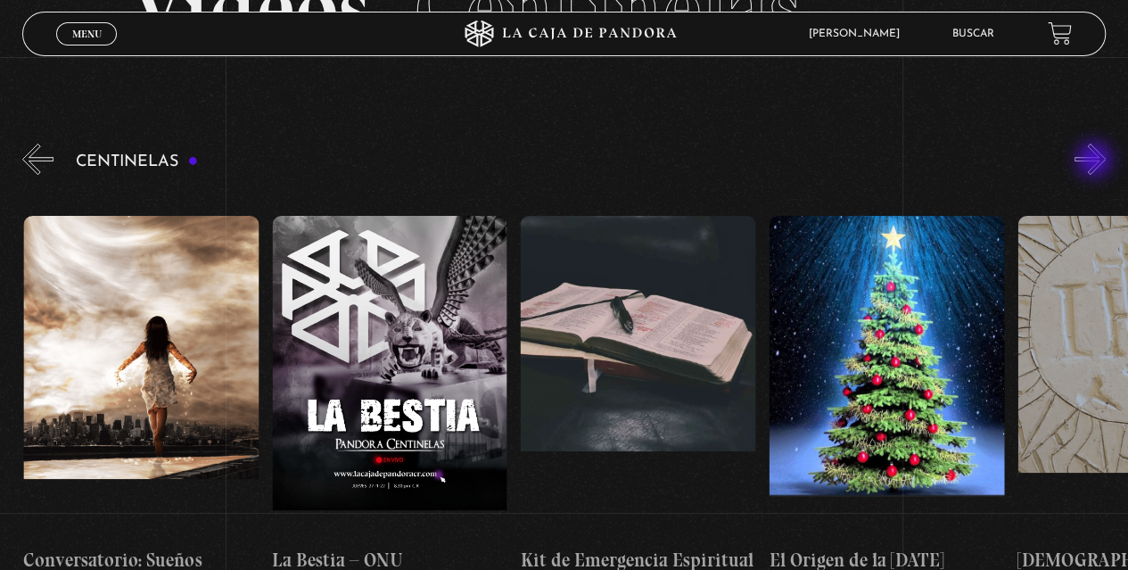
click at [1096, 161] on button "»" at bounding box center [1090, 159] width 31 height 31
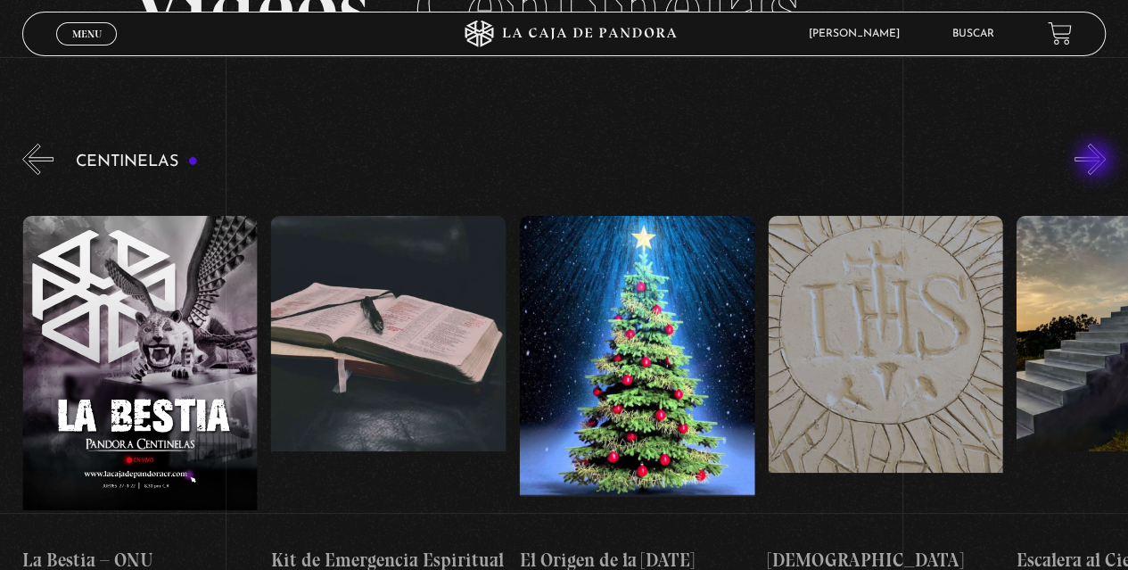
click at [1097, 161] on button "»" at bounding box center [1090, 159] width 31 height 31
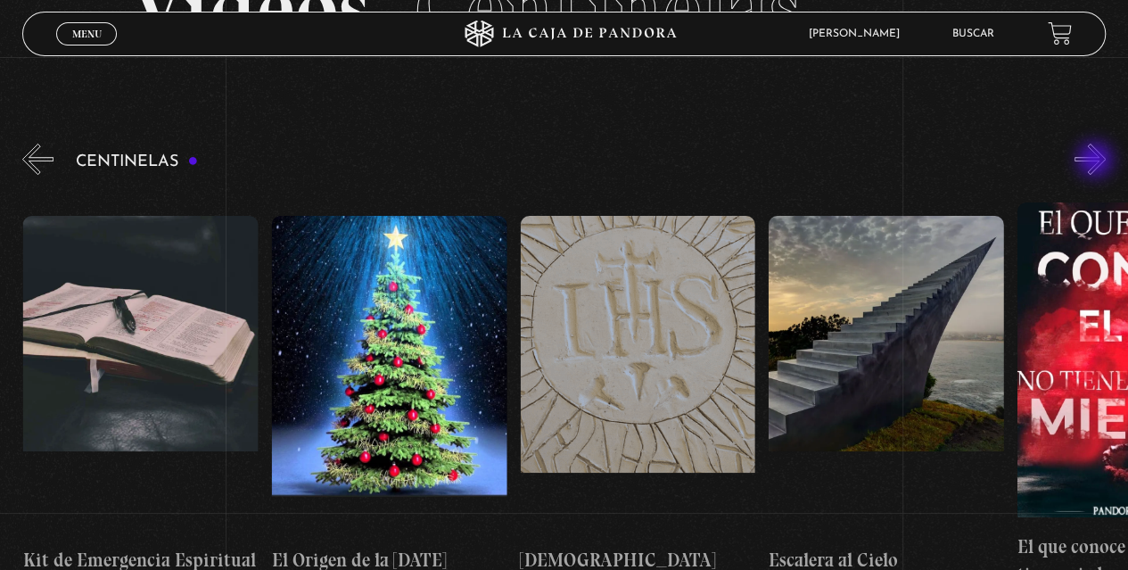
click at [1097, 161] on button "»" at bounding box center [1090, 159] width 31 height 31
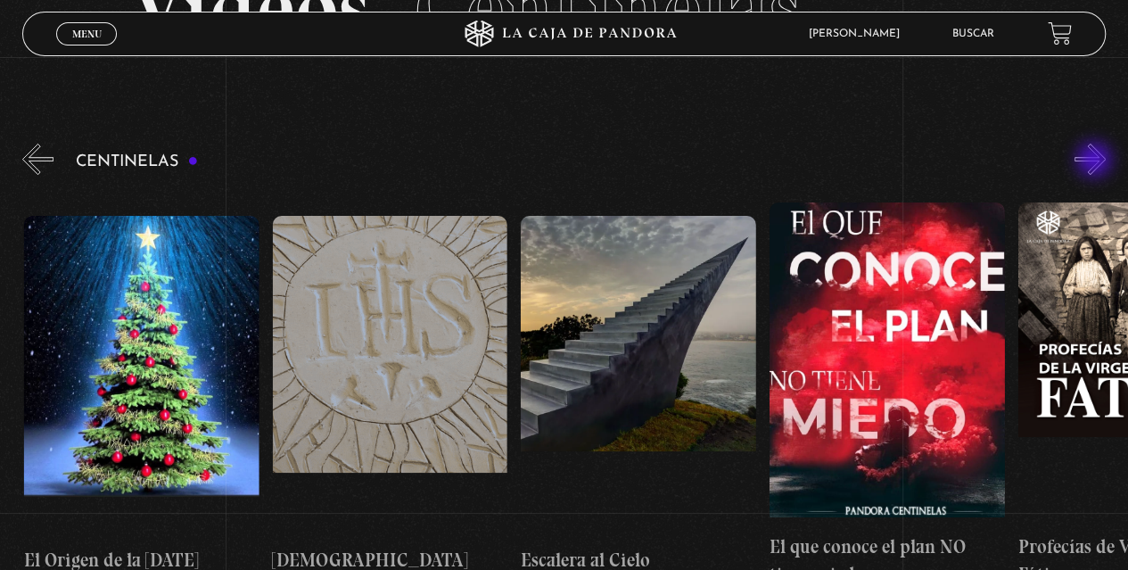
scroll to position [0, 19138]
click at [1096, 162] on button "»" at bounding box center [1090, 159] width 31 height 31
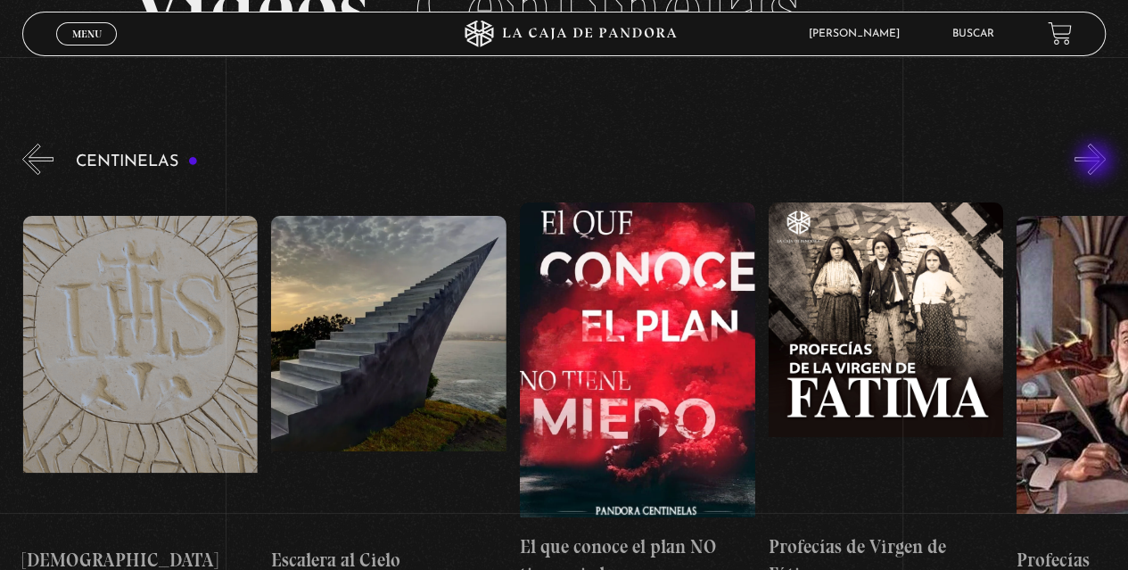
click at [1097, 162] on button "»" at bounding box center [1090, 159] width 31 height 31
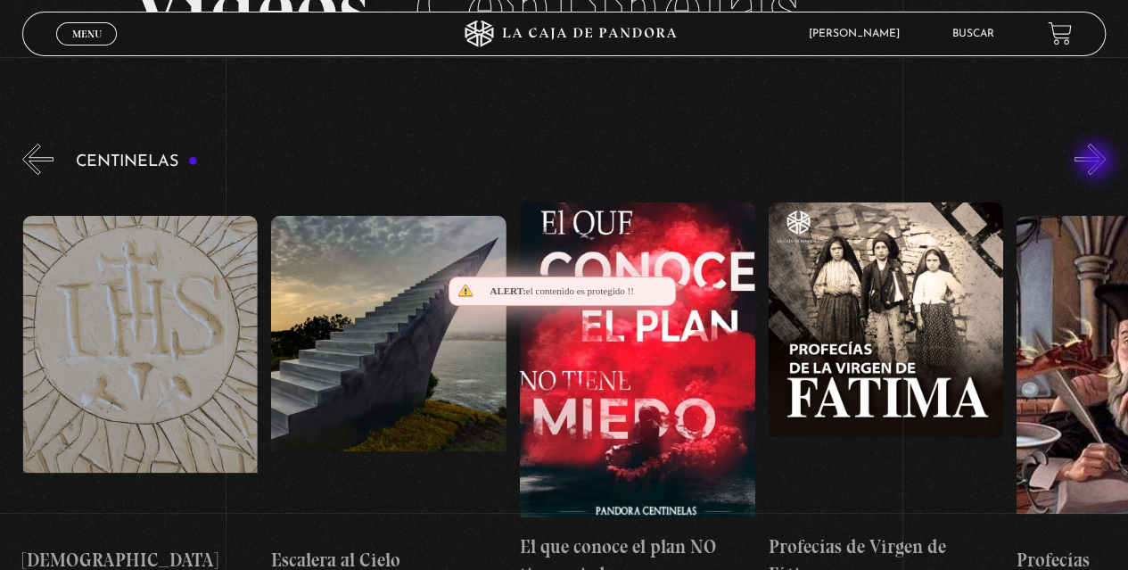
scroll to position [0, 19634]
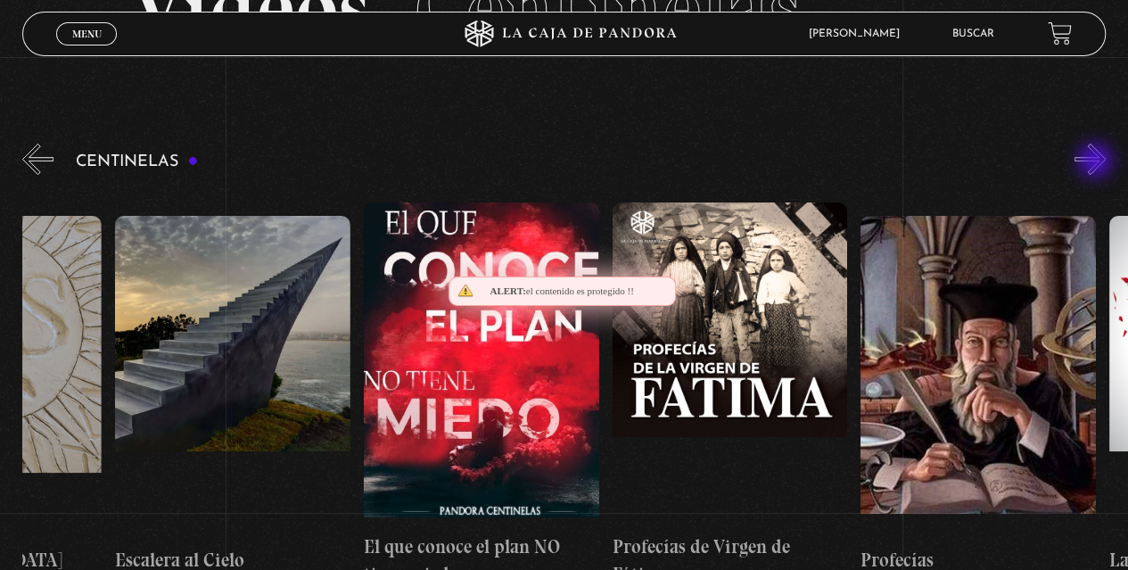
click at [1097, 162] on button "»" at bounding box center [1090, 159] width 31 height 31
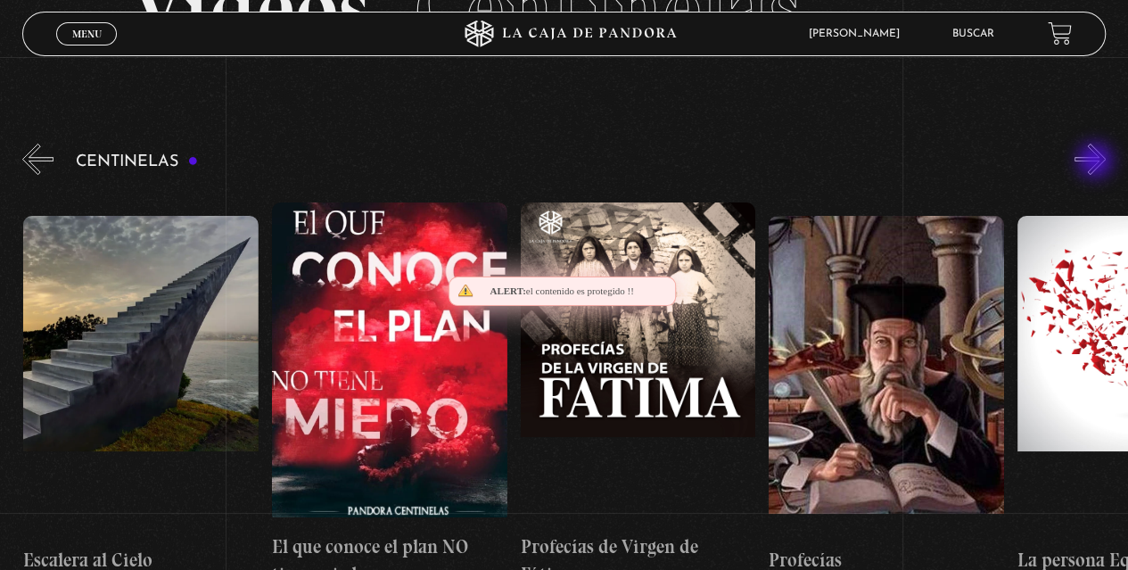
click at [1097, 162] on button "»" at bounding box center [1090, 159] width 31 height 31
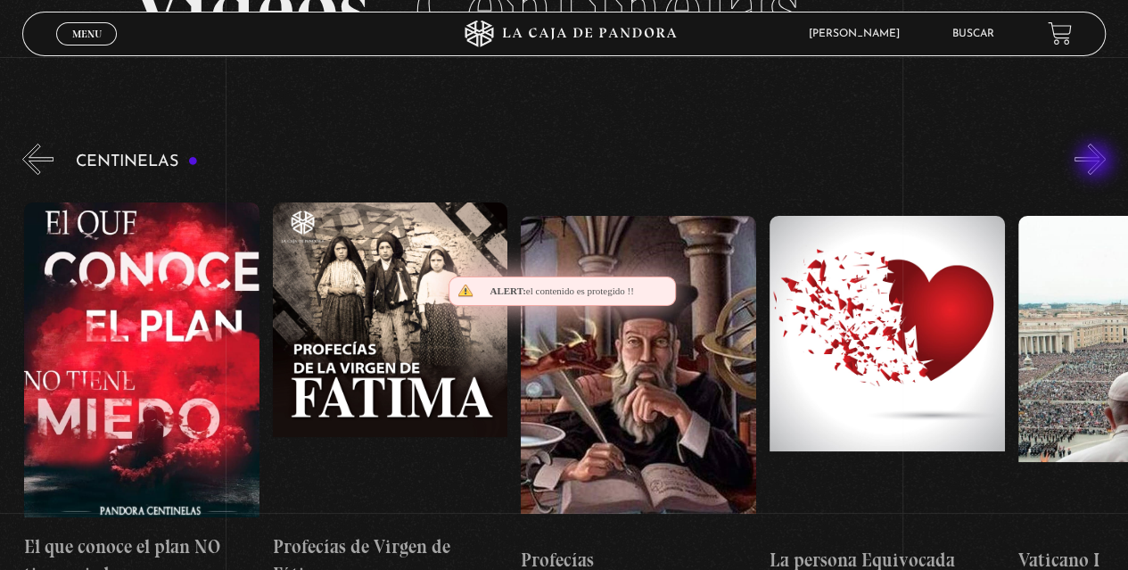
click at [1096, 162] on button "»" at bounding box center [1090, 159] width 31 height 31
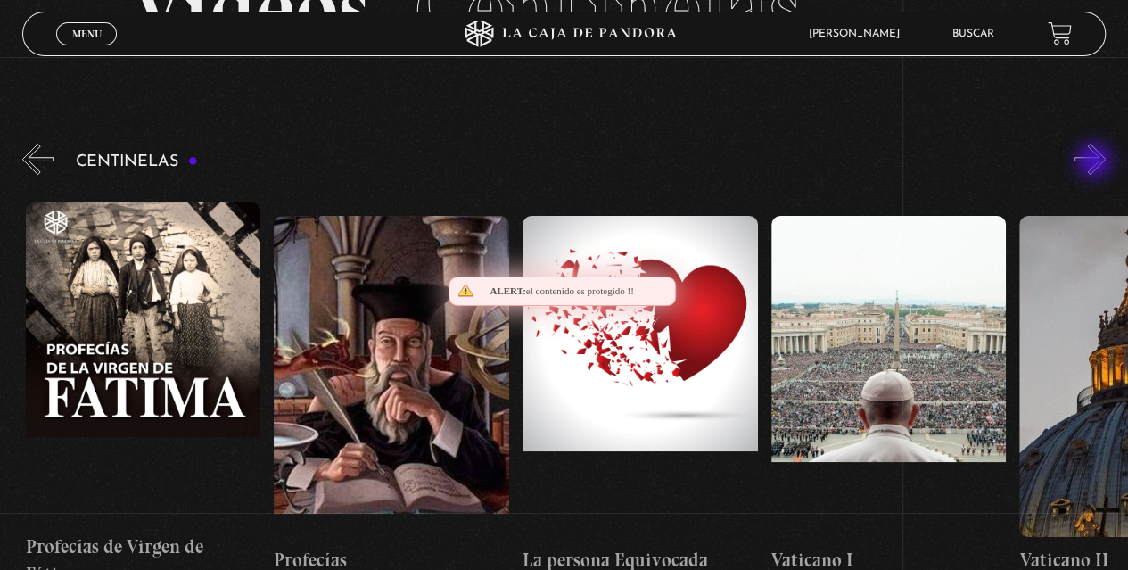
click at [1097, 162] on button "»" at bounding box center [1090, 159] width 31 height 31
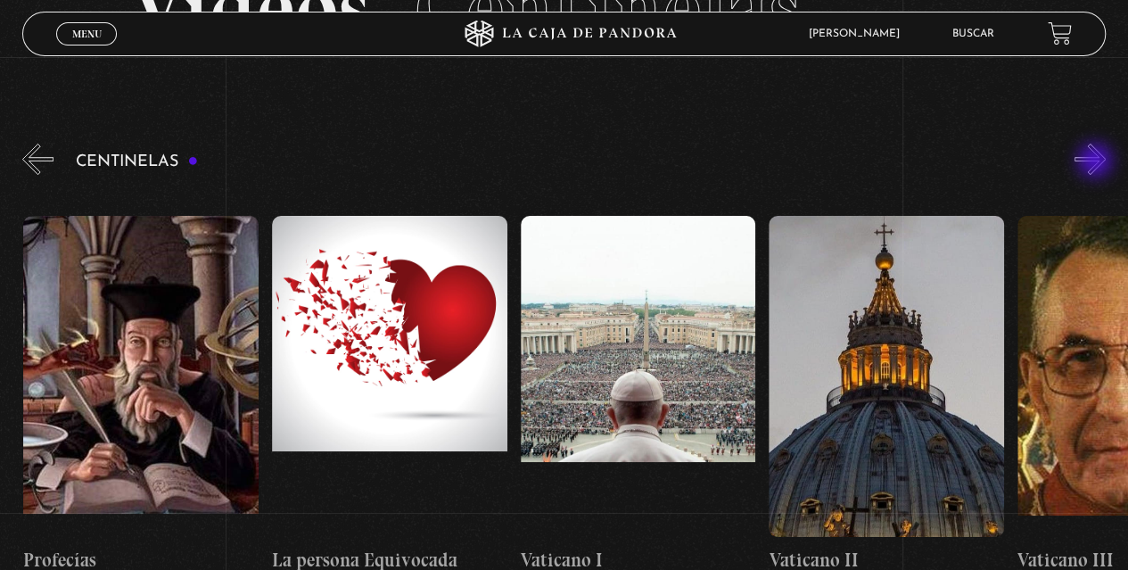
click at [1097, 162] on button "»" at bounding box center [1090, 159] width 31 height 31
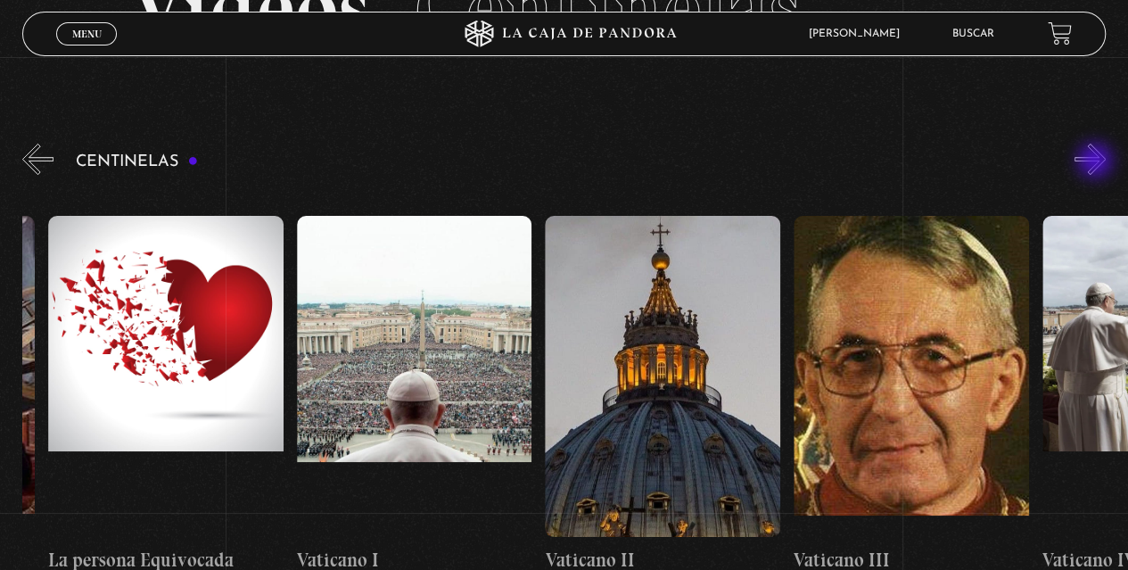
click at [1097, 162] on button "»" at bounding box center [1090, 159] width 31 height 31
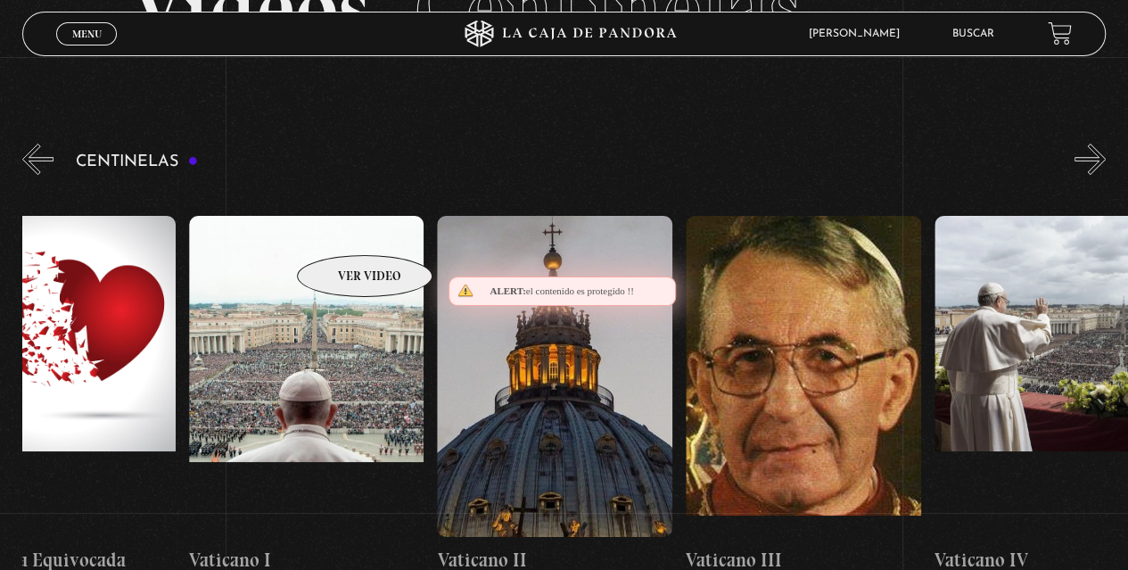
drag, startPoint x: 1097, startPoint y: 162, endPoint x: 324, endPoint y: 195, distance: 774.0
click at [324, 195] on div "Proverbios II" at bounding box center [575, 395] width 1106 height 415
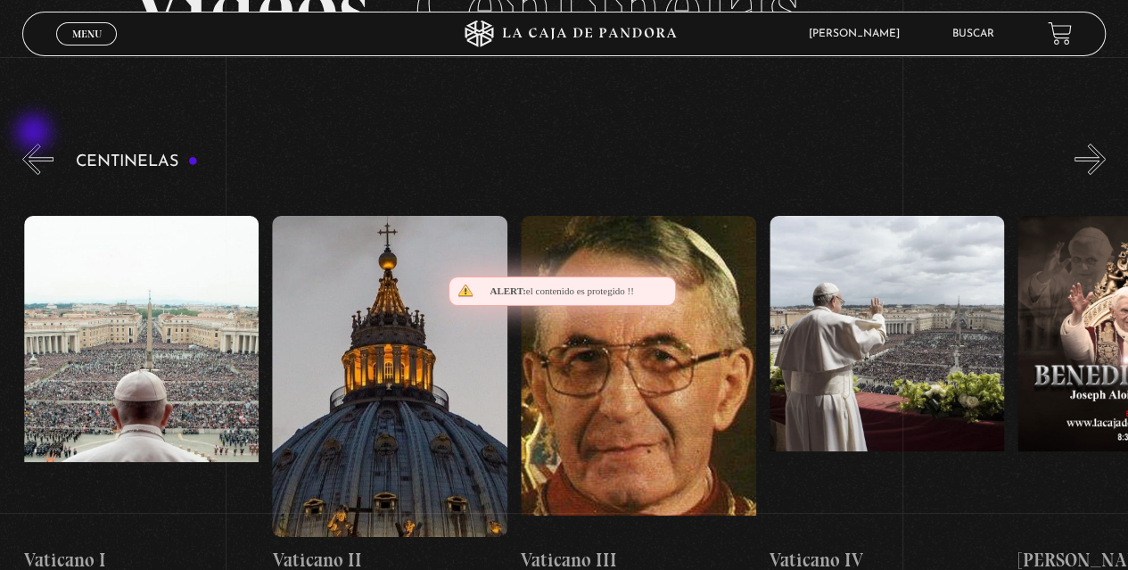
scroll to position [0, 20878]
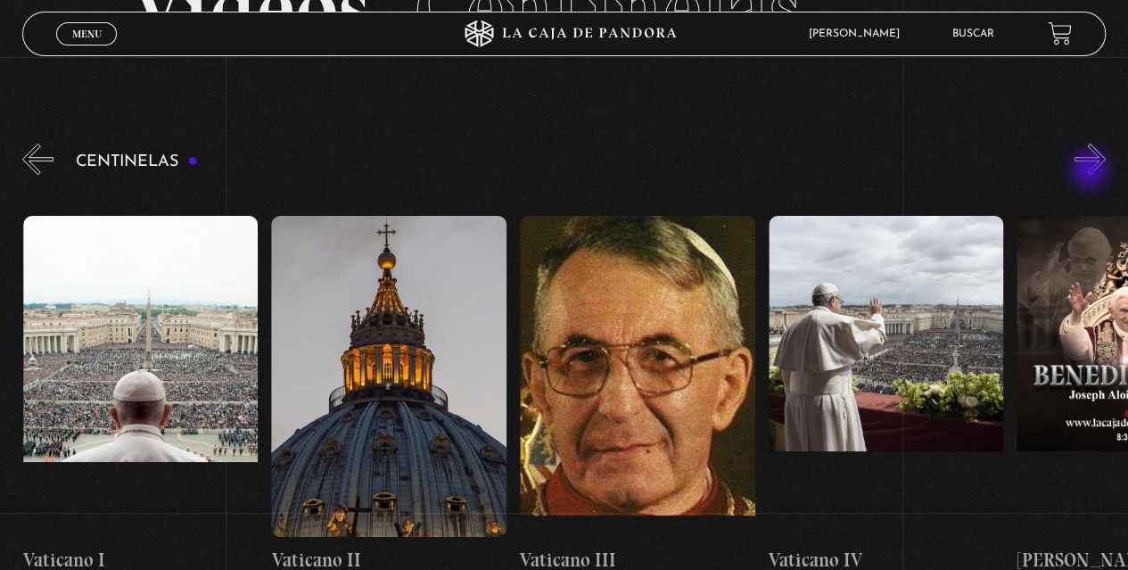
click at [1092, 171] on button "»" at bounding box center [1090, 159] width 31 height 31
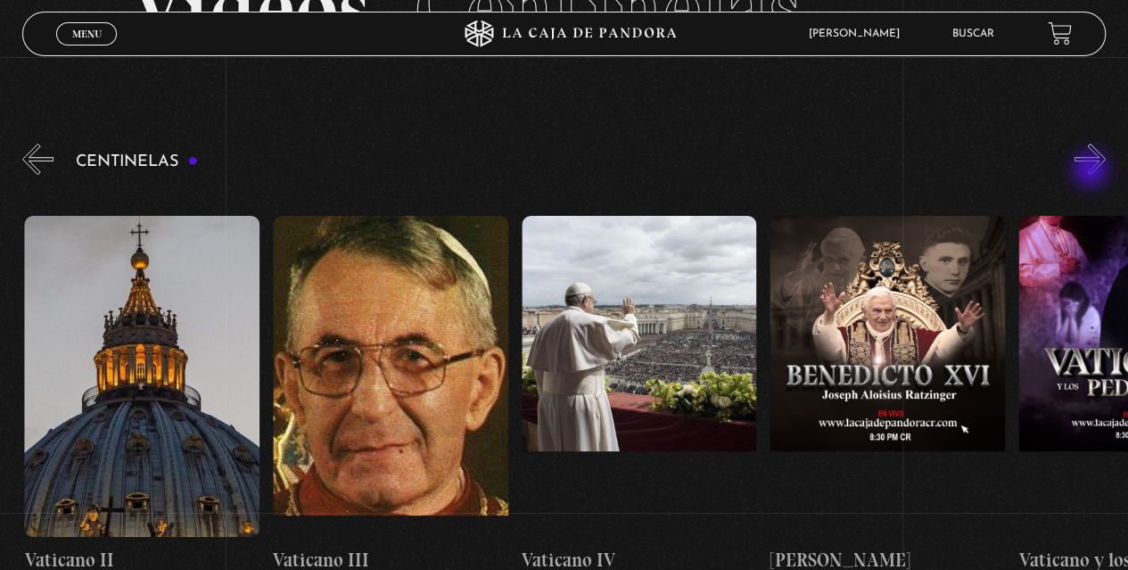
click at [1093, 171] on button "»" at bounding box center [1090, 159] width 31 height 31
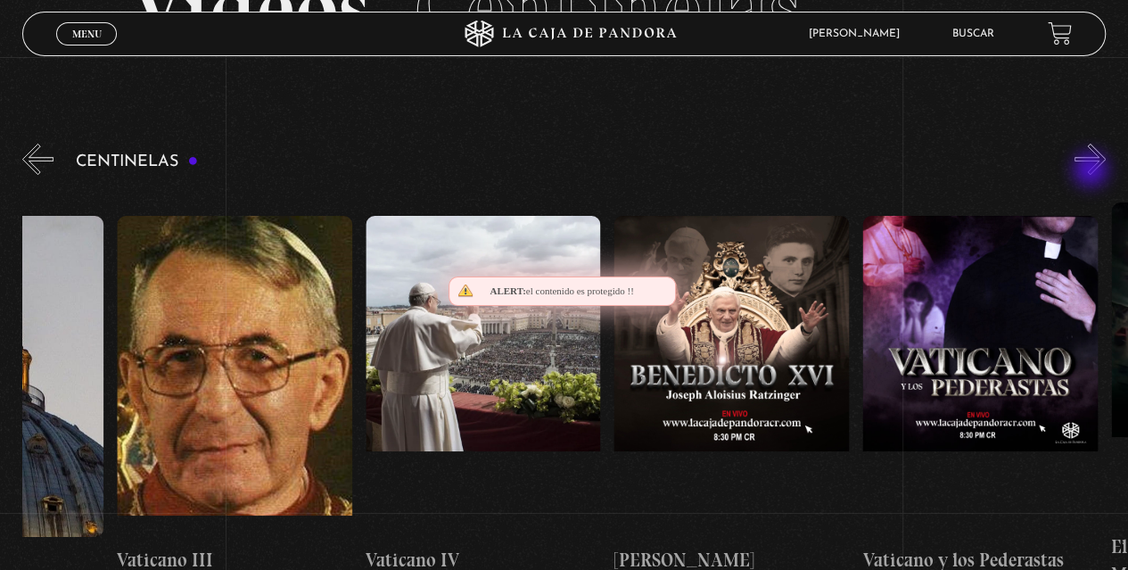
click at [1093, 171] on button "»" at bounding box center [1090, 159] width 31 height 31
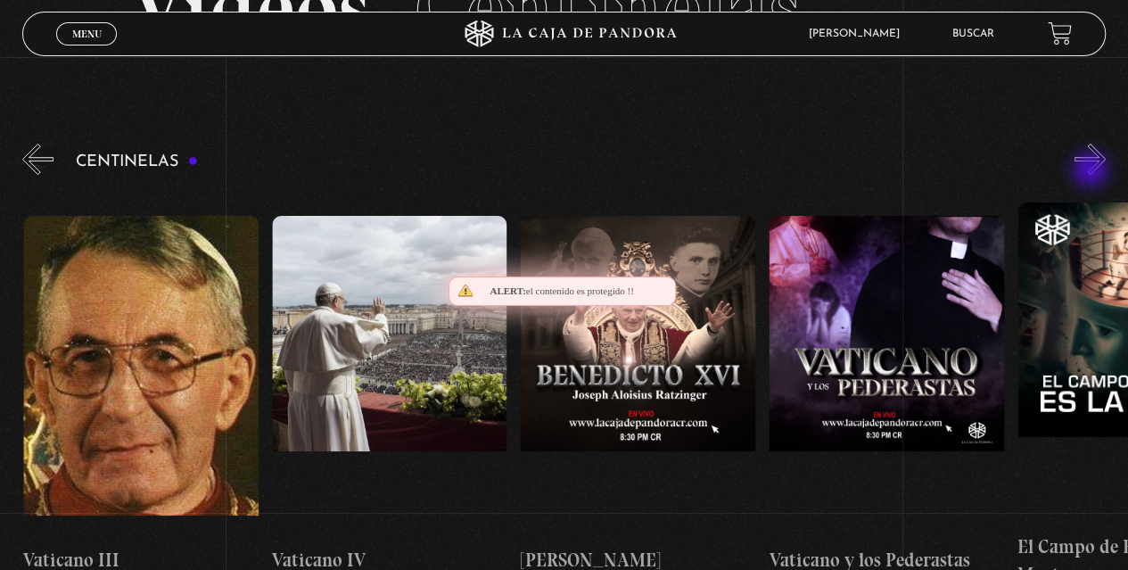
click at [1093, 171] on button "»" at bounding box center [1090, 159] width 31 height 31
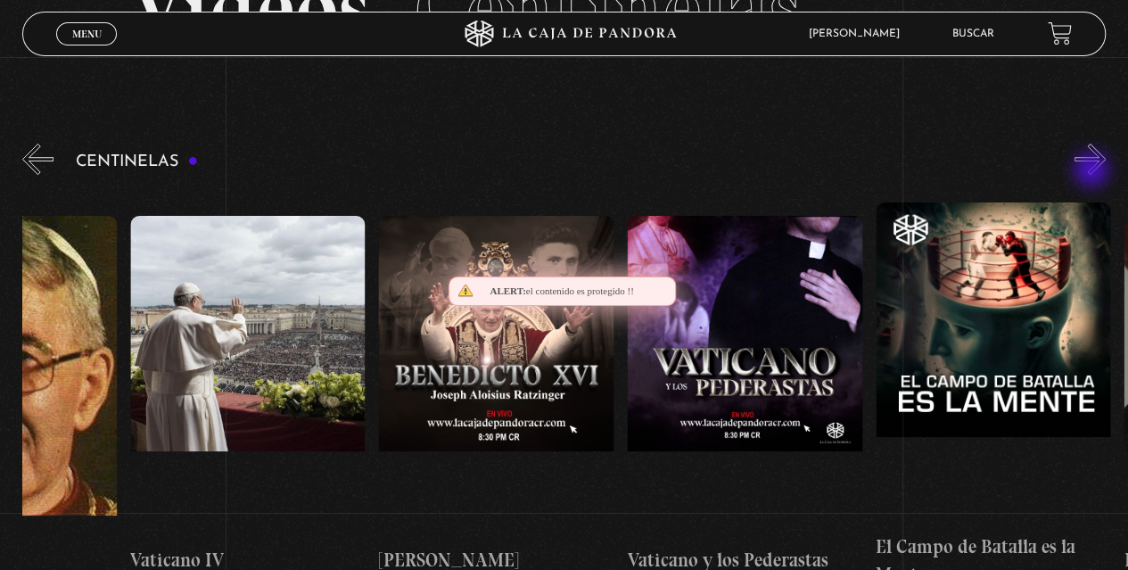
click at [1093, 171] on button "»" at bounding box center [1090, 159] width 31 height 31
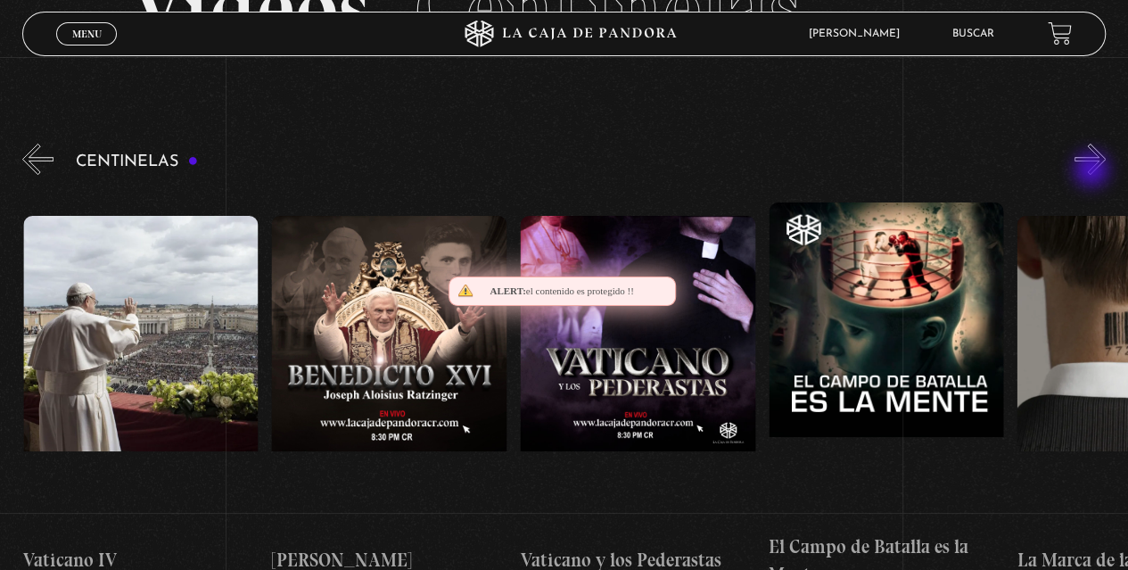
click at [1093, 171] on button "»" at bounding box center [1090, 159] width 31 height 31
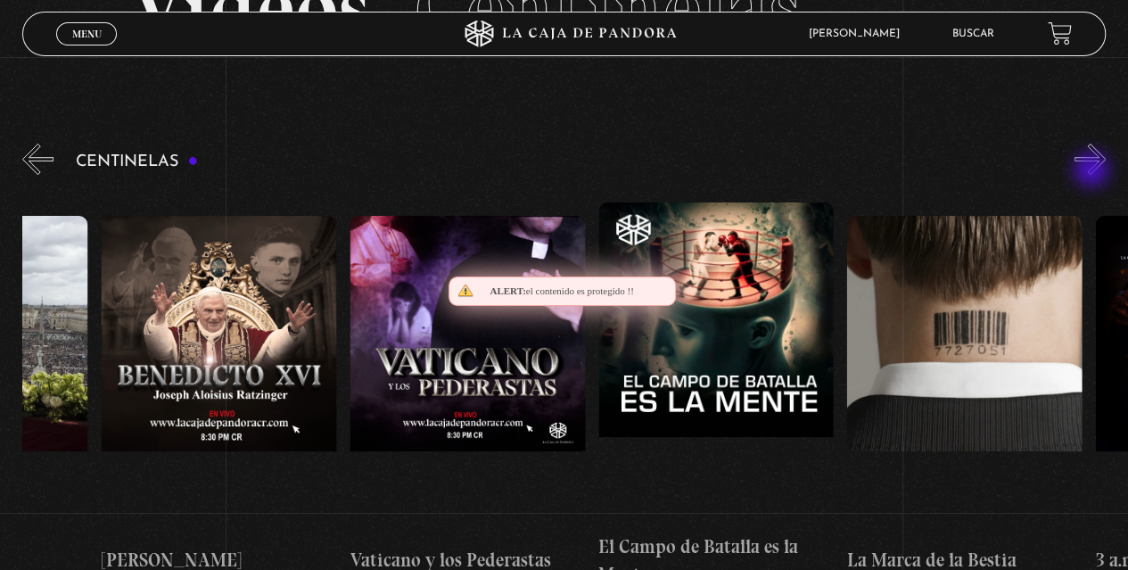
click at [1093, 171] on button "»" at bounding box center [1090, 159] width 31 height 31
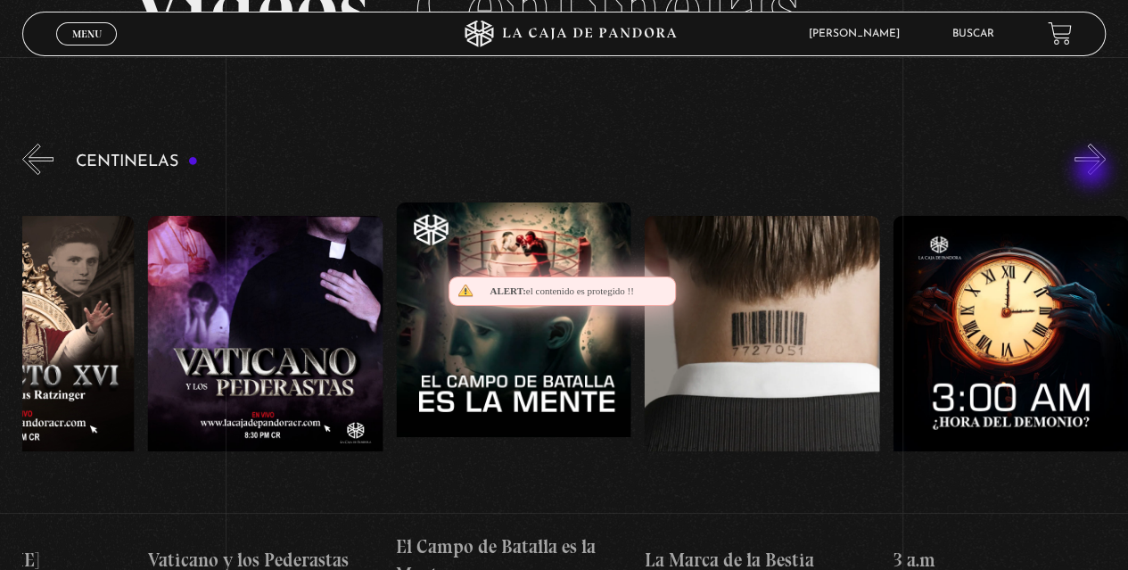
click at [1093, 171] on button "»" at bounding box center [1090, 159] width 31 height 31
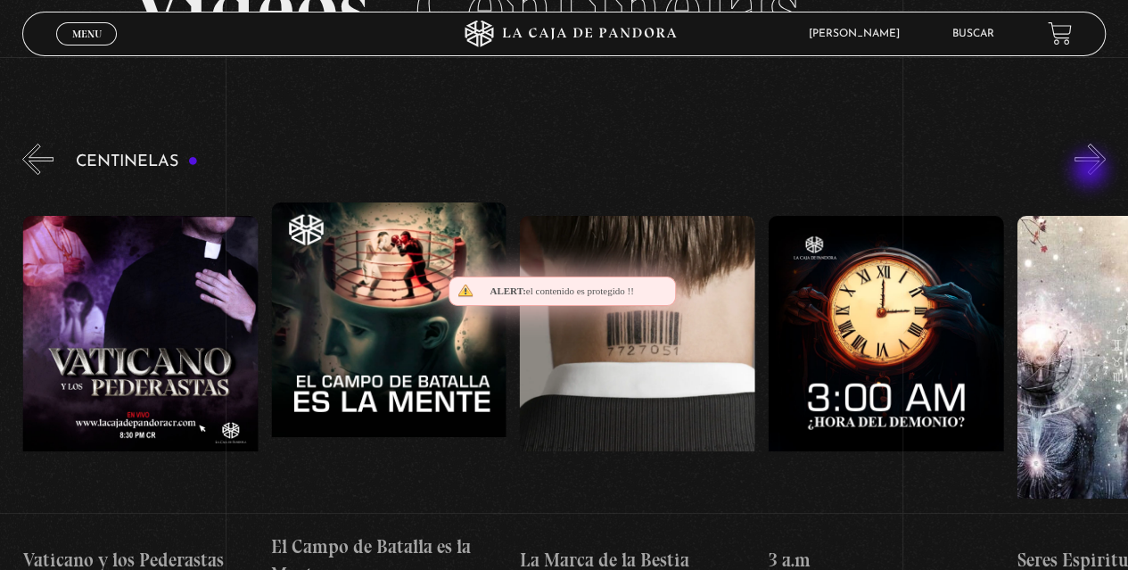
click at [1092, 171] on button "»" at bounding box center [1090, 159] width 31 height 31
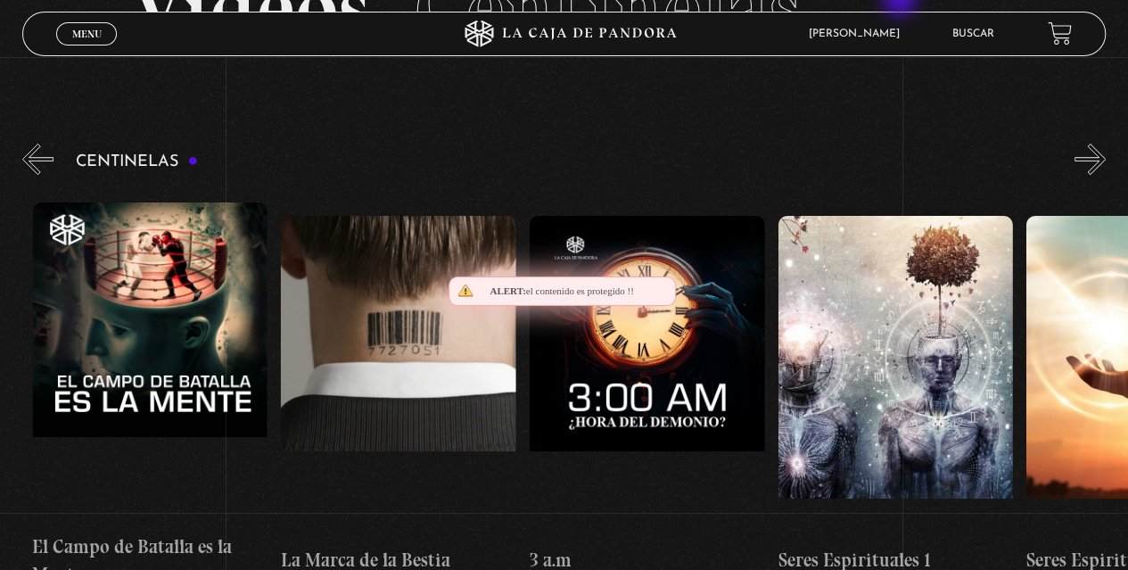
scroll to position [0, 22369]
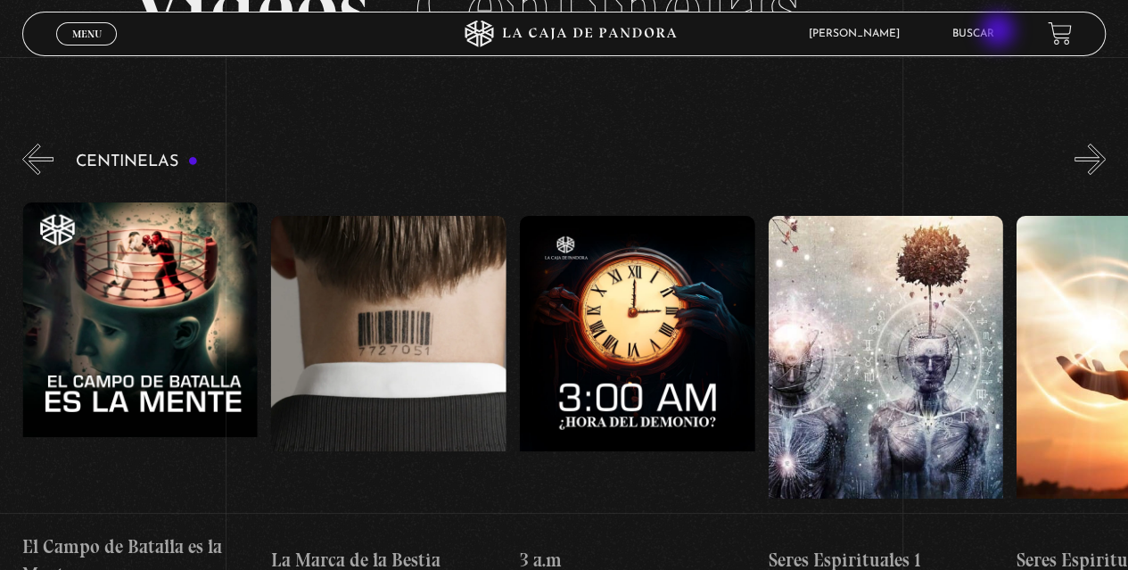
click at [994, 32] on link "Buscar" at bounding box center [974, 34] width 42 height 11
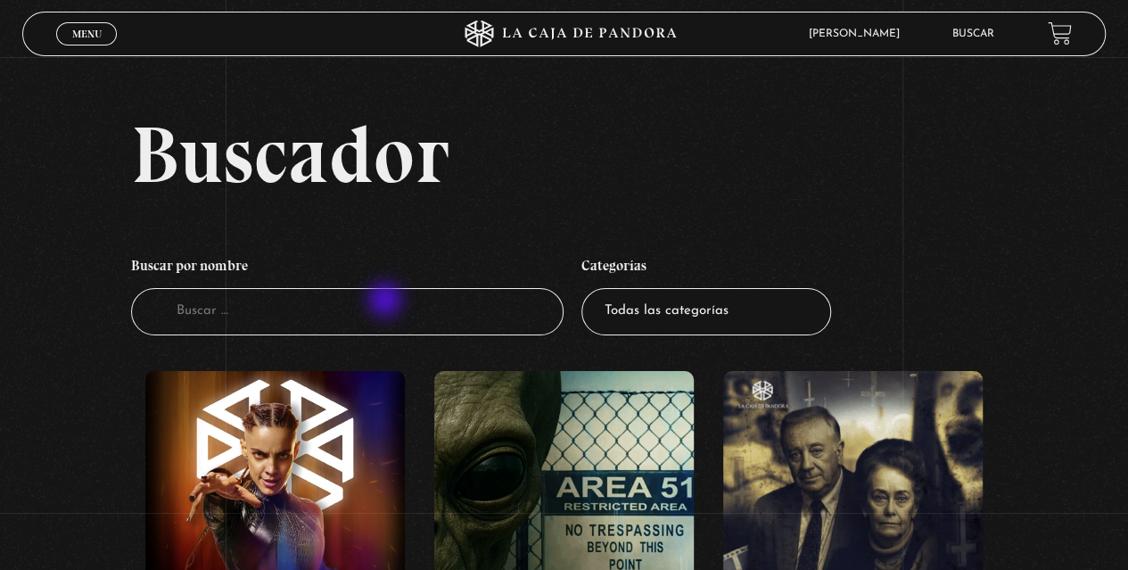
click at [387, 301] on input "Buscador" at bounding box center [347, 311] width 433 height 47
click at [389, 301] on input "b" at bounding box center [347, 311] width 433 height 47
type input "[DEMOGRAPHIC_DATA]"
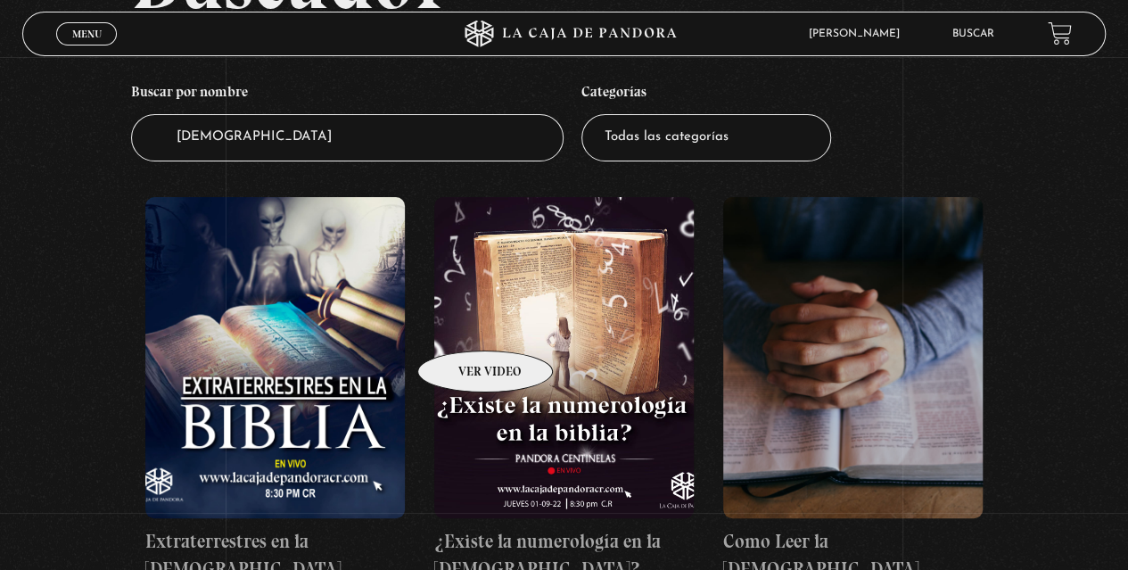
scroll to position [173, 0]
